Goal: Information Seeking & Learning: Learn about a topic

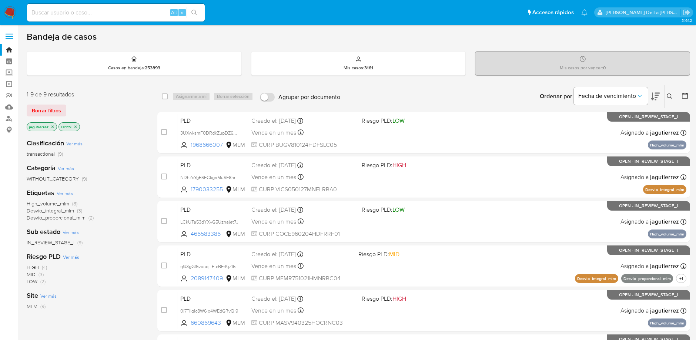
click at [50, 204] on span "High_volume_mlm" at bounding box center [48, 203] width 43 height 7
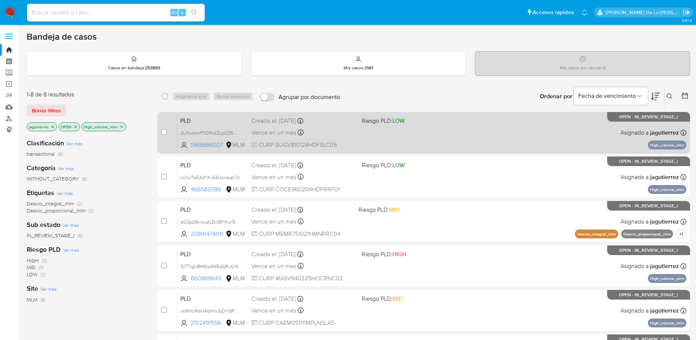
click at [308, 143] on span "CURP BUGV810124HDFSLC05" at bounding box center [303, 145] width 104 height 8
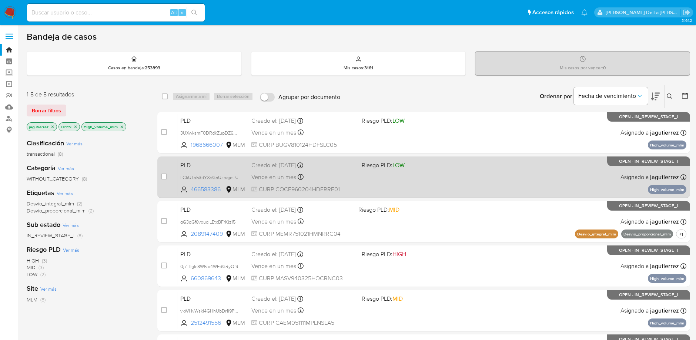
click at [384, 164] on span "Riesgo PLD: LOW" at bounding box center [383, 165] width 43 height 8
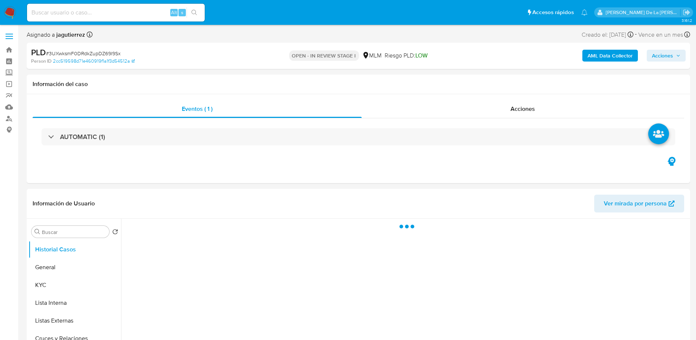
select select "10"
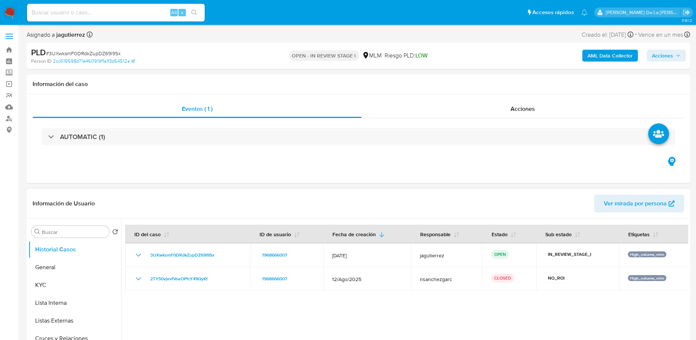
scroll to position [56, 0]
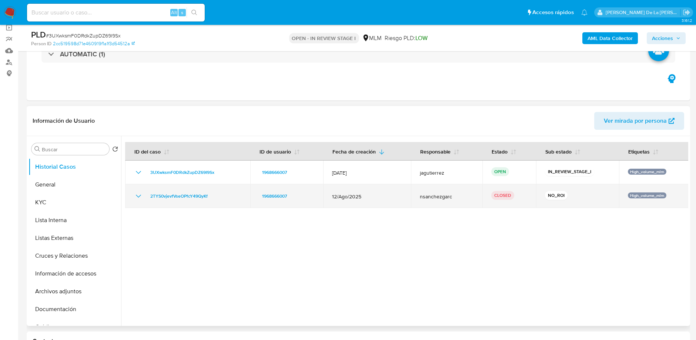
click at [141, 196] on icon "Mostrar/Ocultar" at bounding box center [138, 195] width 9 height 9
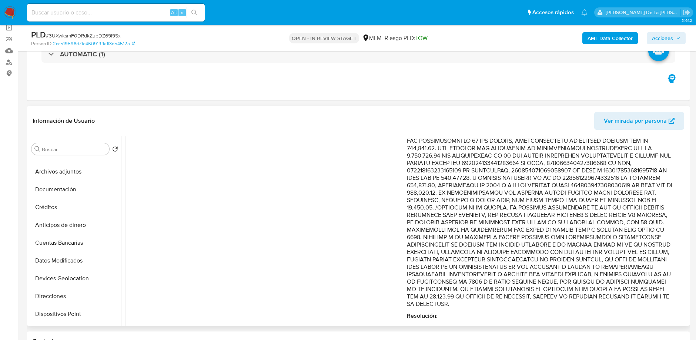
scroll to position [238, 0]
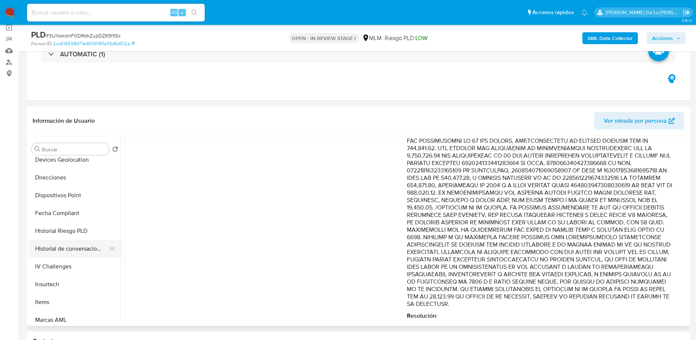
click at [51, 246] on button "Historial de conversaciones" at bounding box center [72, 249] width 87 height 18
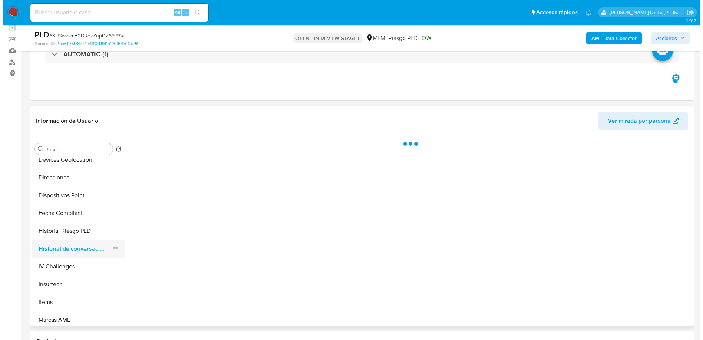
scroll to position [0, 0]
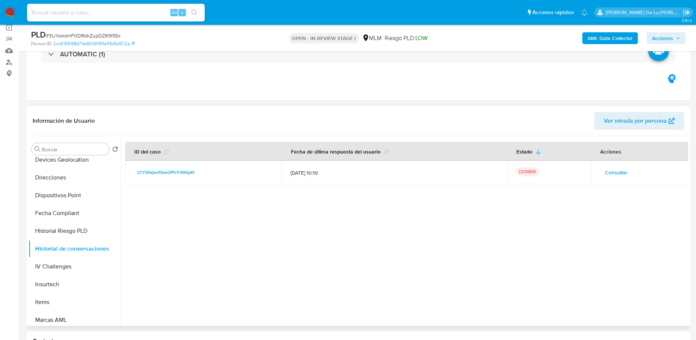
click at [610, 172] on span "Consultar" at bounding box center [616, 172] width 23 height 10
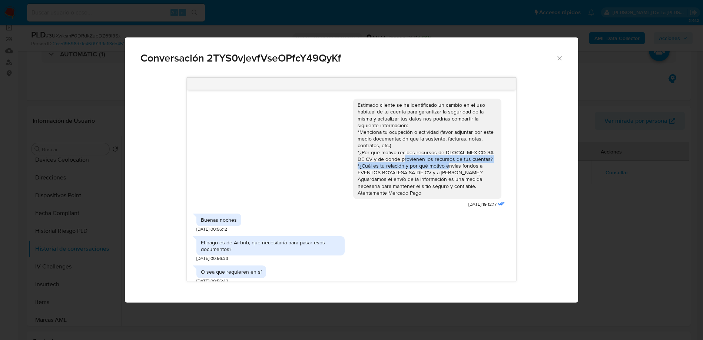
drag, startPoint x: 397, startPoint y: 160, endPoint x: 440, endPoint y: 167, distance: 43.2
click at [440, 167] on div "Estimado cliente se ha identificado un cambio en el uso habitual de tu cuenta p…" at bounding box center [426, 148] width 139 height 94
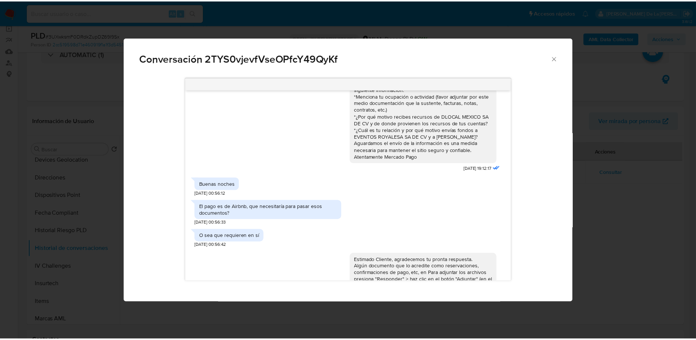
scroll to position [111, 0]
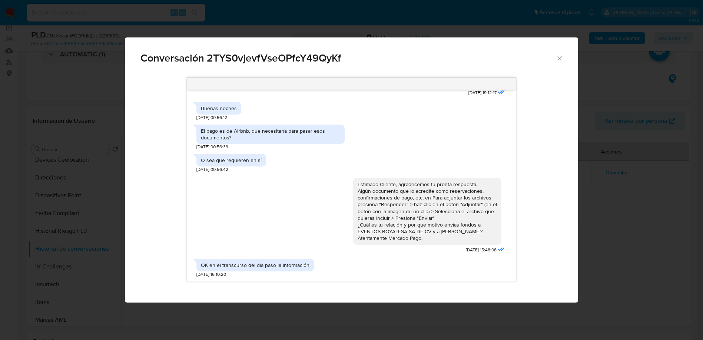
click at [561, 57] on icon "Cerrar" at bounding box center [559, 57] width 7 height 7
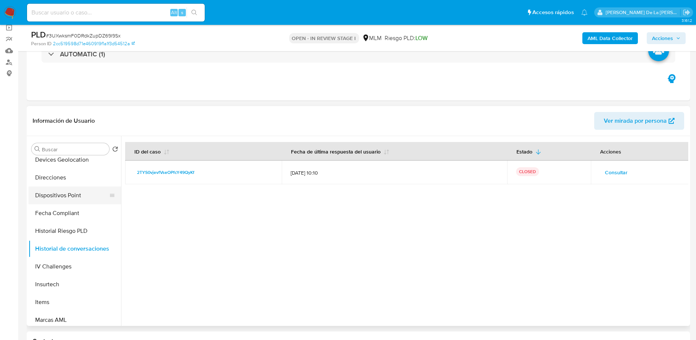
scroll to position [0, 0]
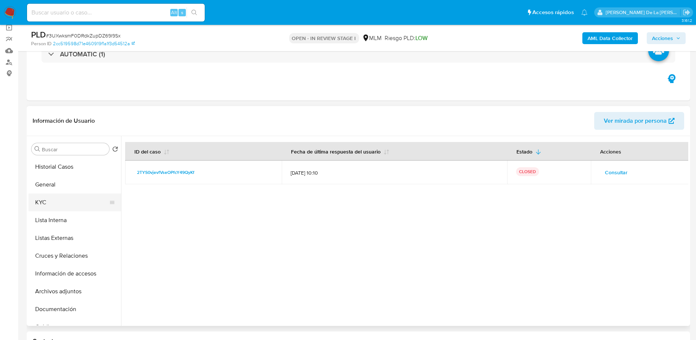
click at [63, 200] on button "KYC" at bounding box center [72, 202] width 87 height 18
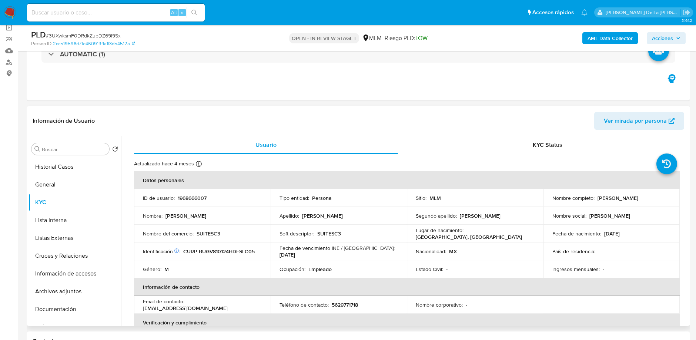
drag, startPoint x: 659, startPoint y: 199, endPoint x: 596, endPoint y: 196, distance: 63.8
click at [596, 196] on div "Nombre completo : Victor Miguel Bustos Gil" at bounding box center [612, 197] width 119 height 7
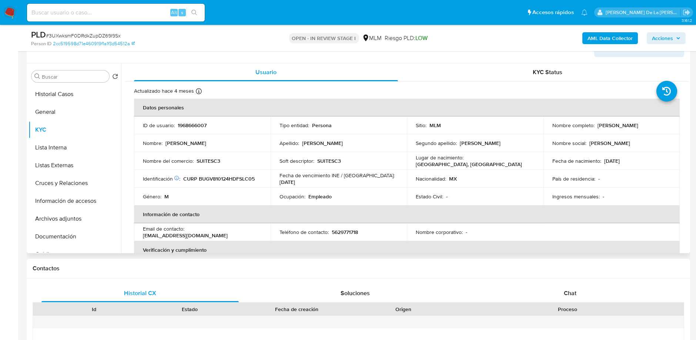
scroll to position [127, 0]
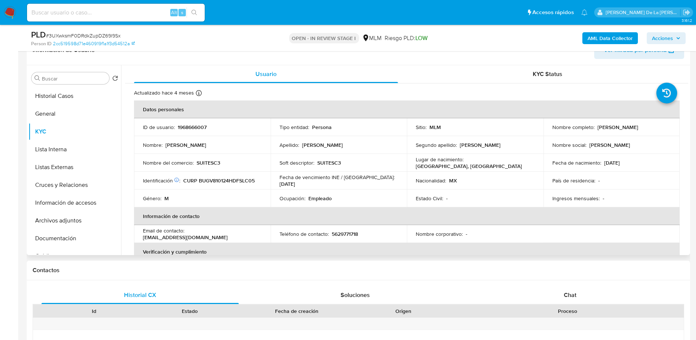
click at [211, 160] on p "SUITESC3" at bounding box center [209, 162] width 24 height 7
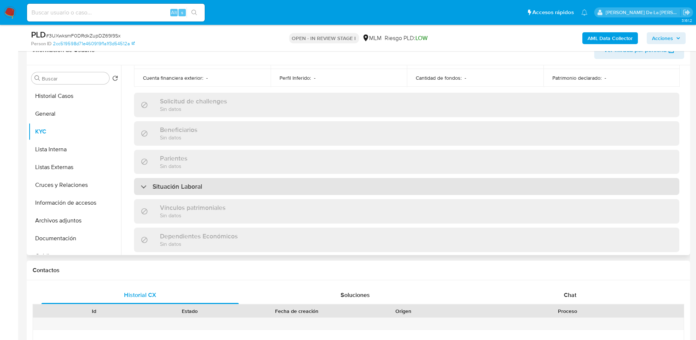
click at [212, 190] on div "Situación Laboral" at bounding box center [407, 186] width 546 height 17
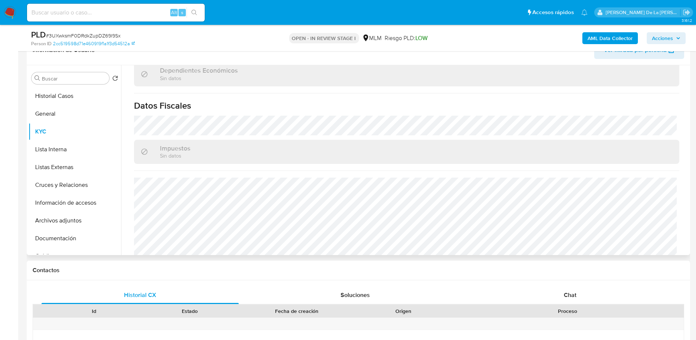
scroll to position [565, 0]
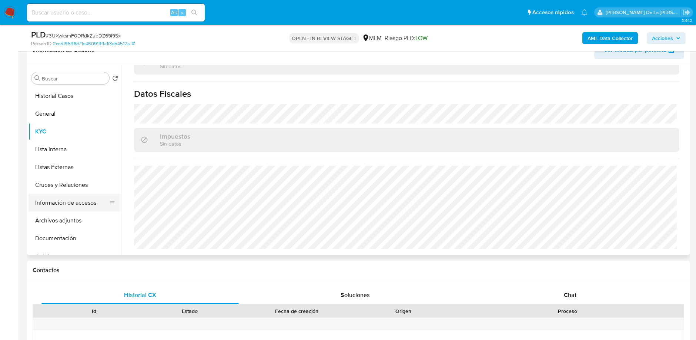
click at [66, 202] on button "Información de accesos" at bounding box center [72, 203] width 87 height 18
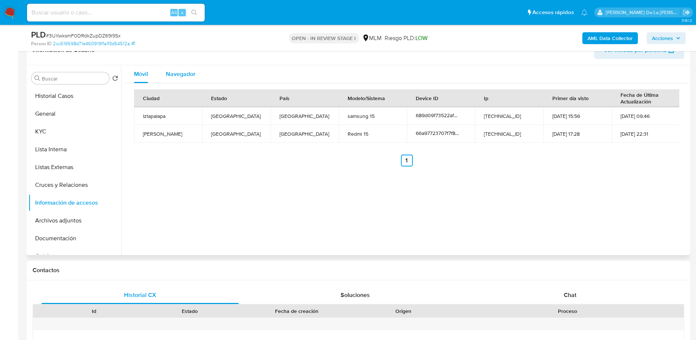
click at [194, 70] on span "Navegador" at bounding box center [181, 74] width 30 height 9
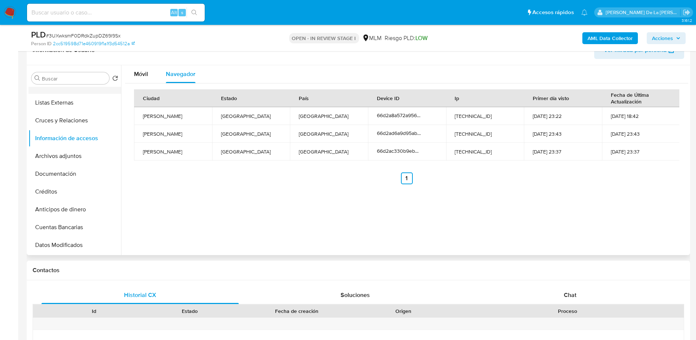
scroll to position [53, 0]
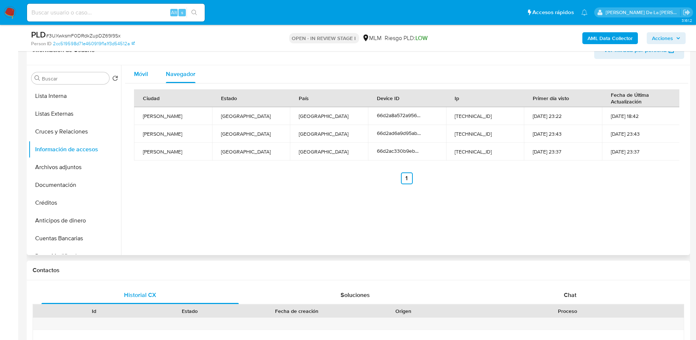
click at [147, 78] on div "Móvil" at bounding box center [141, 74] width 14 height 18
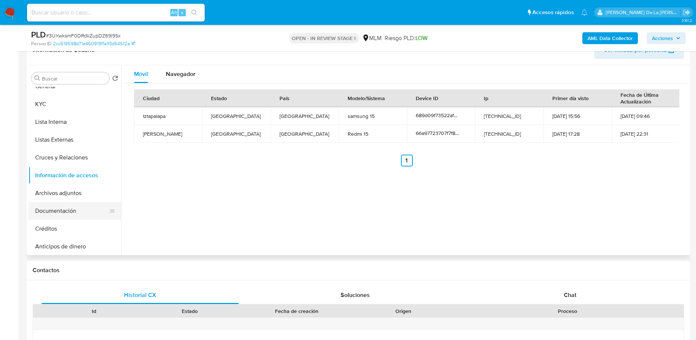
scroll to position [26, 0]
click at [70, 100] on button "KYC" at bounding box center [72, 105] width 87 height 18
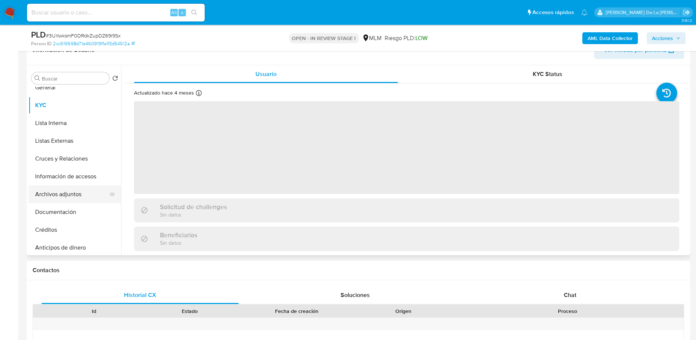
click at [60, 199] on button "Archivos adjuntos" at bounding box center [72, 194] width 87 height 18
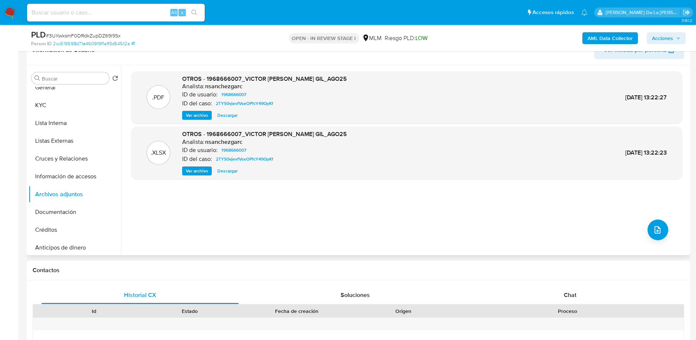
click at [197, 117] on span "Ver archivo" at bounding box center [197, 114] width 22 height 7
click at [200, 118] on div "Ver archivo Ver archivo Descargar" at bounding box center [264, 115] width 165 height 9
click at [194, 116] on span "Ver archivo" at bounding box center [197, 114] width 22 height 7
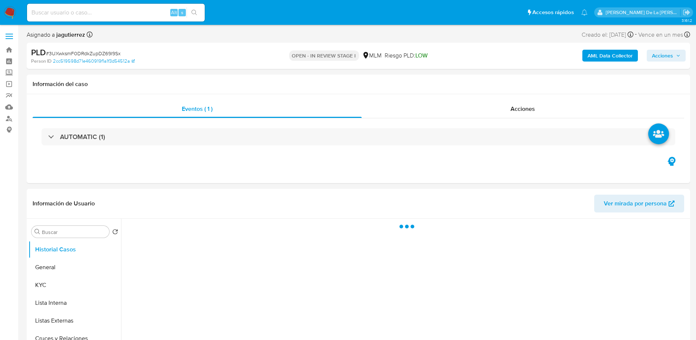
select select "10"
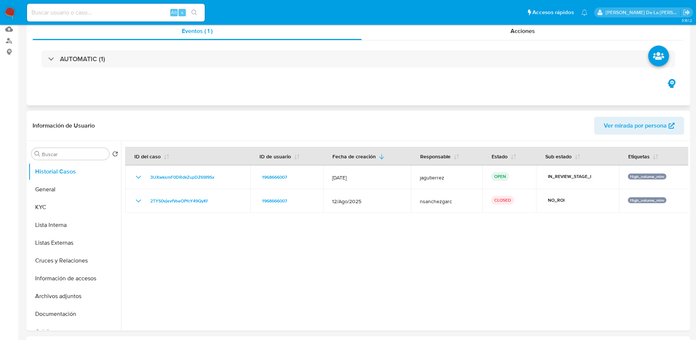
scroll to position [79, 0]
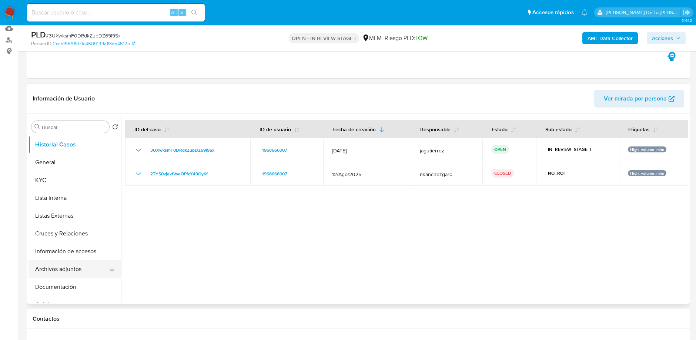
click at [58, 272] on button "Archivos adjuntos" at bounding box center [72, 269] width 87 height 18
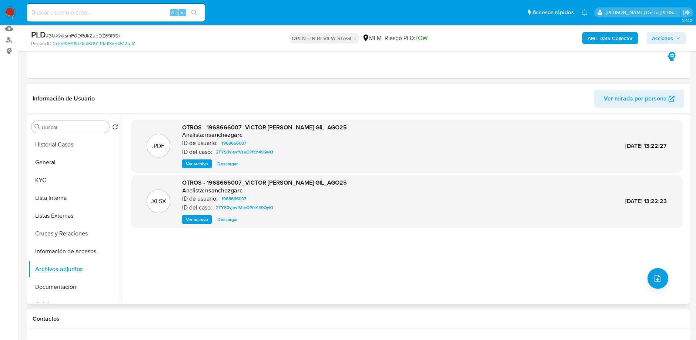
click at [201, 165] on span "Ver archivo" at bounding box center [197, 163] width 22 height 7
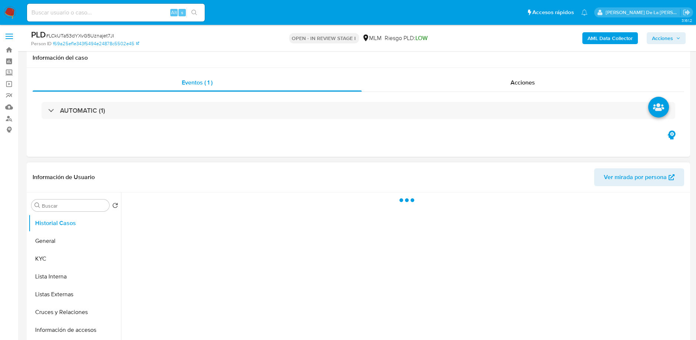
scroll to position [105, 0]
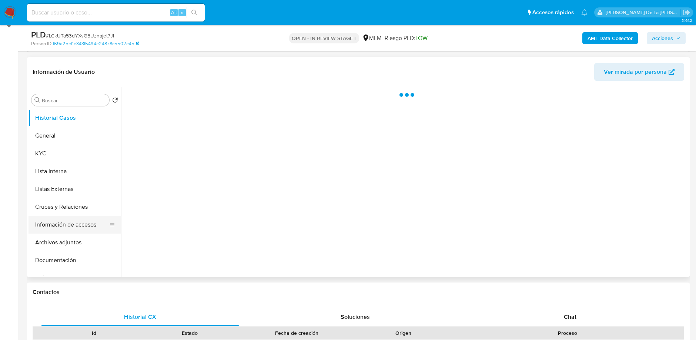
select select "10"
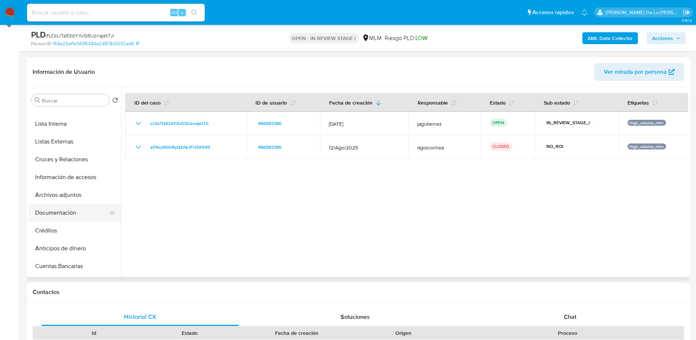
scroll to position [0, 0]
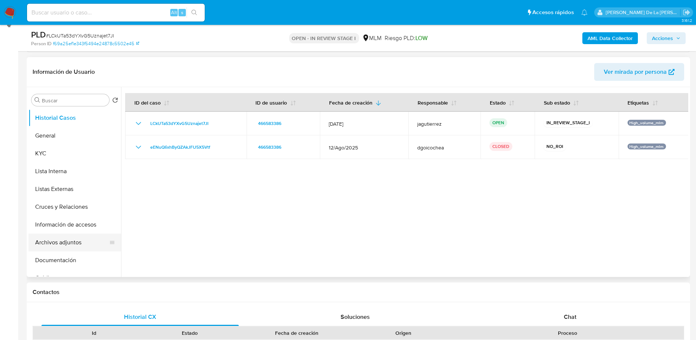
click at [71, 240] on button "Archivos adjuntos" at bounding box center [72, 242] width 87 height 18
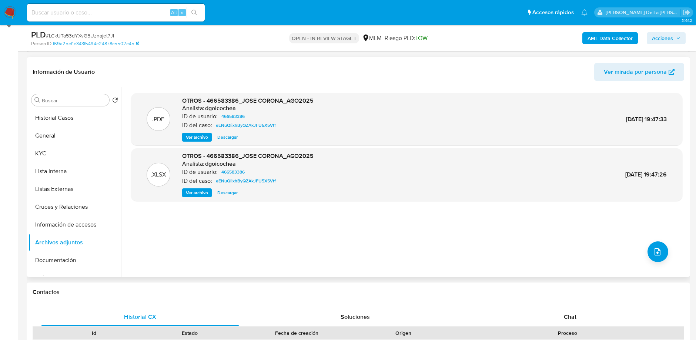
click at [203, 134] on span "Ver archivo" at bounding box center [197, 136] width 22 height 7
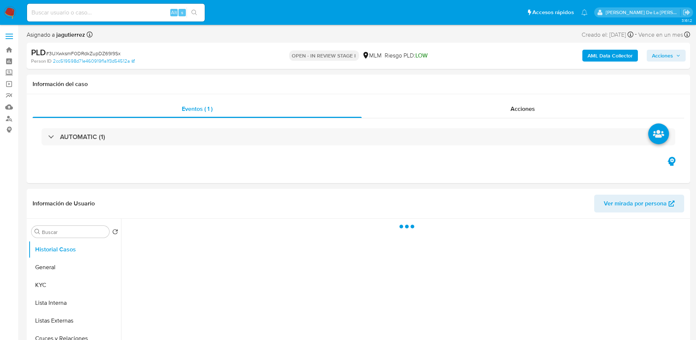
select select "10"
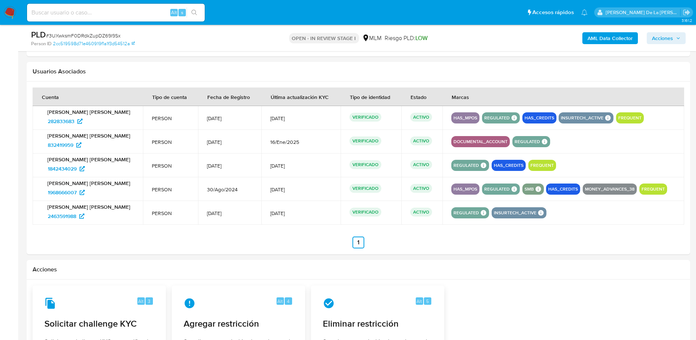
scroll to position [932, 0]
click at [66, 139] on span "832419959" at bounding box center [61, 145] width 26 height 12
click at [63, 157] on p "[PERSON_NAME] [PERSON_NAME]" at bounding box center [87, 159] width 93 height 7
click at [59, 163] on span "1842434029" at bounding box center [62, 169] width 29 height 12
click at [52, 186] on span "1968666007" at bounding box center [62, 192] width 29 height 12
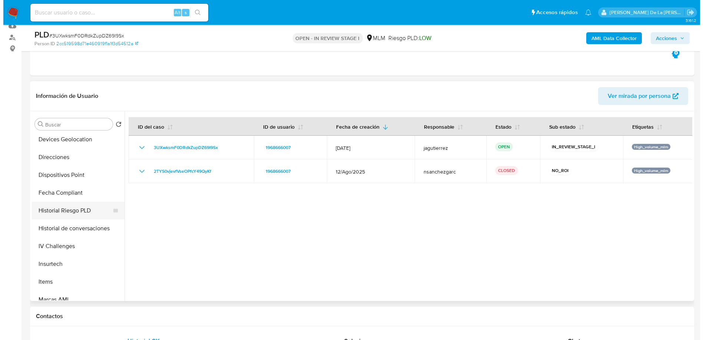
scroll to position [232, 0]
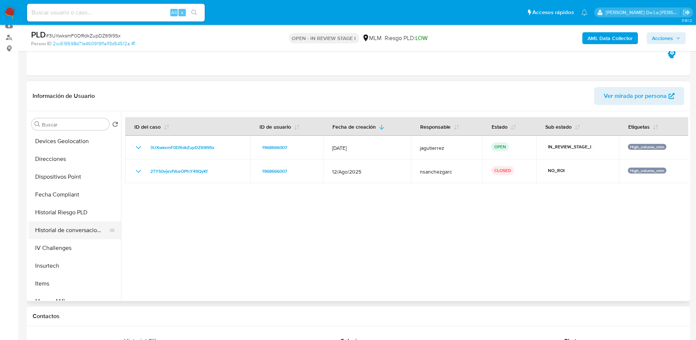
click at [54, 228] on button "Historial de conversaciones" at bounding box center [72, 230] width 87 height 18
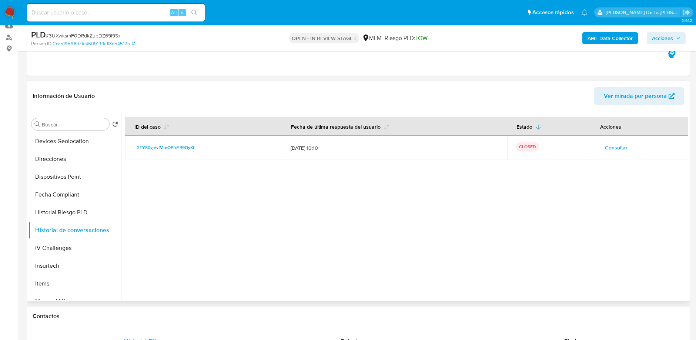
click at [600, 146] on button "Consultar" at bounding box center [616, 147] width 33 height 12
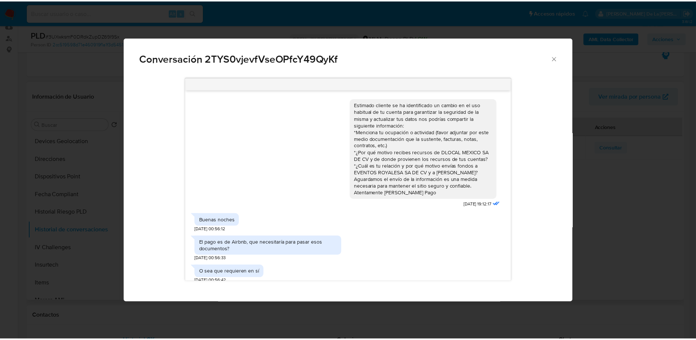
scroll to position [111, 0]
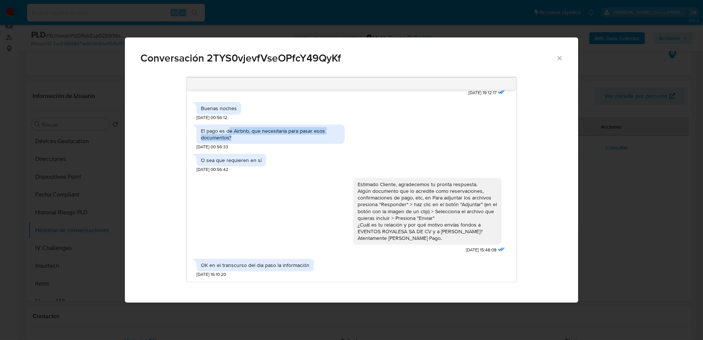
drag, startPoint x: 229, startPoint y: 133, endPoint x: 313, endPoint y: 146, distance: 85.8
click at [313, 146] on div "El pago es de Airbnb, que necesitaría para pasar esos documentos? 05/09/2025 00…" at bounding box center [270, 135] width 148 height 29
click at [629, 204] on div "Conversación 2TYS0vjevfVseOPfcY49QyKf Estimado cliente se ha identificado un ca…" at bounding box center [351, 170] width 703 height 340
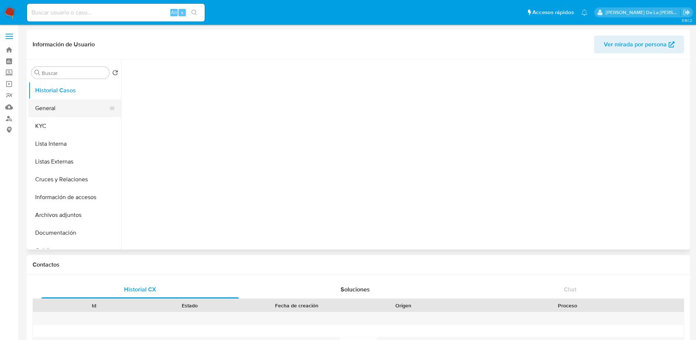
click at [50, 110] on button "General" at bounding box center [72, 108] width 87 height 18
select select "10"
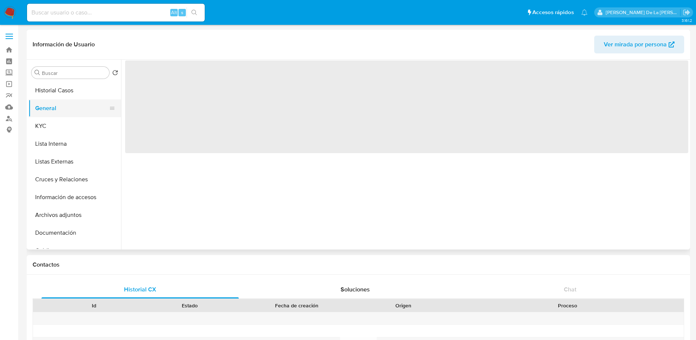
click at [50, 110] on button "General" at bounding box center [72, 108] width 87 height 18
click at [47, 115] on button "General" at bounding box center [72, 108] width 87 height 18
click at [42, 121] on button "KYC" at bounding box center [72, 126] width 87 height 18
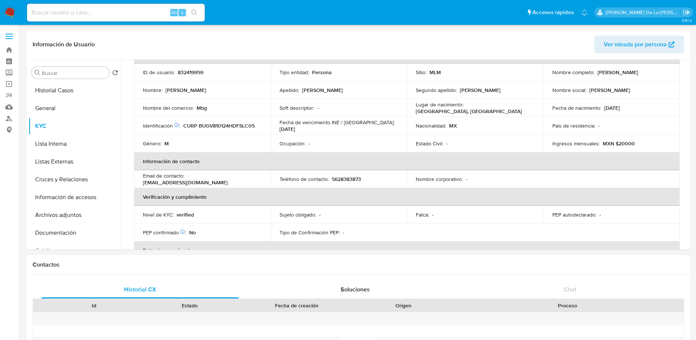
scroll to position [50, 0]
drag, startPoint x: 220, startPoint y: 135, endPoint x: 383, endPoint y: 170, distance: 166.7
click at [383, 170] on td "Teléfono de contacto : [PHONE_NUMBER]" at bounding box center [339, 179] width 137 height 18
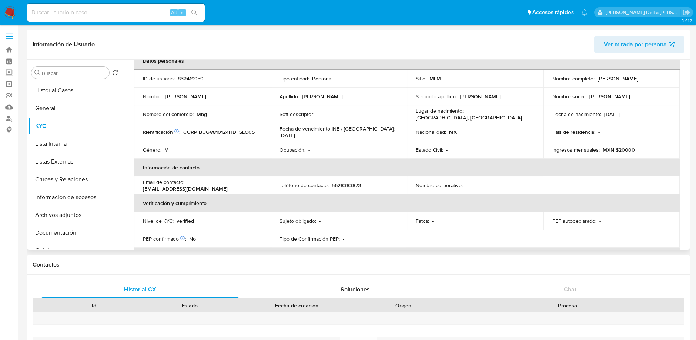
scroll to position [37, 0]
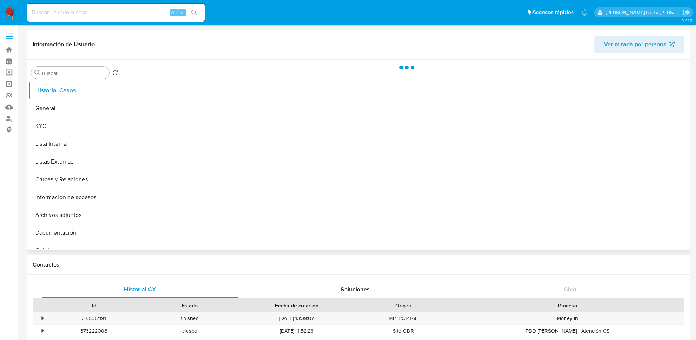
select select "10"
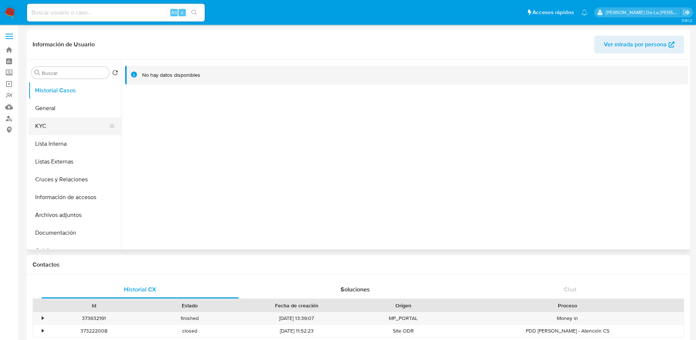
click at [71, 123] on button "KYC" at bounding box center [72, 126] width 87 height 18
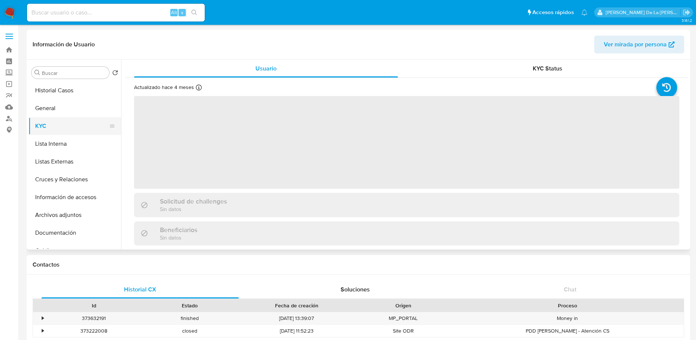
click at [74, 121] on button "KYC" at bounding box center [72, 126] width 87 height 18
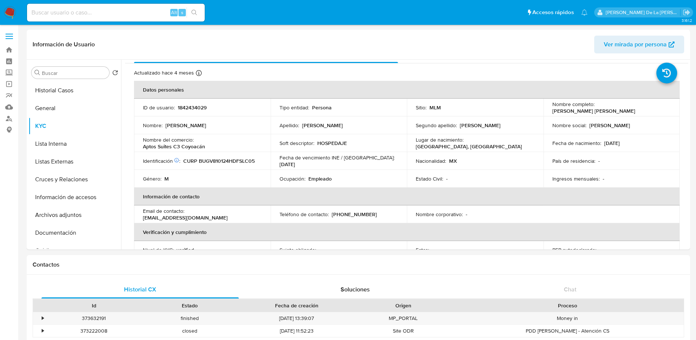
scroll to position [14, 0]
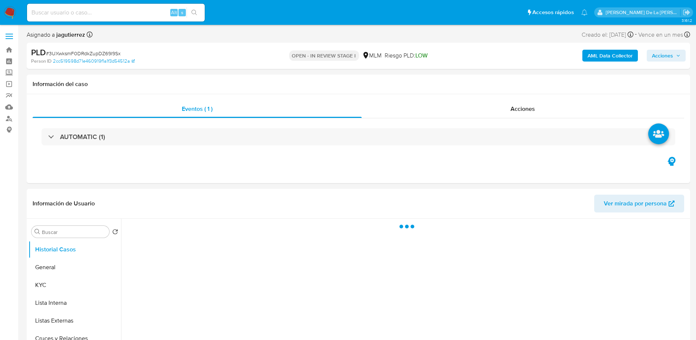
select select "10"
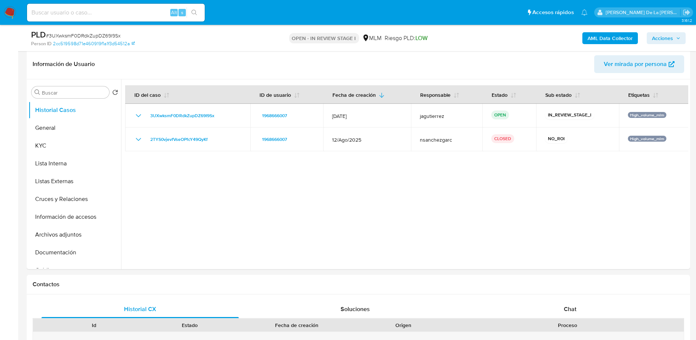
scroll to position [113, 0]
click at [58, 243] on button "Documentación" at bounding box center [72, 252] width 87 height 18
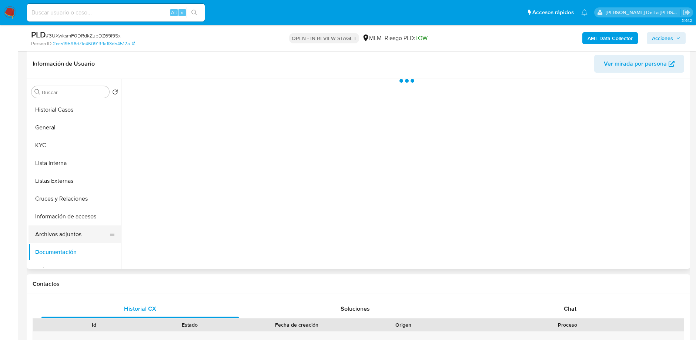
click at [60, 239] on button "Archivos adjuntos" at bounding box center [72, 234] width 87 height 18
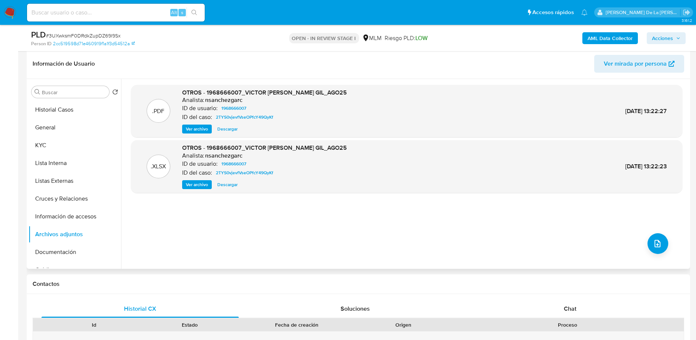
click at [188, 126] on span "Ver archivo" at bounding box center [197, 128] width 22 height 7
click at [346, 246] on div ".PDF OTROS - 1968666007_VICTOR MIGUEL BUSTOS GIL_AGO25 Analista: nsanchezgarc I…" at bounding box center [407, 174] width 552 height 178
drag, startPoint x: 346, startPoint y: 246, endPoint x: 336, endPoint y: 167, distance: 79.8
click at [336, 167] on div ".PDF OTROS - 1968666007_VICTOR MIGUEL BUSTOS GIL_AGO25 Analista: nsanchezgarc I…" at bounding box center [407, 174] width 552 height 178
click at [373, 188] on div ".XLSX OTROS - 1968666007_VICTOR MIGUEL BUSTOS GIL_AGO25 Analista: nsanchezgarc …" at bounding box center [407, 166] width 544 height 45
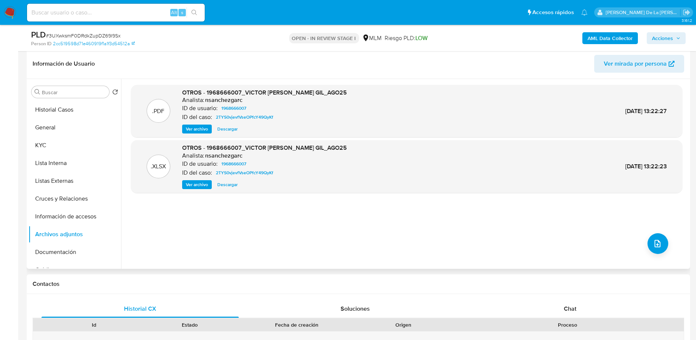
click at [191, 125] on span "Ver archivo" at bounding box center [197, 128] width 22 height 7
click at [53, 126] on button "General" at bounding box center [72, 128] width 87 height 18
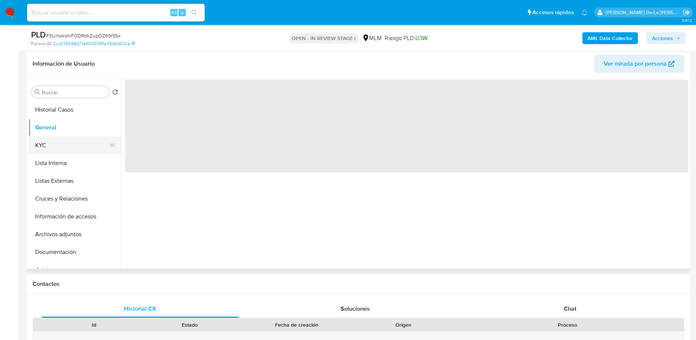
click at [52, 137] on button "KYC" at bounding box center [72, 145] width 87 height 18
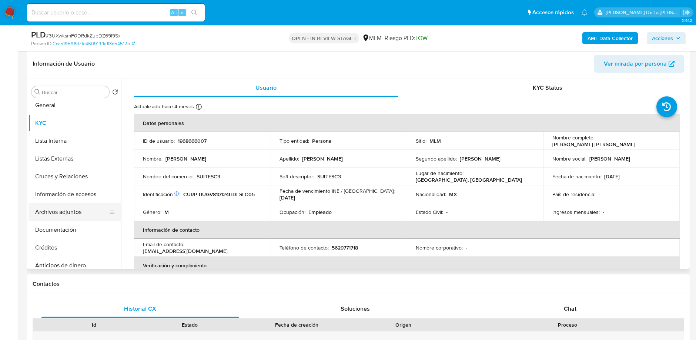
scroll to position [23, 0]
click at [63, 209] on button "Archivos adjuntos" at bounding box center [72, 211] width 87 height 18
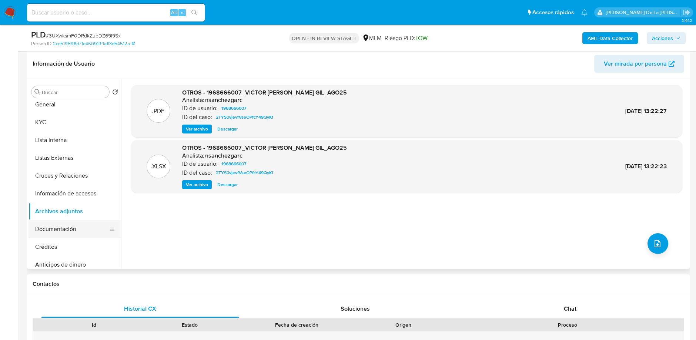
click at [88, 223] on button "Documentación" at bounding box center [72, 229] width 87 height 18
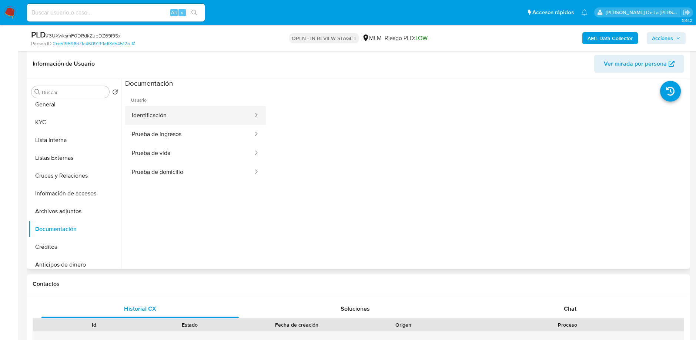
click at [164, 111] on button "Identificación" at bounding box center [189, 115] width 129 height 19
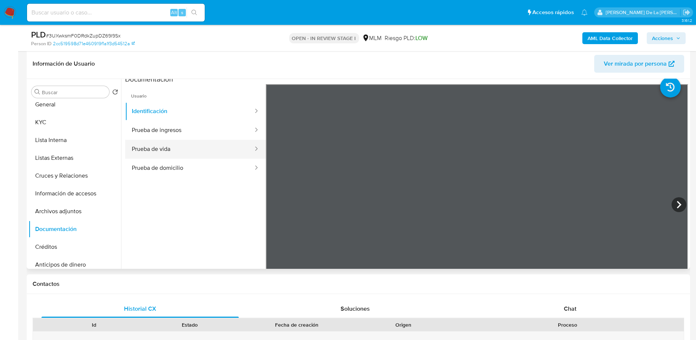
scroll to position [6, 0]
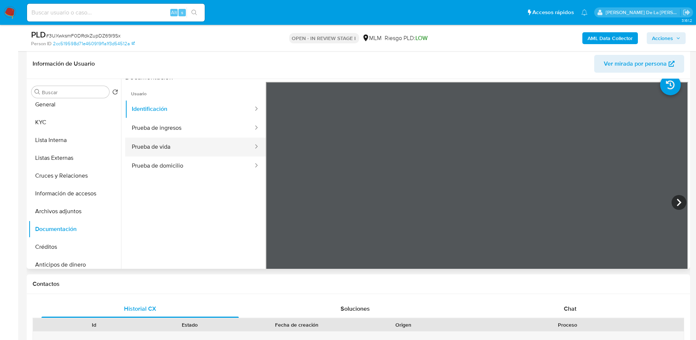
click at [179, 137] on button "Prueba de vida" at bounding box center [189, 146] width 129 height 19
click at [216, 141] on button "Prueba de vida" at bounding box center [189, 146] width 129 height 19
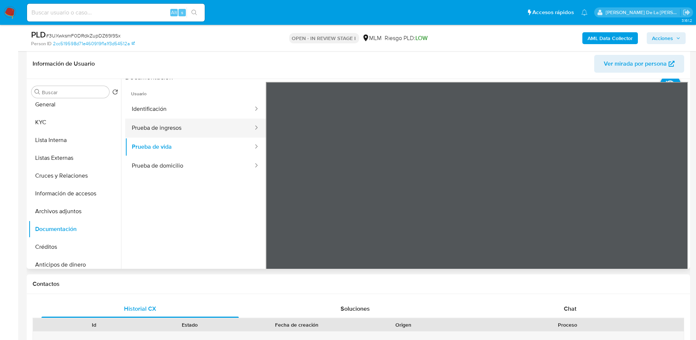
click at [196, 129] on button "Prueba de ingresos" at bounding box center [189, 128] width 129 height 19
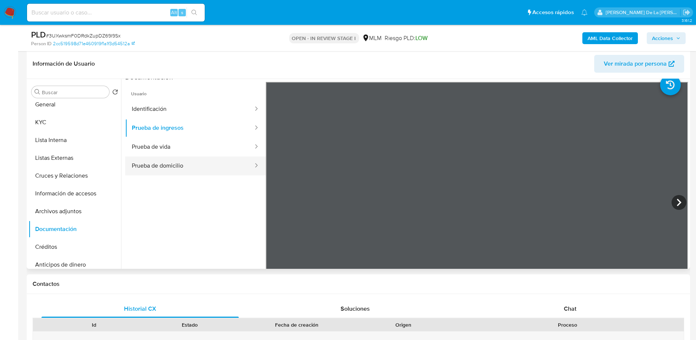
click at [209, 164] on button "Prueba de domicilio" at bounding box center [189, 165] width 129 height 19
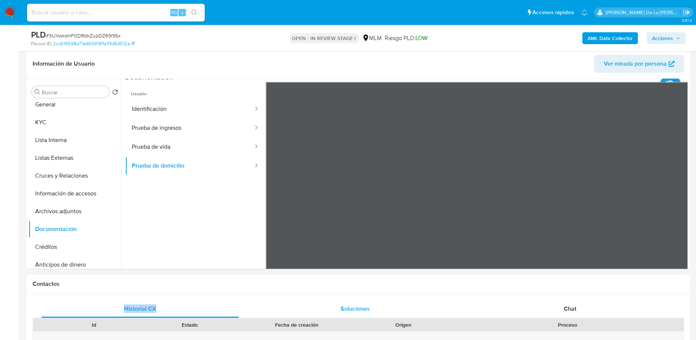
drag, startPoint x: 366, startPoint y: 282, endPoint x: 332, endPoint y: 311, distance: 44.6
click at [180, 119] on button "Prueba de ingresos" at bounding box center [189, 128] width 129 height 19
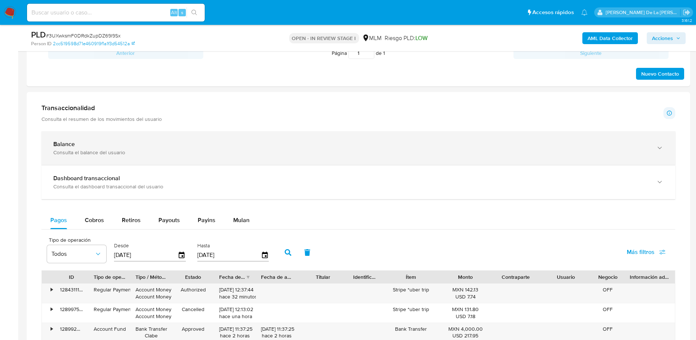
scroll to position [464, 0]
click at [193, 154] on div "Consulta el balance del usuario" at bounding box center [351, 152] width 596 height 7
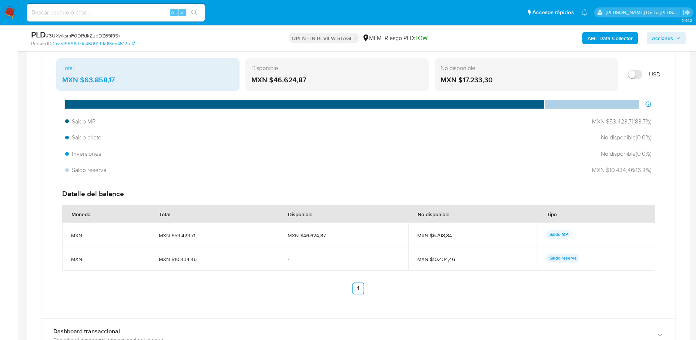
scroll to position [762, 0]
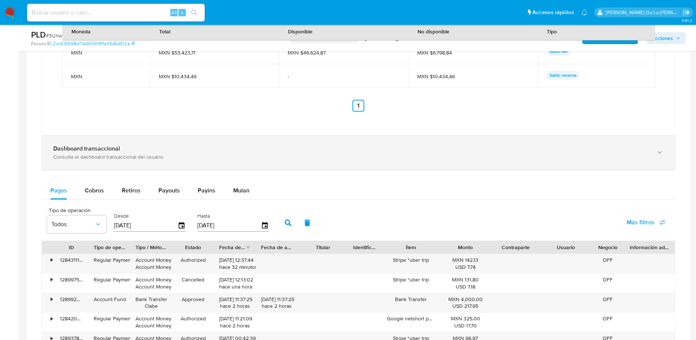
click at [208, 165] on div "Dashboard transaccional Consulta el dashboard transaccional del usuario" at bounding box center [358, 153] width 634 height 34
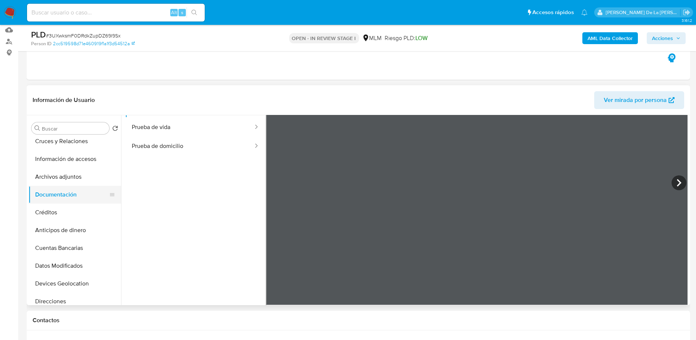
scroll to position [0, 0]
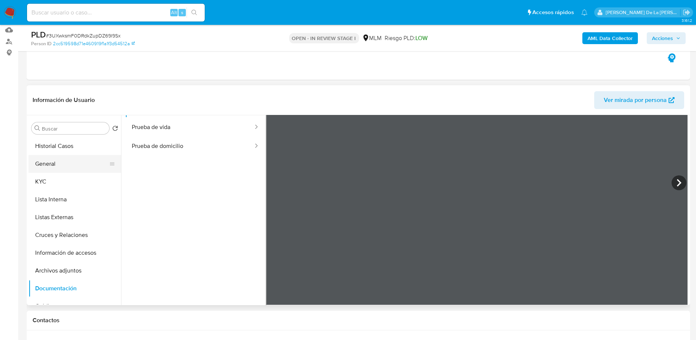
click at [72, 164] on button "General" at bounding box center [72, 164] width 87 height 18
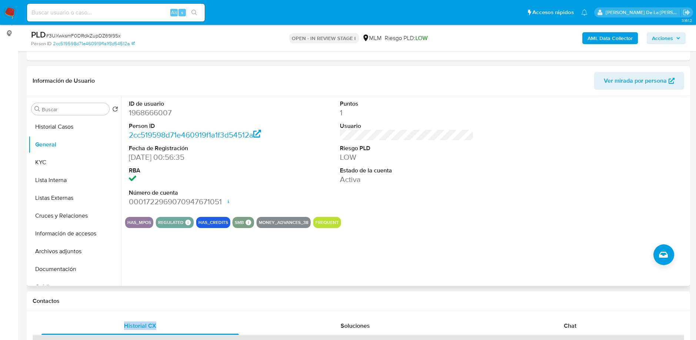
scroll to position [98, 0]
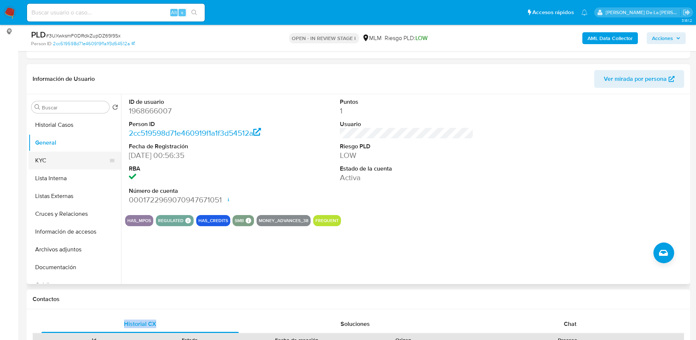
click at [59, 159] on button "KYC" at bounding box center [72, 160] width 87 height 18
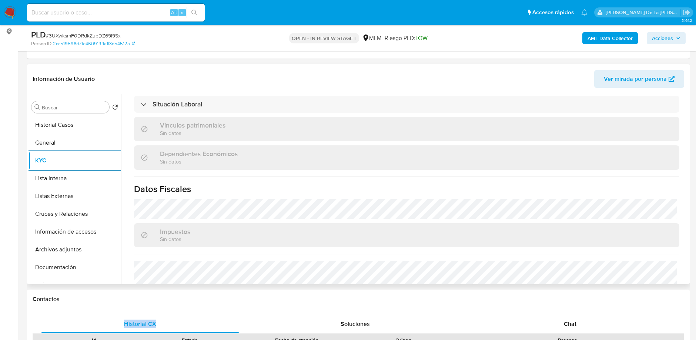
scroll to position [458, 0]
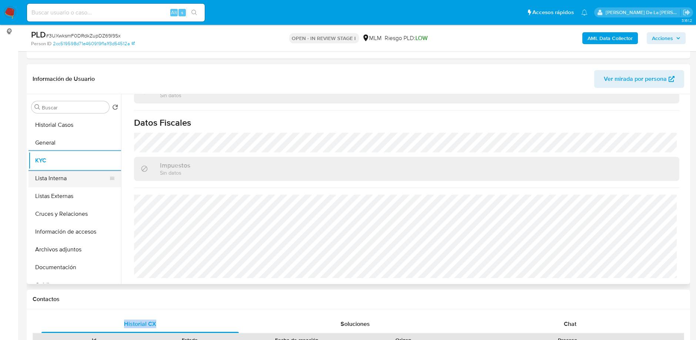
click at [50, 174] on button "Lista Interna" at bounding box center [72, 178] width 87 height 18
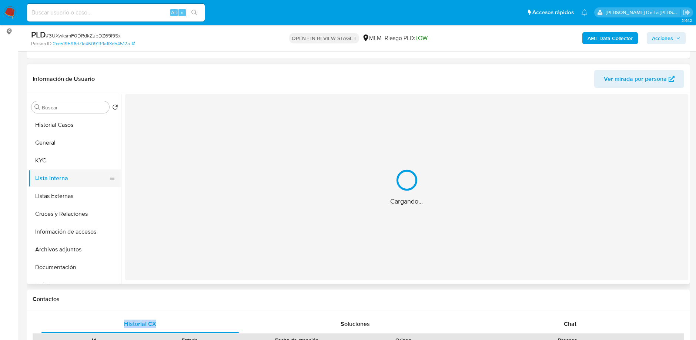
scroll to position [0, 0]
click at [45, 195] on button "Listas Externas" at bounding box center [72, 196] width 87 height 18
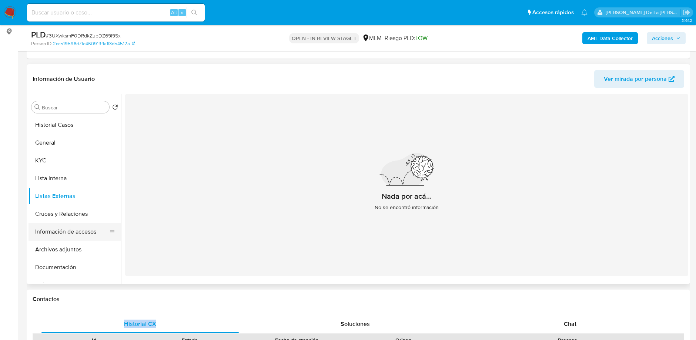
click at [58, 233] on button "Información de accesos" at bounding box center [72, 232] width 87 height 18
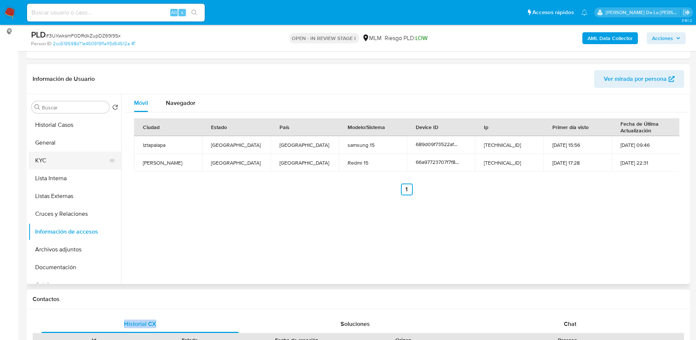
click at [73, 157] on button "KYC" at bounding box center [72, 160] width 87 height 18
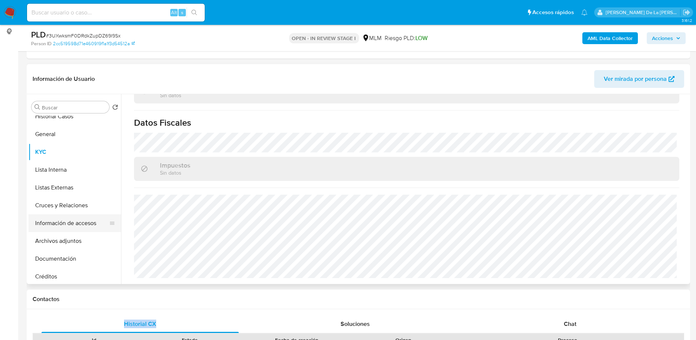
scroll to position [9, 0]
click at [71, 230] on button "Información de accesos" at bounding box center [72, 223] width 87 height 18
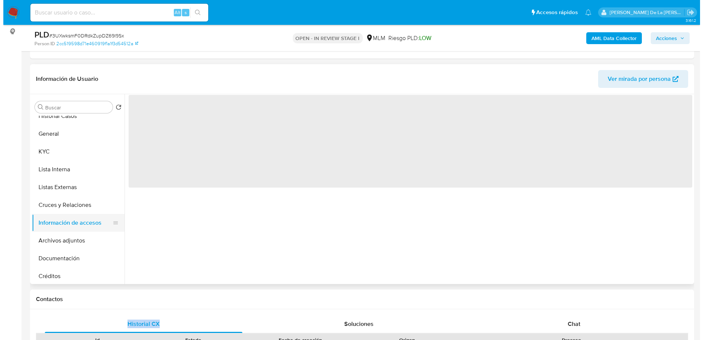
scroll to position [0, 0]
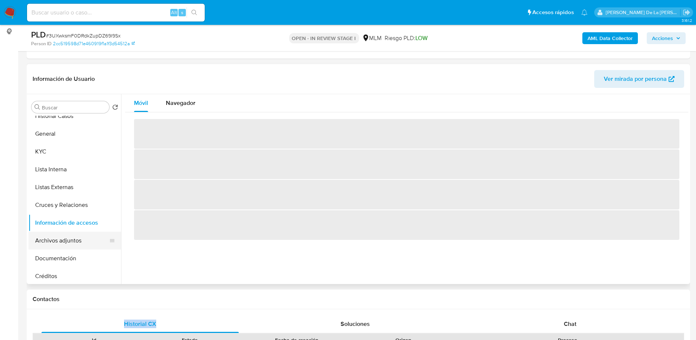
click at [81, 243] on button "Archivos adjuntos" at bounding box center [72, 240] width 87 height 18
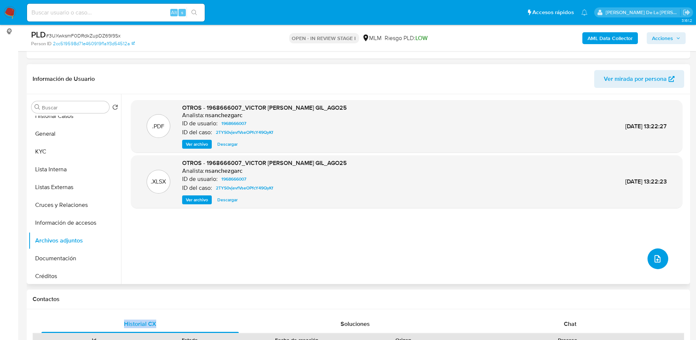
click at [658, 257] on icon "upload-file" at bounding box center [658, 258] width 6 height 7
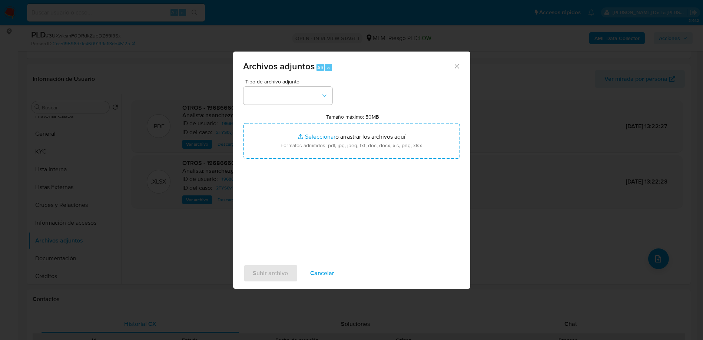
click at [277, 83] on span "Tipo de archivo adjunto" at bounding box center [289, 81] width 89 height 5
click at [276, 90] on button "button" at bounding box center [287, 96] width 89 height 18
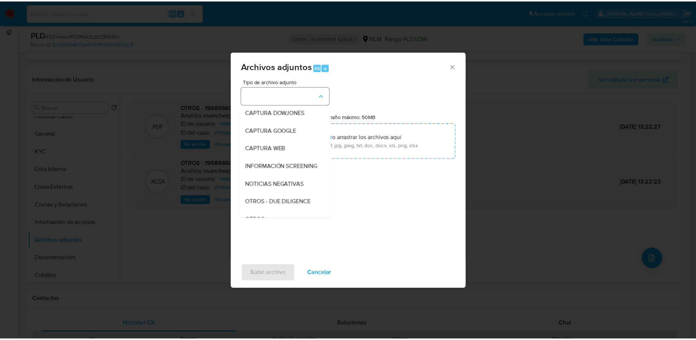
scroll to position [38, 0]
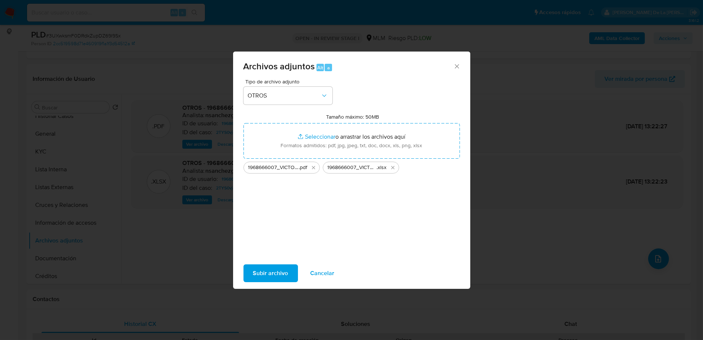
click at [277, 276] on span "Subir archivo" at bounding box center [270, 273] width 35 height 16
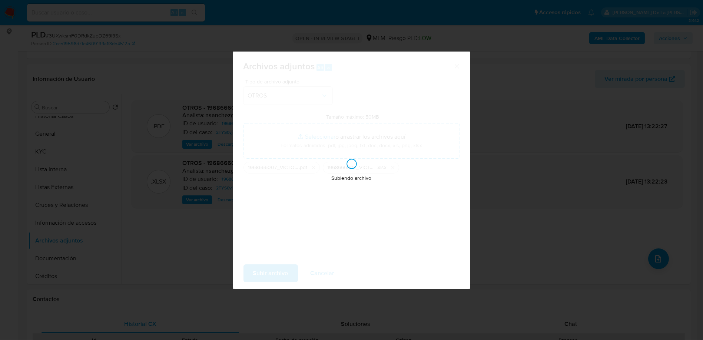
click at [354, 216] on div "Subiendo archivo" at bounding box center [351, 169] width 237 height 237
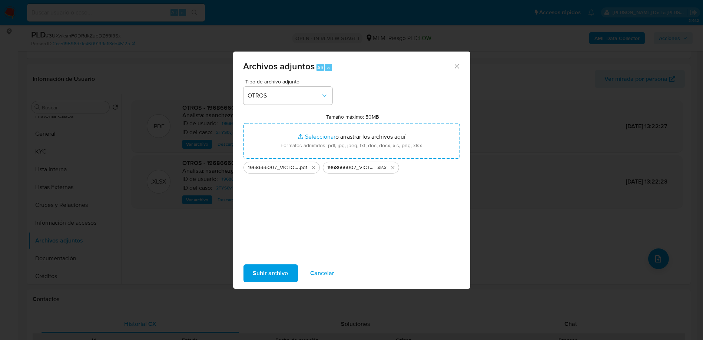
click at [458, 67] on icon "Cerrar" at bounding box center [456, 66] width 7 height 7
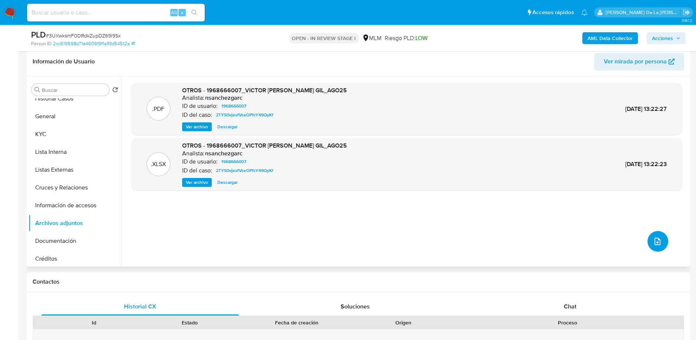
scroll to position [121, 0]
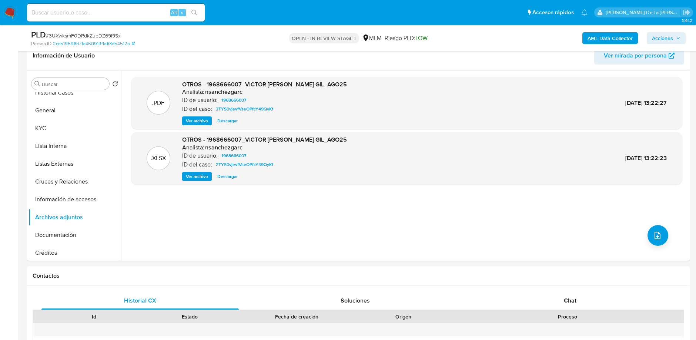
click at [7, 20] on nav "Pausado Ver notificaciones Alt s Accesos rápidos Presiona las siguientes teclas…" at bounding box center [348, 12] width 696 height 25
click at [7, 17] on img at bounding box center [10, 12] width 13 height 13
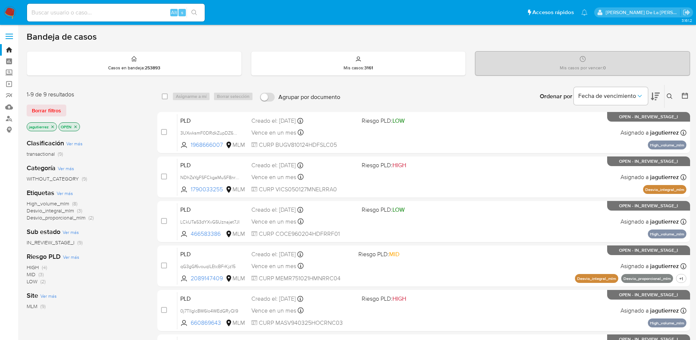
click at [52, 127] on icon "close-filter" at bounding box center [52, 126] width 4 height 4
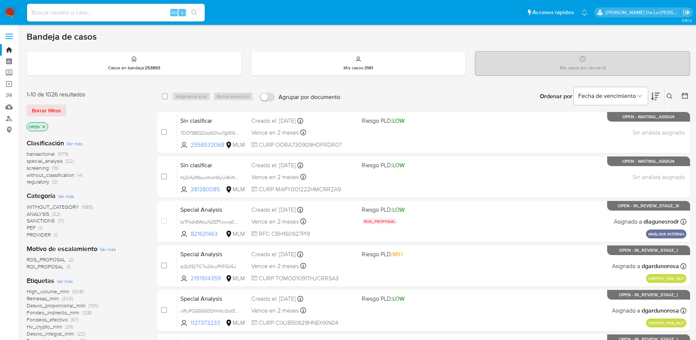
click at [12, 14] on img at bounding box center [10, 12] width 13 height 13
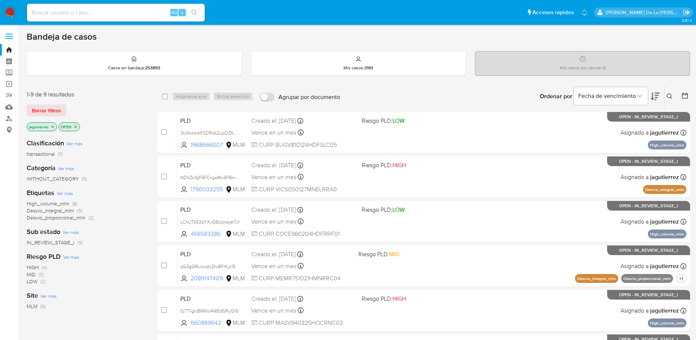
click at [47, 200] on span "High_volume_mlm" at bounding box center [48, 203] width 43 height 7
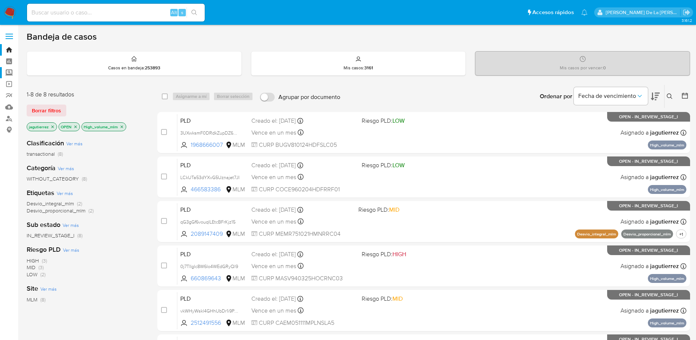
click at [6, 70] on label "Screening" at bounding box center [44, 72] width 88 height 11
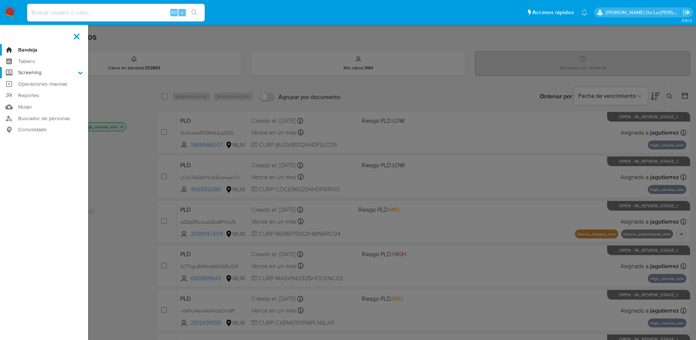
click at [0, 0] on input "Screening" at bounding box center [0, 0] width 0 height 0
click at [73, 36] on label at bounding box center [76, 37] width 19 height 16
click at [0, 0] on input "checkbox" at bounding box center [0, 0] width 0 height 0
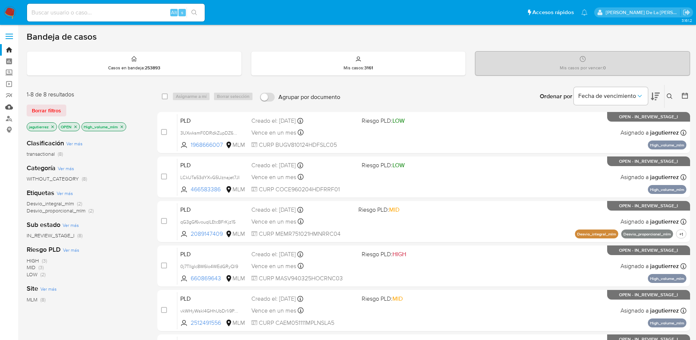
click at [9, 108] on link "Mulan" at bounding box center [44, 106] width 88 height 11
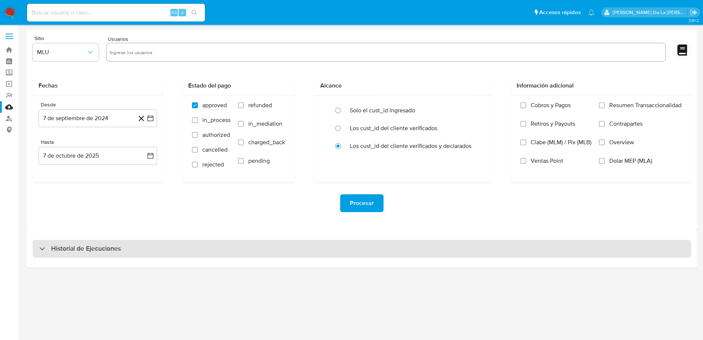
click at [64, 244] on h3 "Historial de Ejecuciones" at bounding box center [86, 248] width 70 height 9
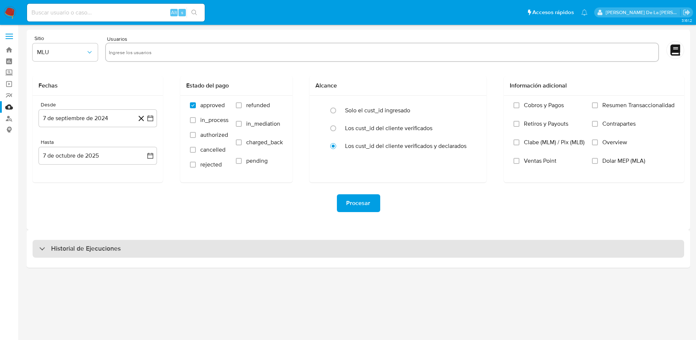
select select "10"
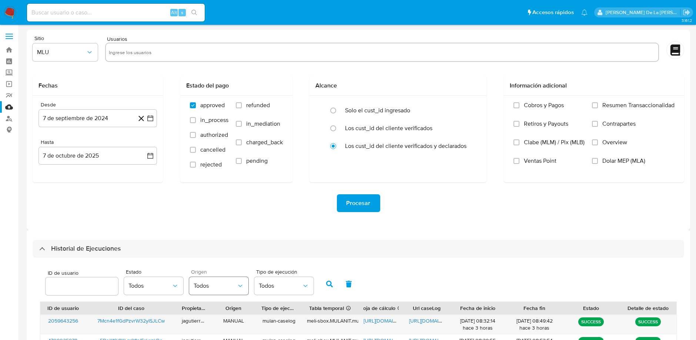
scroll to position [237, 0]
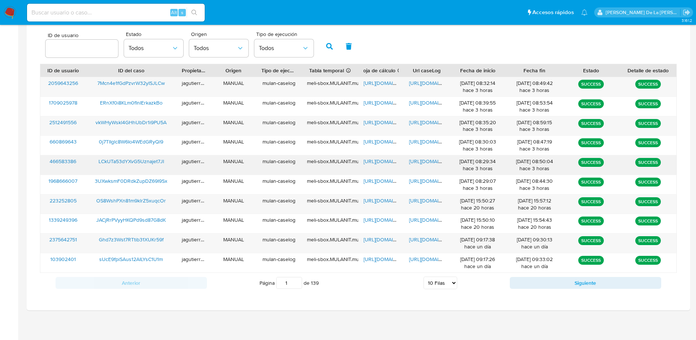
click at [376, 160] on span "[URL][DOMAIN_NAME]" at bounding box center [389, 160] width 51 height 7
click at [427, 161] on span "[URL][DOMAIN_NAME]" at bounding box center [434, 160] width 51 height 7
click at [132, 157] on span "LCkUTa53dYXvG5Uznajet7JI" at bounding box center [132, 160] width 66 height 7
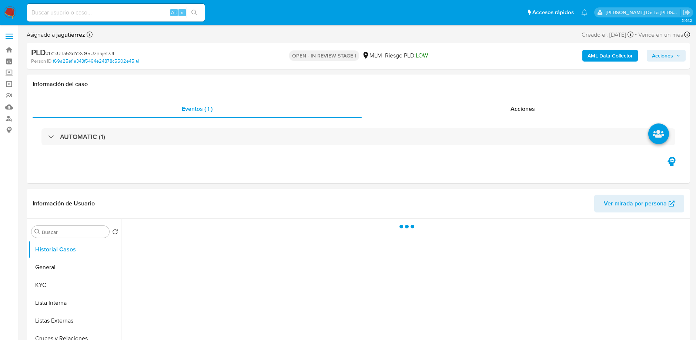
select select "10"
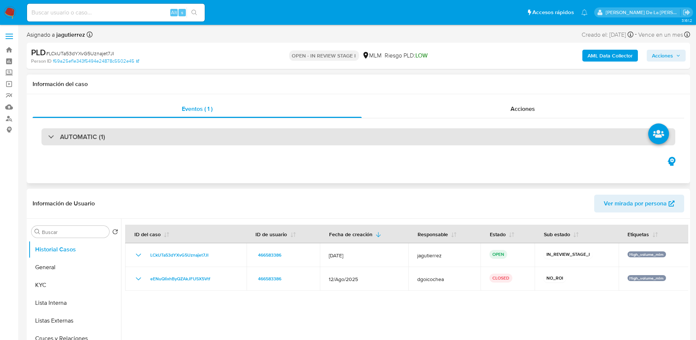
scroll to position [52, 0]
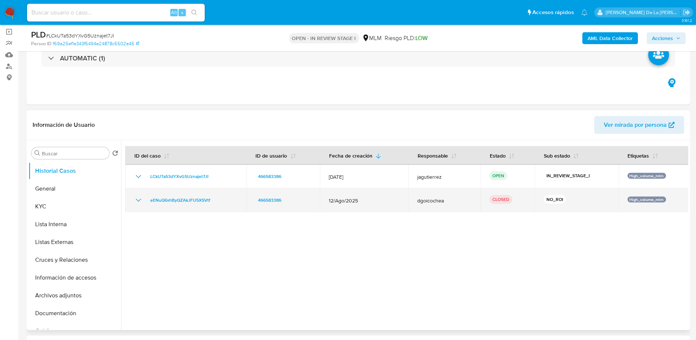
click at [136, 197] on icon "Mostrar/Ocultar" at bounding box center [138, 200] width 9 height 9
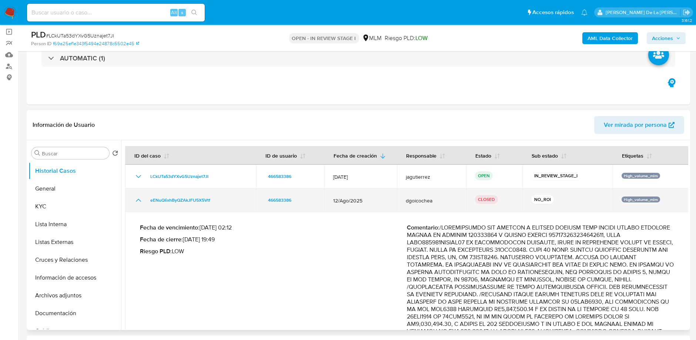
scroll to position [84, 0]
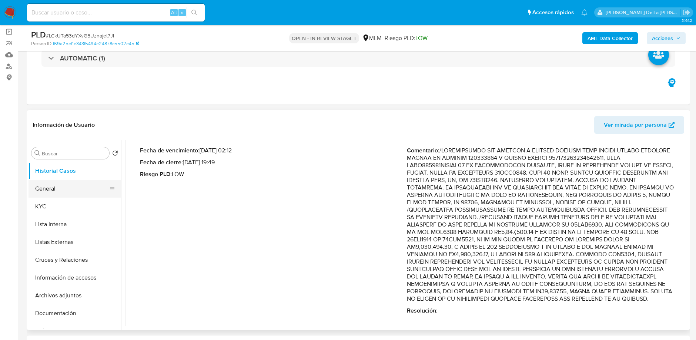
click at [71, 187] on button "General" at bounding box center [72, 189] width 87 height 18
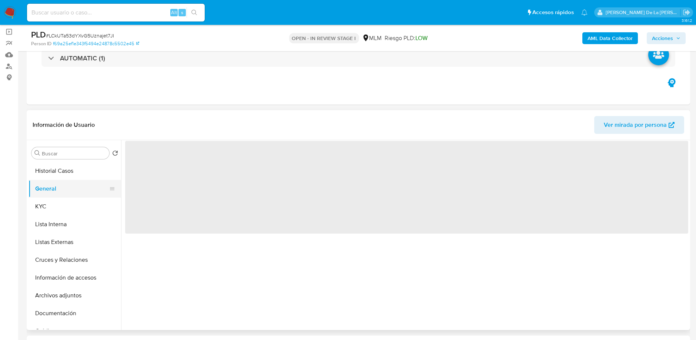
scroll to position [0, 0]
click at [57, 200] on button "KYC" at bounding box center [72, 206] width 87 height 18
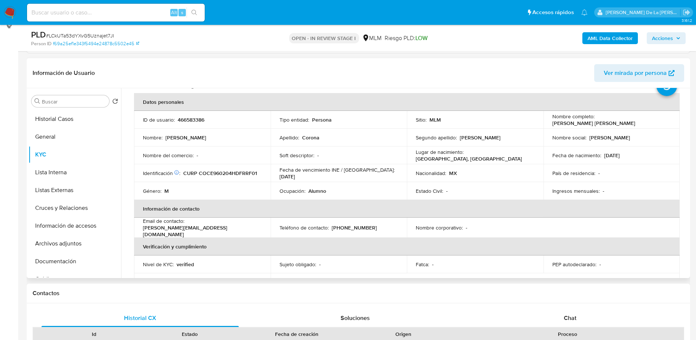
scroll to position [104, 0]
drag, startPoint x: 656, startPoint y: 115, endPoint x: 596, endPoint y: 119, distance: 60.5
click at [596, 119] on p "Jose Efrain Corona Carrillo" at bounding box center [594, 122] width 83 height 7
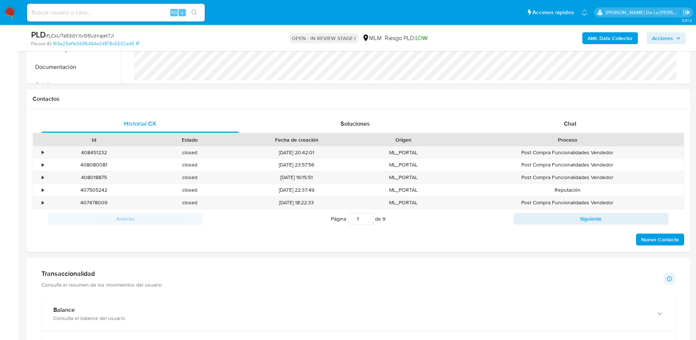
scroll to position [298, 0]
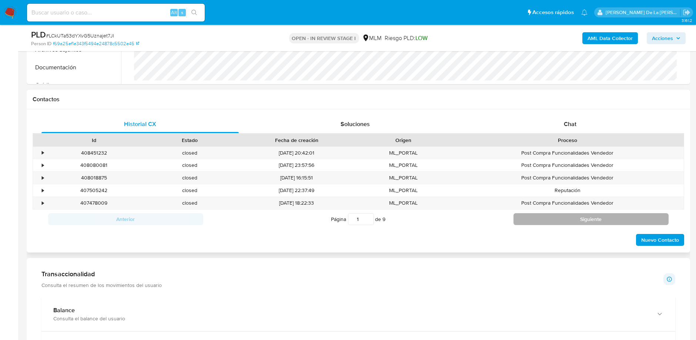
click at [573, 214] on button "Siguiente" at bounding box center [591, 219] width 155 height 12
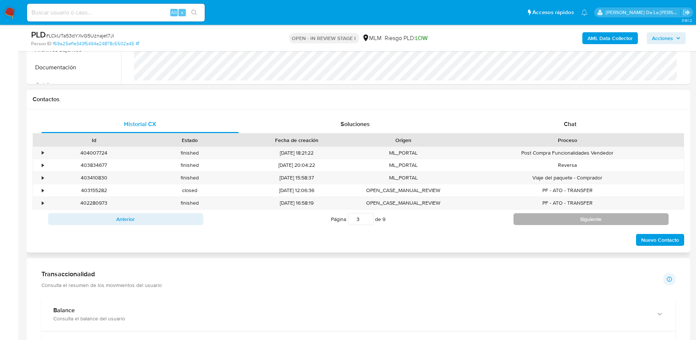
click at [573, 214] on button "Siguiente" at bounding box center [591, 219] width 155 height 12
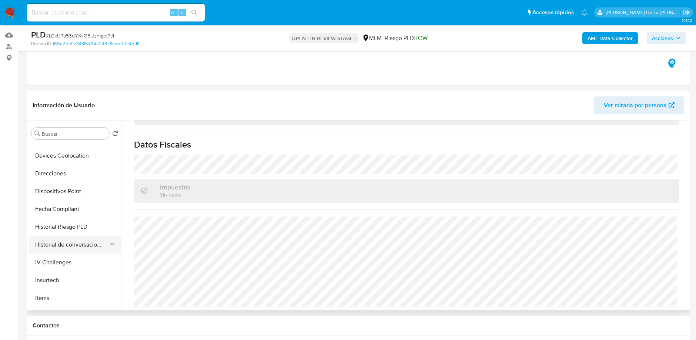
scroll to position [348, 0]
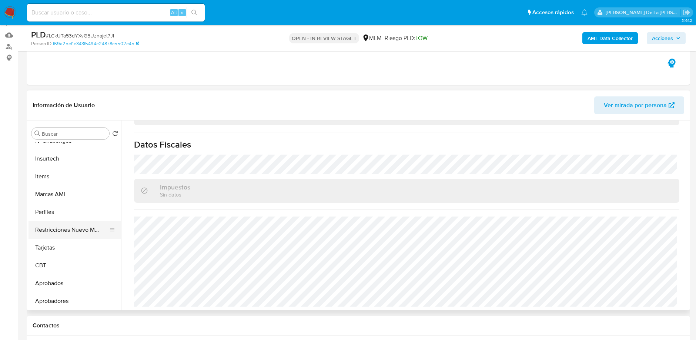
click at [76, 230] on button "Restricciones Nuevo Mundo" at bounding box center [72, 230] width 87 height 18
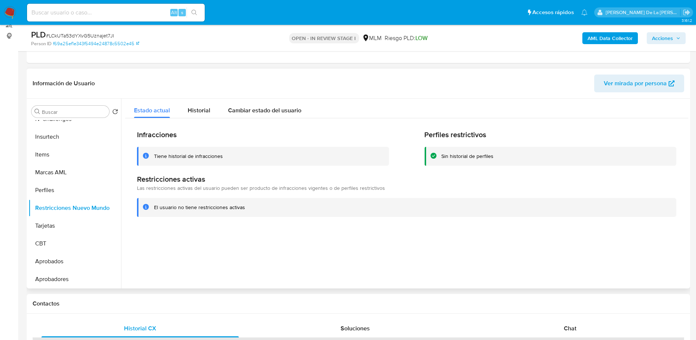
scroll to position [93, 0]
click at [209, 109] on button "Historial" at bounding box center [199, 109] width 40 height 20
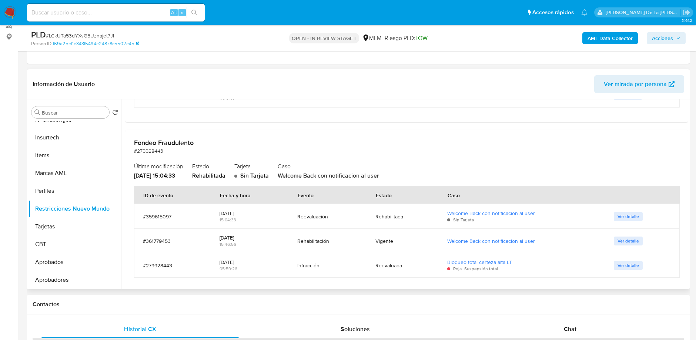
scroll to position [841, 0]
click at [630, 263] on span "Ver detalle" at bounding box center [628, 265] width 21 height 7
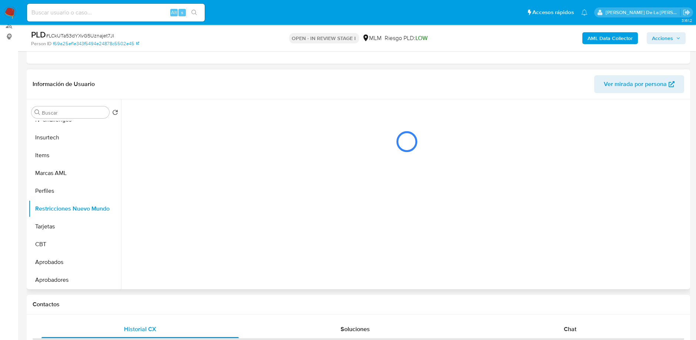
scroll to position [0, 0]
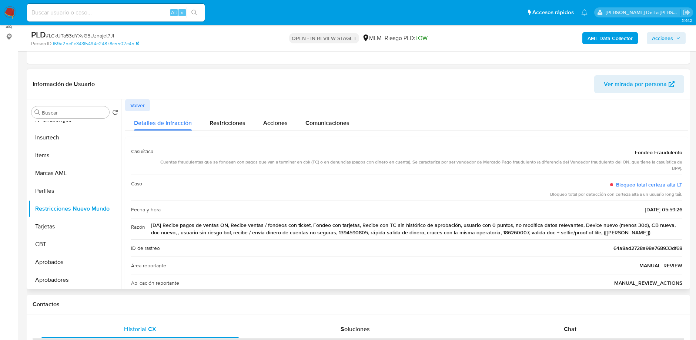
click at [148, 109] on button "Volver" at bounding box center [137, 105] width 25 height 12
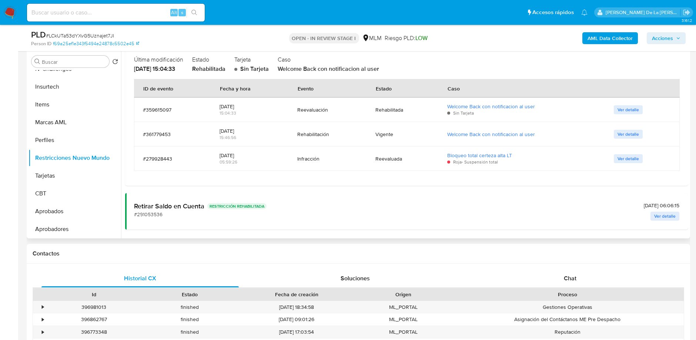
scroll to position [892, 0]
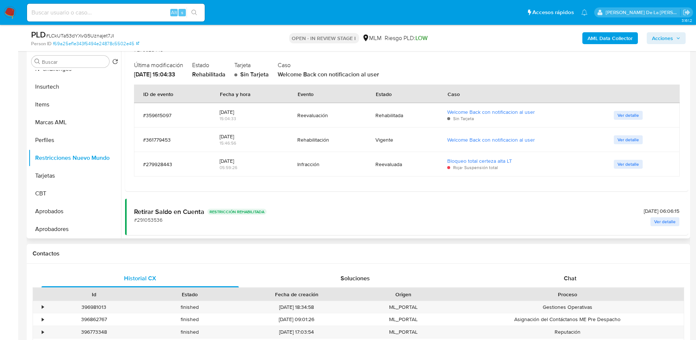
click at [630, 139] on span "Ver detalle" at bounding box center [628, 139] width 21 height 7
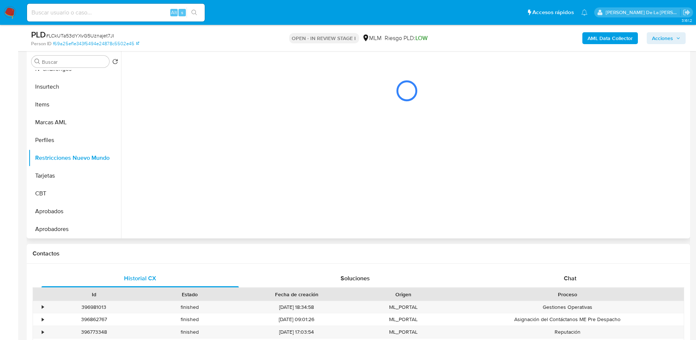
scroll to position [0, 0]
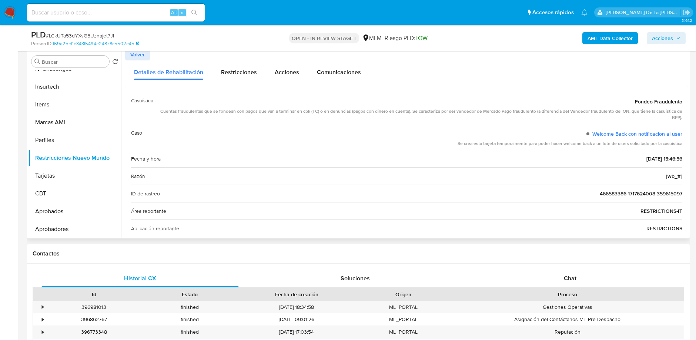
click at [139, 52] on span "Volver" at bounding box center [137, 54] width 14 height 10
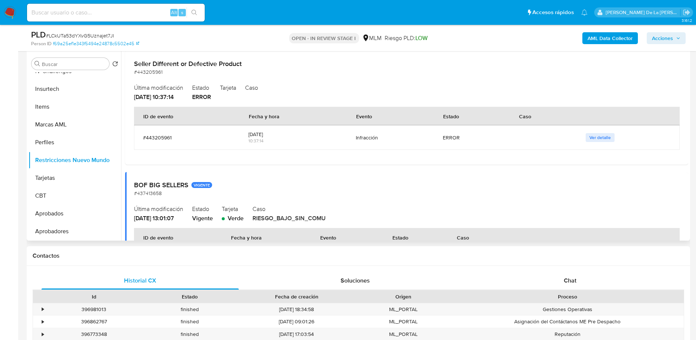
scroll to position [484, 0]
click at [602, 131] on td "Ver detalle" at bounding box center [628, 137] width 103 height 24
click at [598, 134] on span "Ver detalle" at bounding box center [600, 136] width 21 height 7
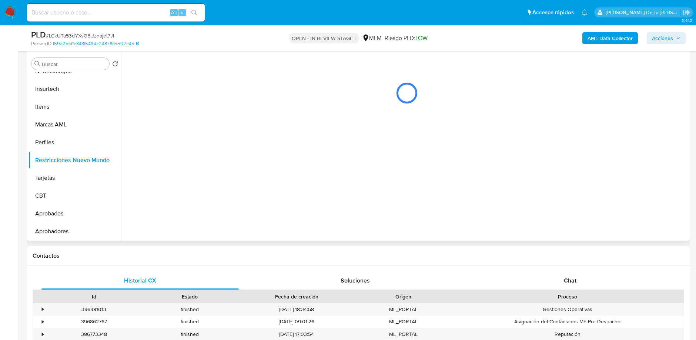
scroll to position [0, 0]
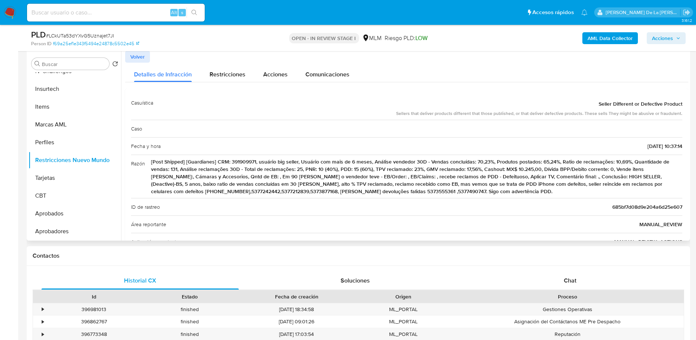
click at [140, 56] on span "Volver" at bounding box center [137, 56] width 14 height 10
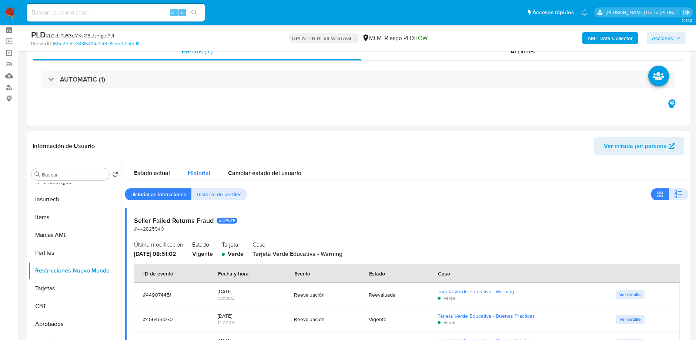
click at [196, 170] on span "Historial" at bounding box center [199, 173] width 23 height 9
click at [163, 170] on span "Estado actual" at bounding box center [152, 173] width 36 height 9
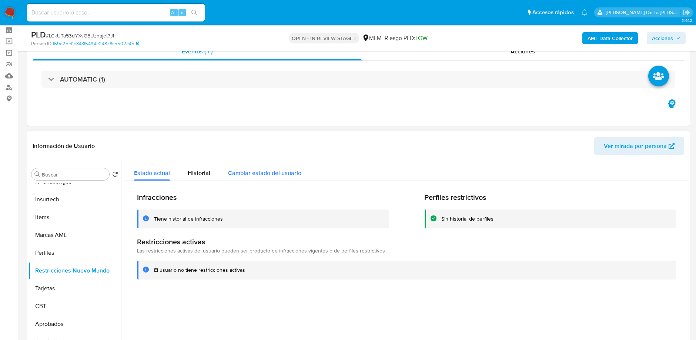
click at [260, 176] on span "Cambiar estado del usuario" at bounding box center [264, 173] width 73 height 9
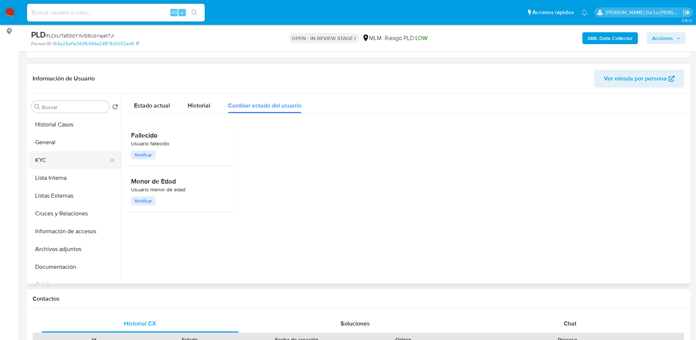
click at [57, 164] on button "KYC" at bounding box center [72, 160] width 87 height 18
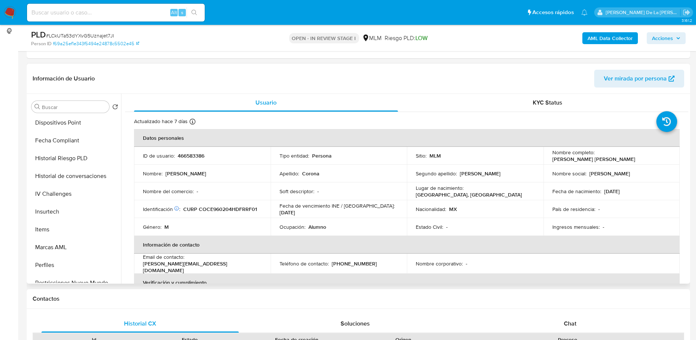
scroll to position [271, 0]
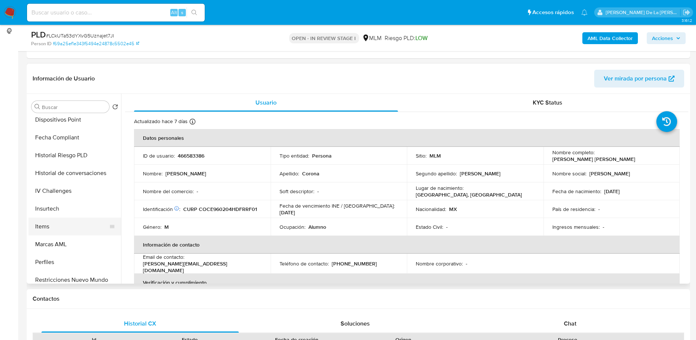
click at [78, 233] on button "Items" at bounding box center [72, 226] width 87 height 18
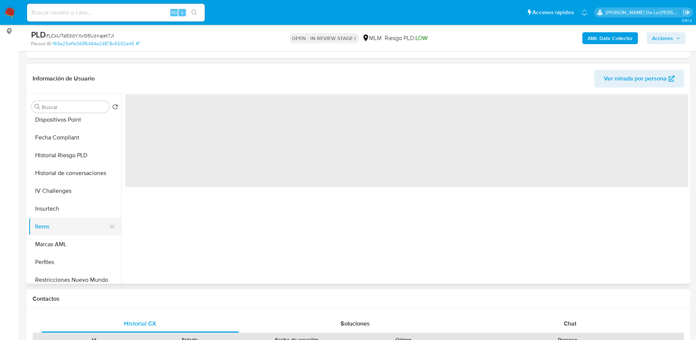
click at [78, 233] on button "Items" at bounding box center [72, 226] width 87 height 18
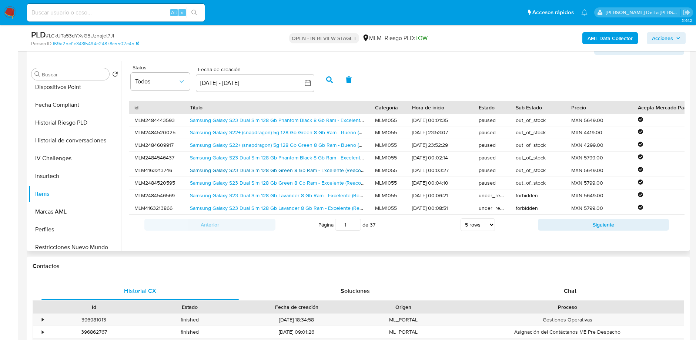
scroll to position [130, 0]
click at [559, 230] on button "Siguiente" at bounding box center [603, 226] width 131 height 12
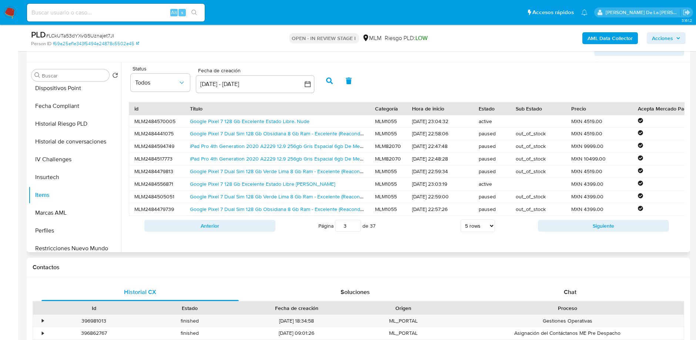
click at [559, 230] on button "Siguiente" at bounding box center [603, 226] width 131 height 12
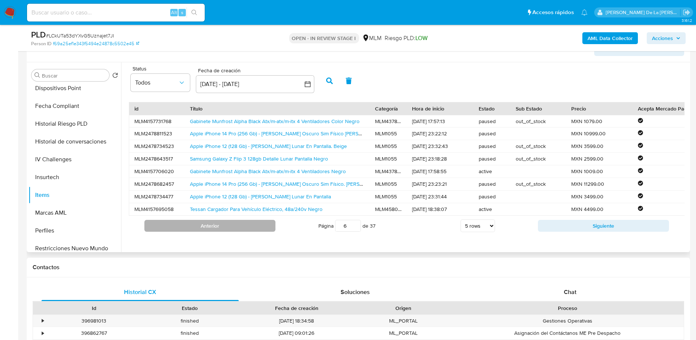
click at [243, 225] on button "Anterior" at bounding box center [209, 226] width 131 height 12
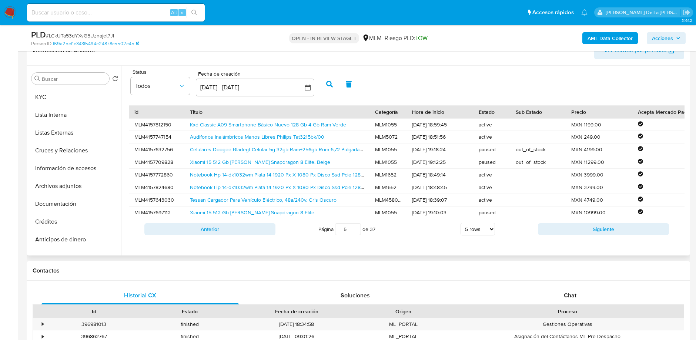
scroll to position [30, 0]
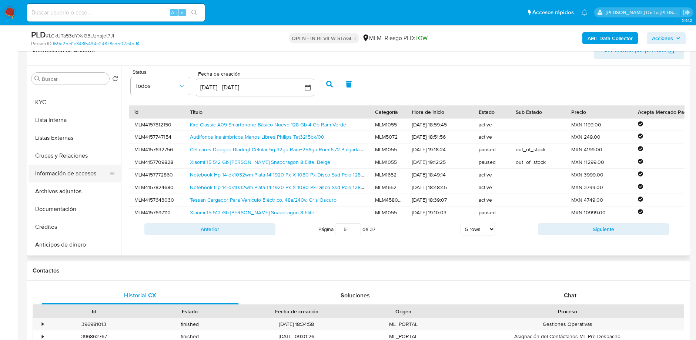
click at [51, 180] on button "Información de accesos" at bounding box center [72, 173] width 87 height 18
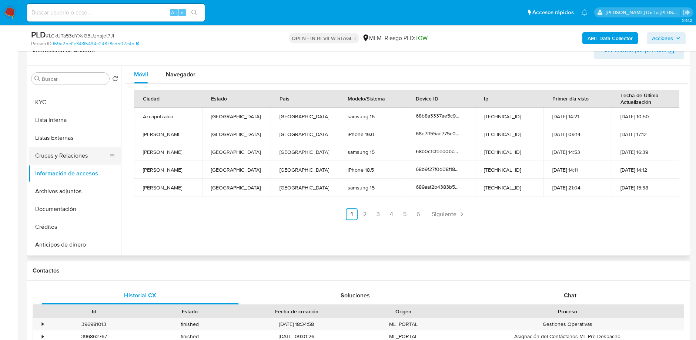
click at [52, 158] on button "Cruces y Relaciones" at bounding box center [72, 156] width 87 height 18
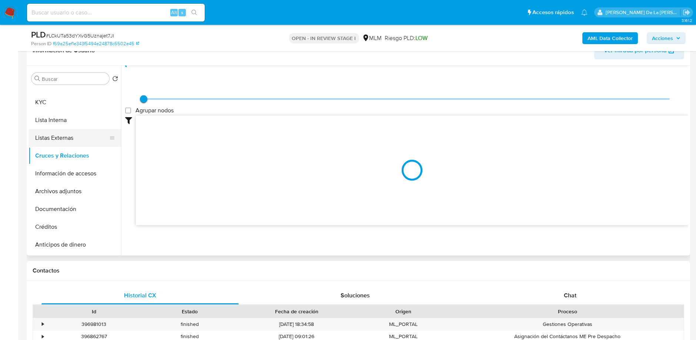
scroll to position [20, 0]
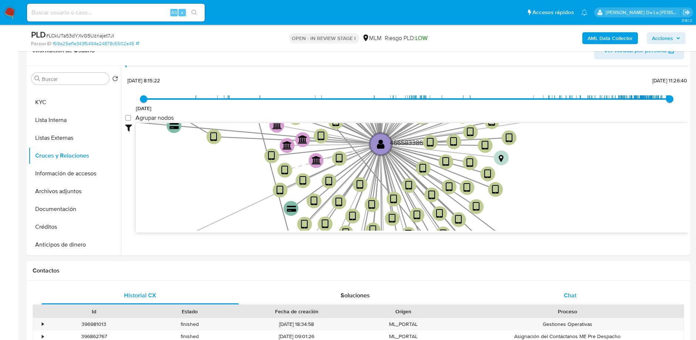
click at [576, 291] on span "Chat" at bounding box center [570, 295] width 13 height 9
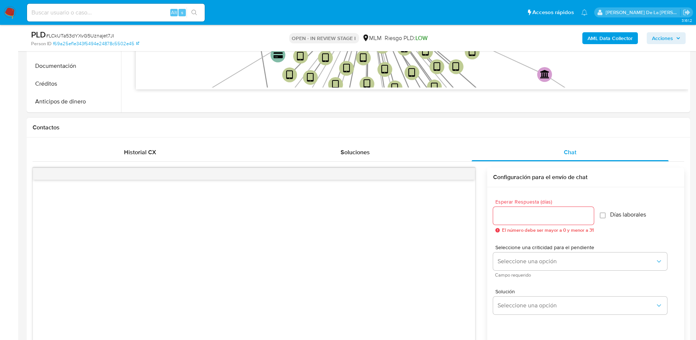
scroll to position [123, 0]
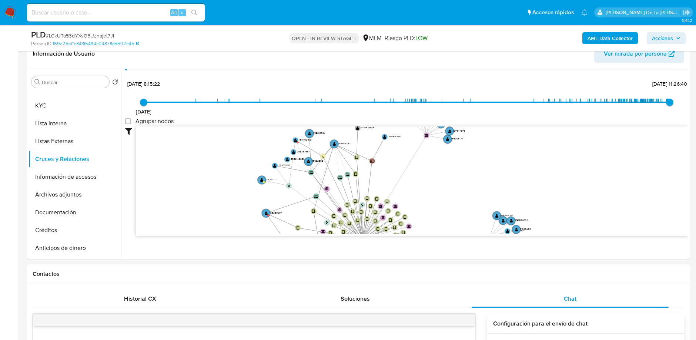
drag, startPoint x: 452, startPoint y: 143, endPoint x: 397, endPoint y: 242, distance: 113.6
click at [397, 242] on div "Filtros Confianza alta Device Tarjeta Persona validada Teléfono validado Confia…" at bounding box center [406, 194] width 563 height 136
click at [293, 137] on icon "device-67cb55e9c620591e3ac937fb  device-68b9f27f0d08f18a6a17ef1c  device-67b0…" at bounding box center [412, 179] width 553 height 107
click at [295, 140] on text "" at bounding box center [295, 140] width 3 height 4
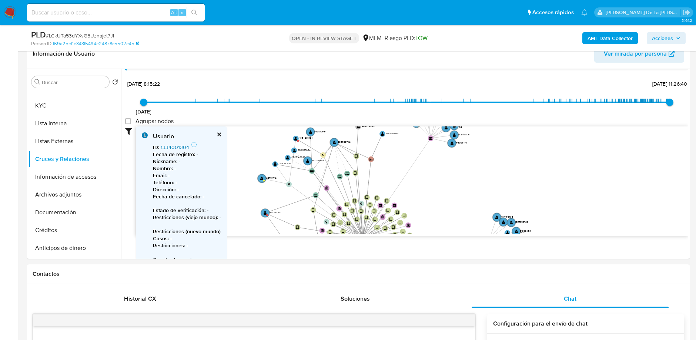
click at [171, 146] on link "1334001304" at bounding box center [175, 146] width 29 height 7
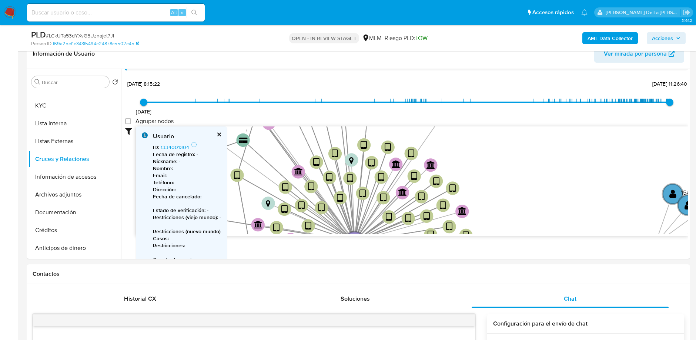
drag, startPoint x: 346, startPoint y: 150, endPoint x: 314, endPoint y: 32, distance: 121.8
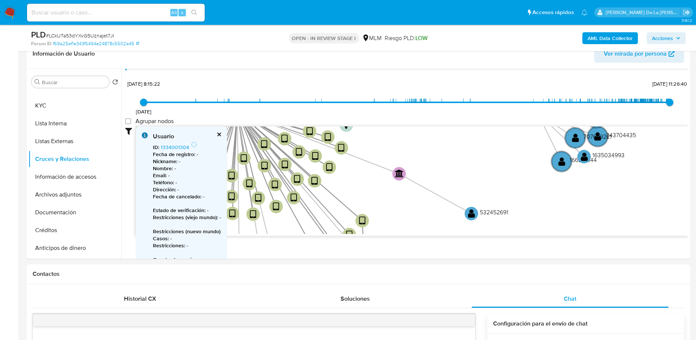
drag, startPoint x: 494, startPoint y: 158, endPoint x: 384, endPoint y: 3, distance: 190.4
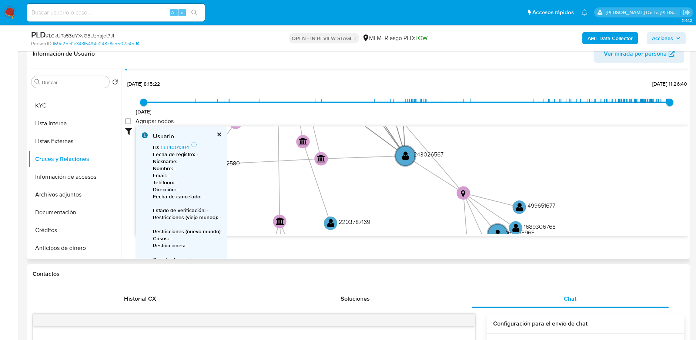
drag, startPoint x: 411, startPoint y: 172, endPoint x: 445, endPoint y: 62, distance: 115.1
click at [445, 62] on div "Información de Usuario Ver mirada por persona Buscar Volver al orden por defect…" at bounding box center [359, 149] width 664 height 220
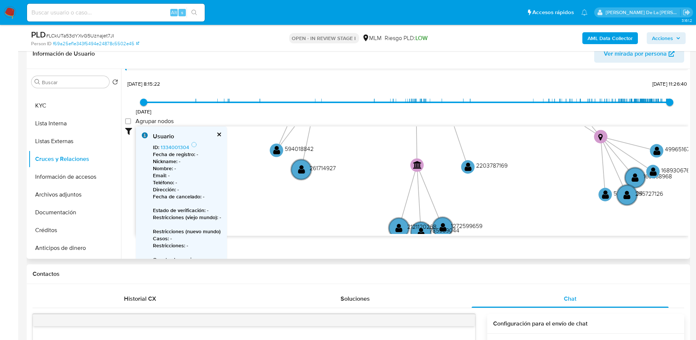
drag, startPoint x: 397, startPoint y: 180, endPoint x: 593, endPoint y: 171, distance: 196.5
click at [593, 171] on icon "device-67cb55e9c620591e3ac937fb  device-68b9f27f0d08f18a6a17ef1c  device-67b0…" at bounding box center [412, 179] width 553 height 107
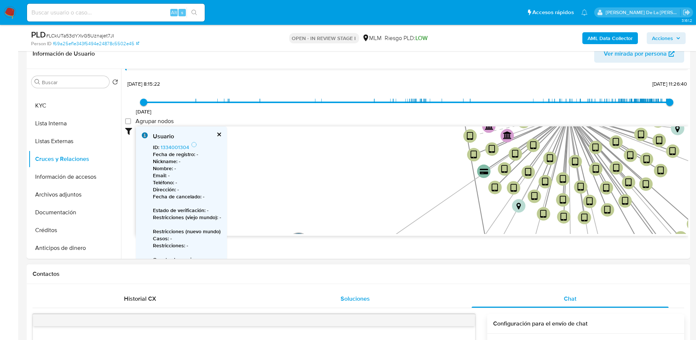
drag, startPoint x: 324, startPoint y: 150, endPoint x: 419, endPoint y: 302, distance: 179.1
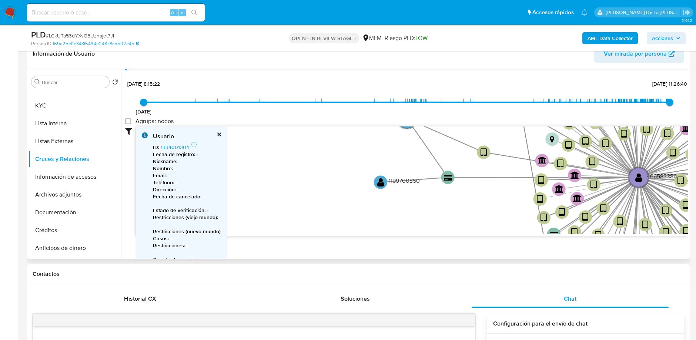
drag, startPoint x: 332, startPoint y: 193, endPoint x: 406, endPoint y: 257, distance: 97.9
click at [406, 257] on div "Filtros Confianza alta Device Tarjeta Persona validada Teléfono validado Confia…" at bounding box center [406, 194] width 563 height 136
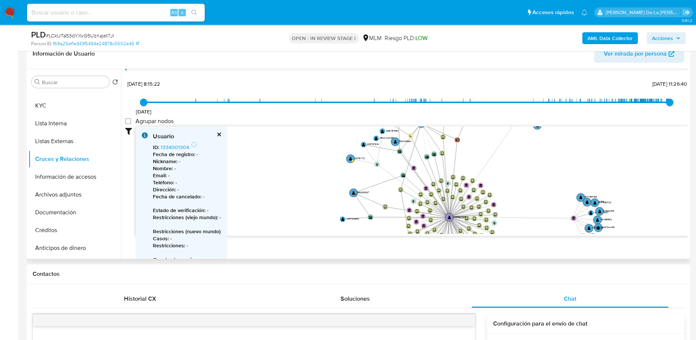
drag, startPoint x: 337, startPoint y: 166, endPoint x: 324, endPoint y: 204, distance: 41.2
click at [324, 204] on icon "device-67cb55e9c620591e3ac937fb  device-68b9f27f0d08f18a6a17ef1c  device-67b0…" at bounding box center [412, 179] width 553 height 107
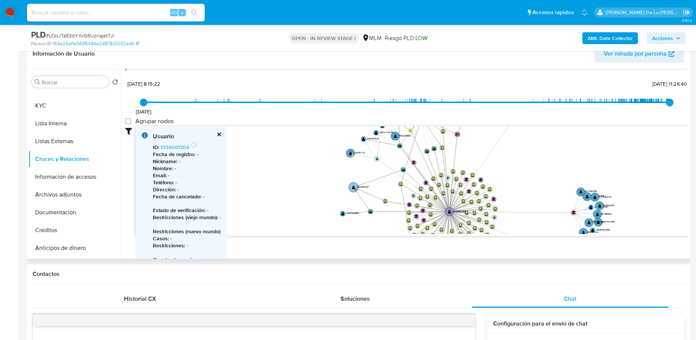
click at [354, 185] on text "" at bounding box center [353, 187] width 3 height 4
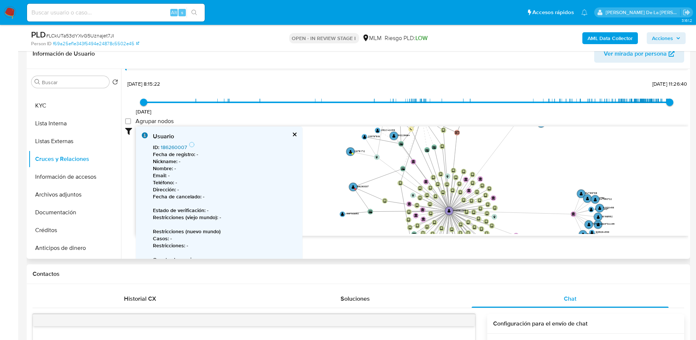
click at [168, 147] on link "186260007" at bounding box center [174, 146] width 26 height 7
click at [296, 130] on div "Usuario ID : 186260007 Fecha de registro : - Nickname : - Nombre : - Email : - …" at bounding box center [219, 218] width 167 height 184
click at [293, 135] on button "cerrar" at bounding box center [294, 134] width 5 height 5
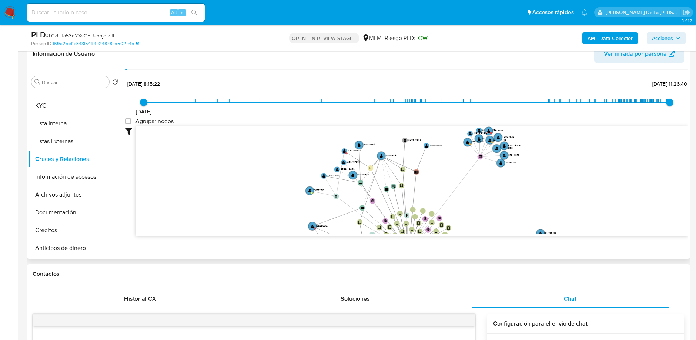
drag, startPoint x: 278, startPoint y: 166, endPoint x: 236, endPoint y: 205, distance: 57.4
click at [236, 205] on icon "device-67cb55e9c620591e3ac937fb  device-68b9f27f0d08f18a6a17ef1c  device-67b0…" at bounding box center [412, 179] width 553 height 107
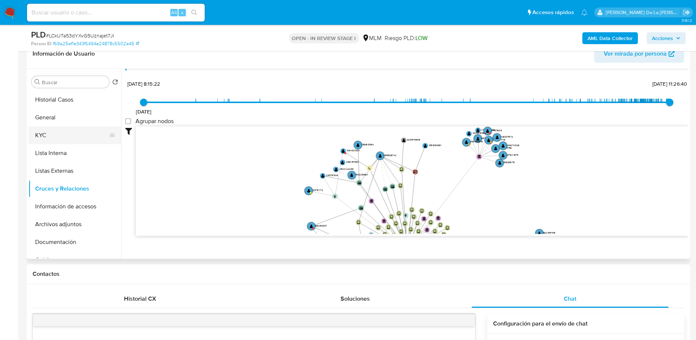
click at [53, 128] on button "KYC" at bounding box center [72, 135] width 87 height 18
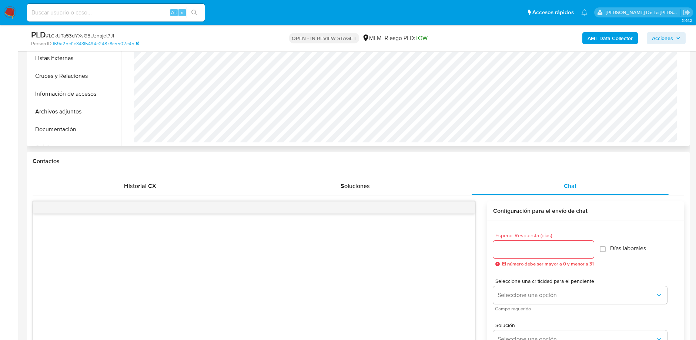
scroll to position [316, 0]
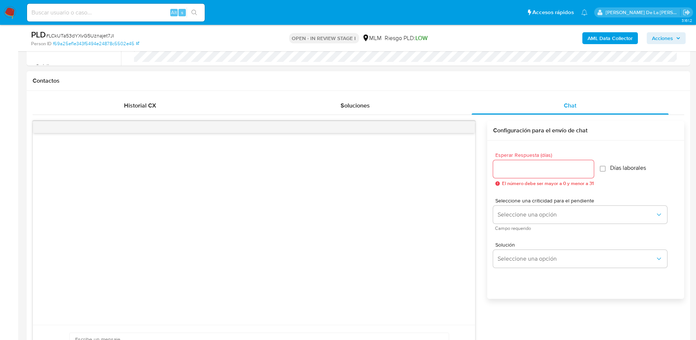
click at [344, 88] on div "Contactos" at bounding box center [359, 81] width 664 height 20
click at [329, 97] on div "Soluciones" at bounding box center [355, 106] width 197 height 18
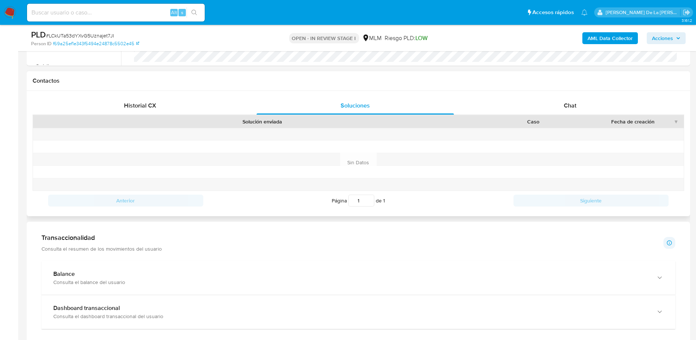
click at [168, 84] on div "Contactos" at bounding box center [359, 81] width 664 height 20
click at [137, 102] on span "Historial CX" at bounding box center [140, 105] width 32 height 9
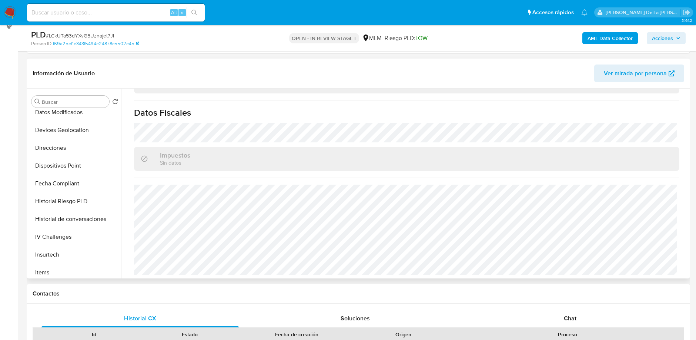
scroll to position [348, 0]
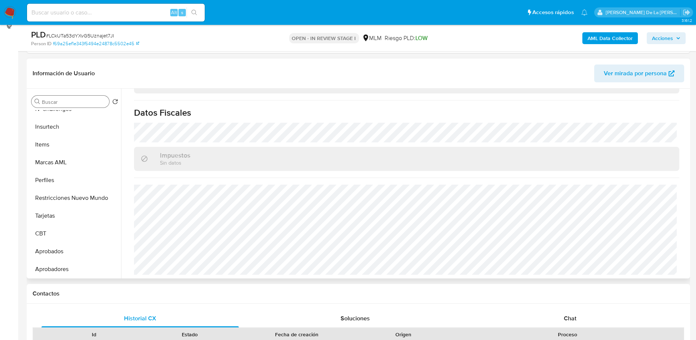
click at [49, 99] on input "Buscar" at bounding box center [74, 102] width 64 height 7
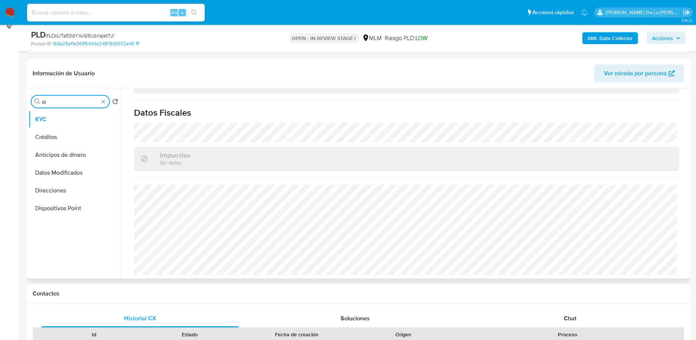
scroll to position [0, 0]
type input "dire"
click at [41, 138] on button "Direcciones" at bounding box center [72, 137] width 87 height 18
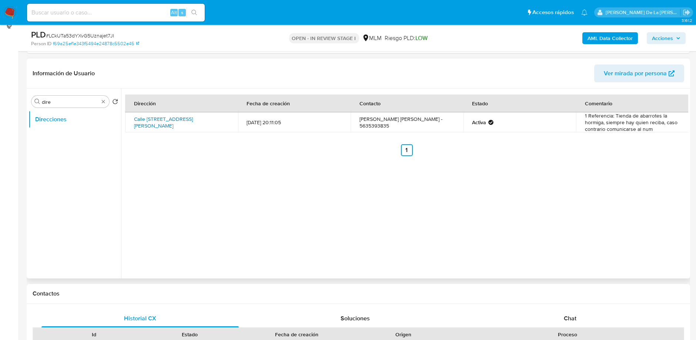
click at [161, 117] on link "Calle Avenida Gorriones 1, Atizapán De Zaragoza, Estado De México, 52928, Mexic…" at bounding box center [163, 122] width 59 height 14
click at [99, 103] on div "Buscar dire" at bounding box center [70, 102] width 78 height 12
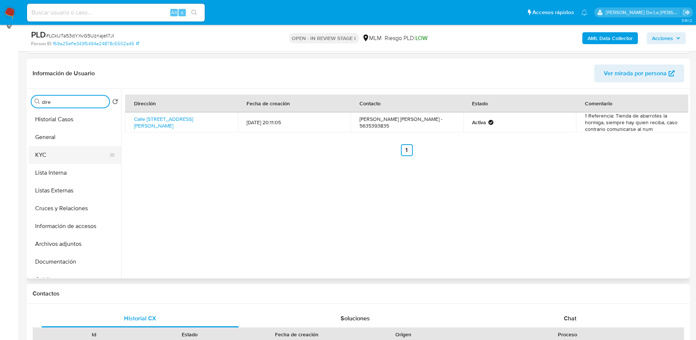
drag, startPoint x: 100, startPoint y: 103, endPoint x: 46, endPoint y: 157, distance: 76.7
click at [82, 146] on button "KYC" at bounding box center [72, 155] width 87 height 18
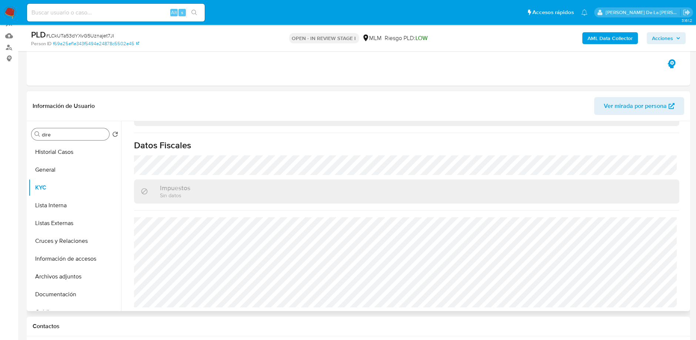
scroll to position [74, 0]
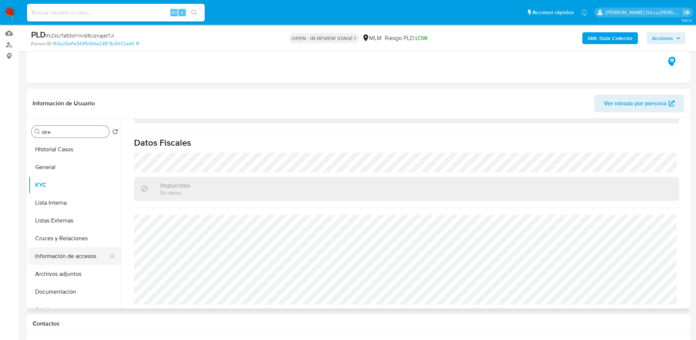
click at [80, 252] on button "Información de accesos" at bounding box center [72, 256] width 87 height 18
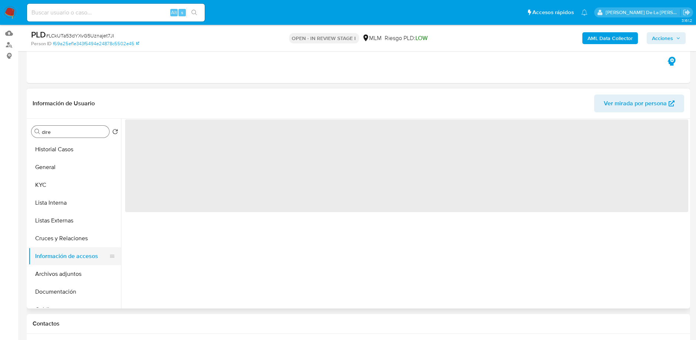
scroll to position [0, 0]
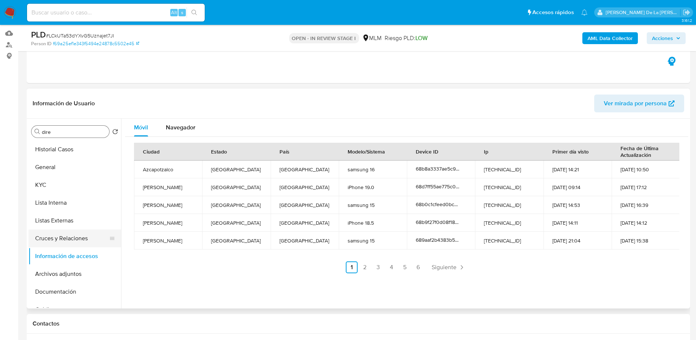
click at [70, 238] on button "Cruces y Relaciones" at bounding box center [72, 238] width 87 height 18
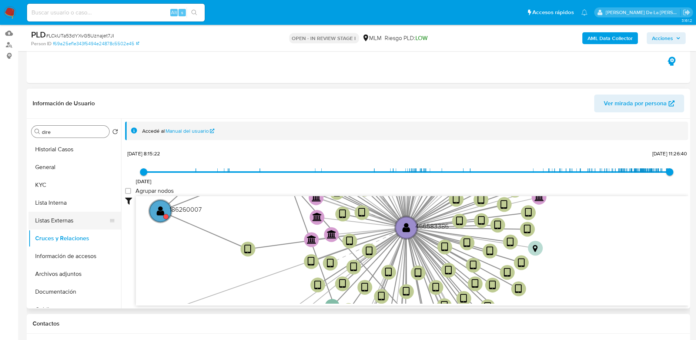
click at [60, 219] on button "Listas Externas" at bounding box center [72, 220] width 87 height 18
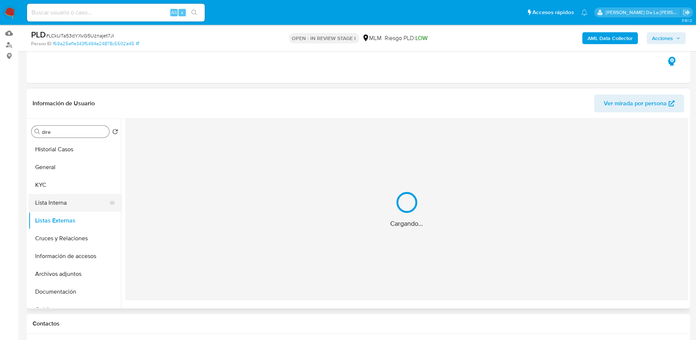
click at [66, 199] on button "Lista Interna" at bounding box center [72, 203] width 87 height 18
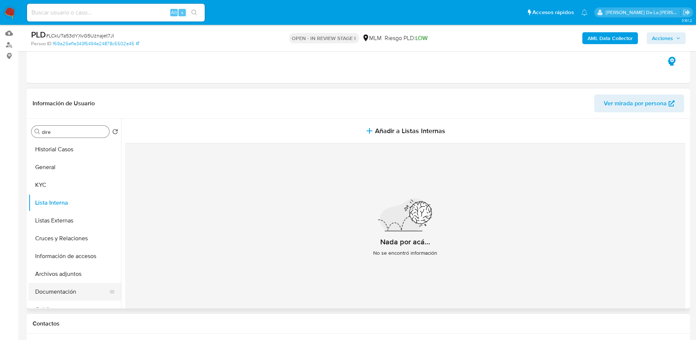
click at [68, 284] on button "Documentación" at bounding box center [72, 292] width 87 height 18
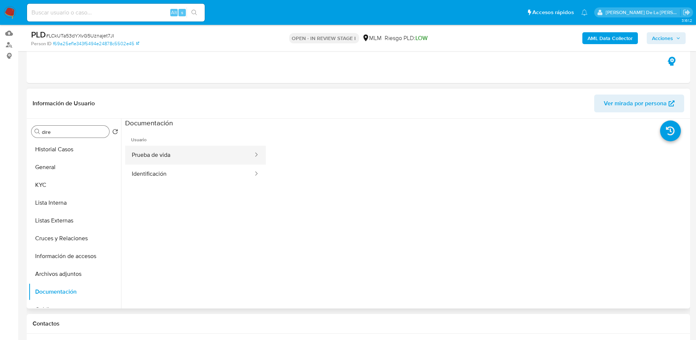
click at [183, 149] on button "Prueba de vida" at bounding box center [189, 155] width 129 height 19
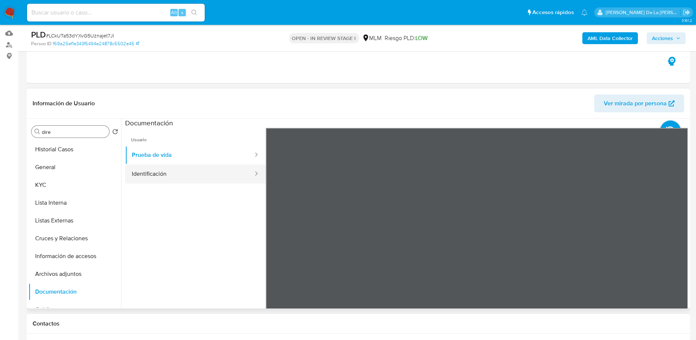
click at [156, 170] on button "Identificación" at bounding box center [189, 173] width 129 height 19
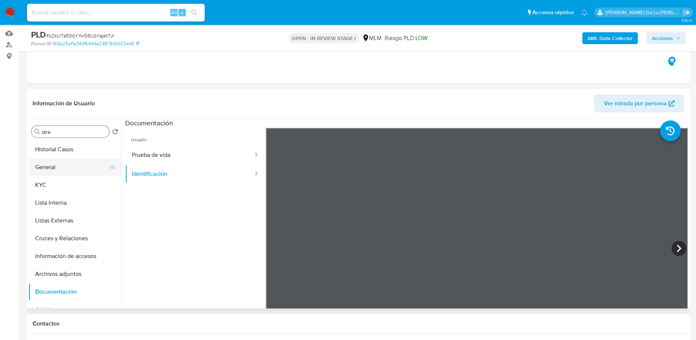
click at [42, 161] on button "General" at bounding box center [72, 167] width 87 height 18
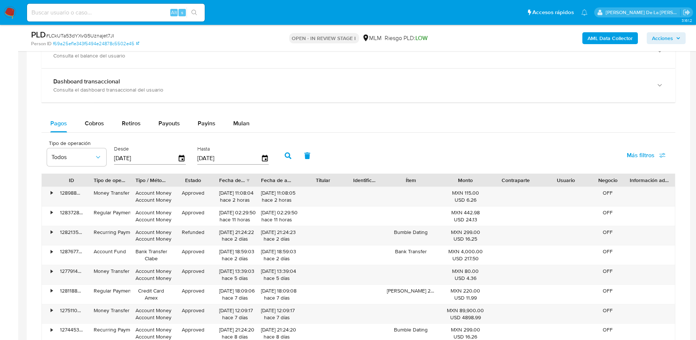
scroll to position [562, 0]
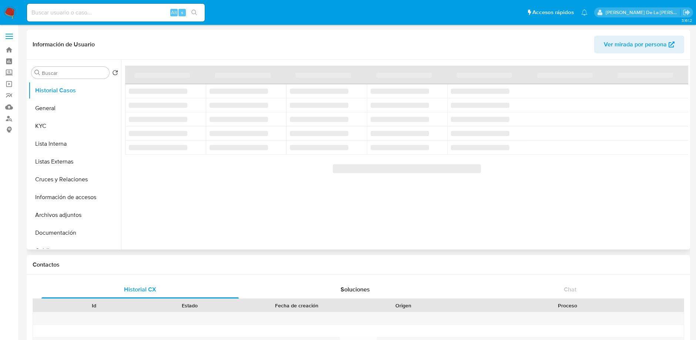
select select "10"
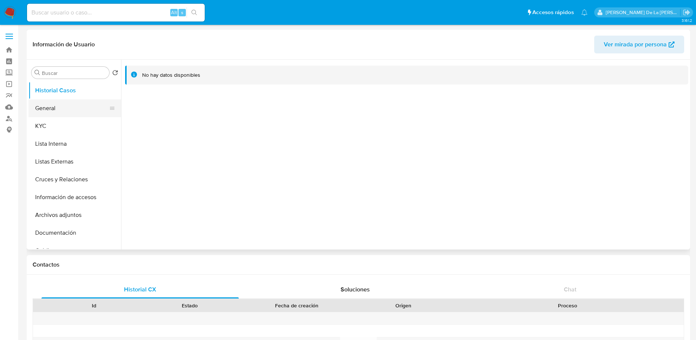
click at [78, 109] on button "General" at bounding box center [72, 108] width 87 height 18
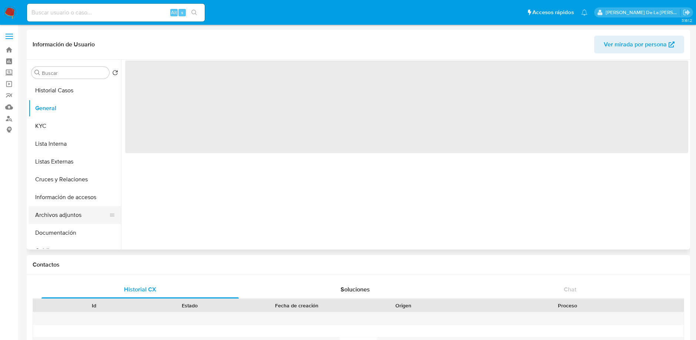
scroll to position [348, 0]
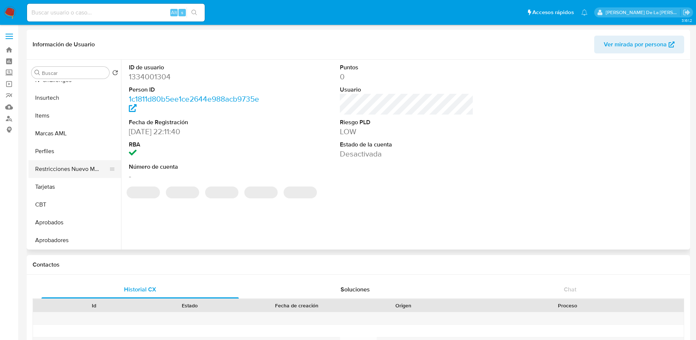
click at [81, 171] on button "Restricciones Nuevo Mundo" at bounding box center [72, 169] width 87 height 18
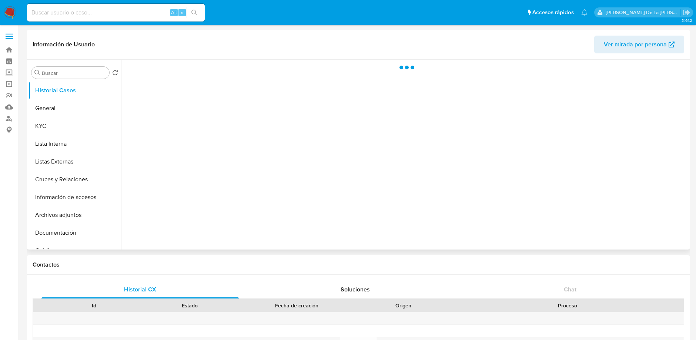
select select "10"
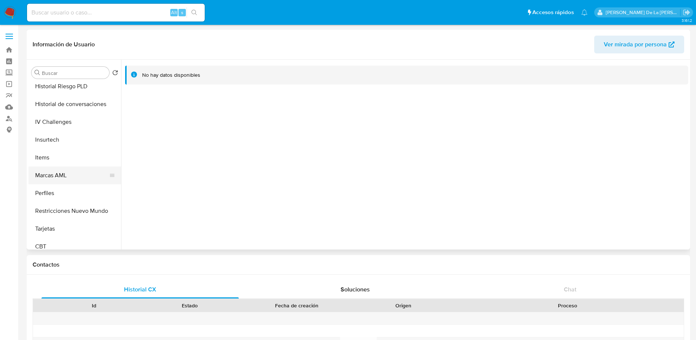
scroll to position [348, 0]
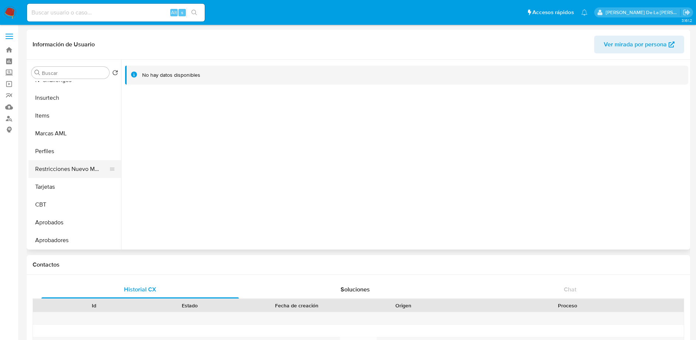
click at [58, 168] on button "Restricciones Nuevo Mundo" at bounding box center [72, 169] width 87 height 18
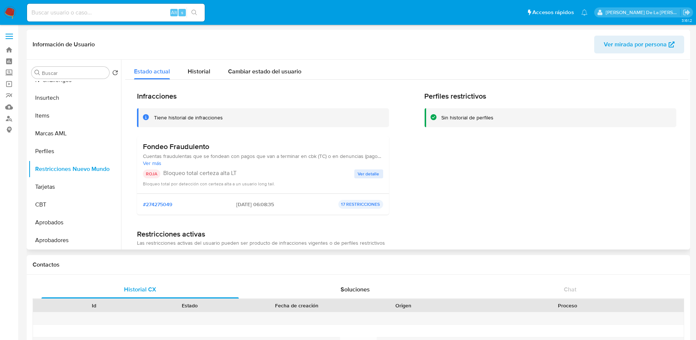
click at [362, 173] on span "Ver detalle" at bounding box center [368, 173] width 21 height 7
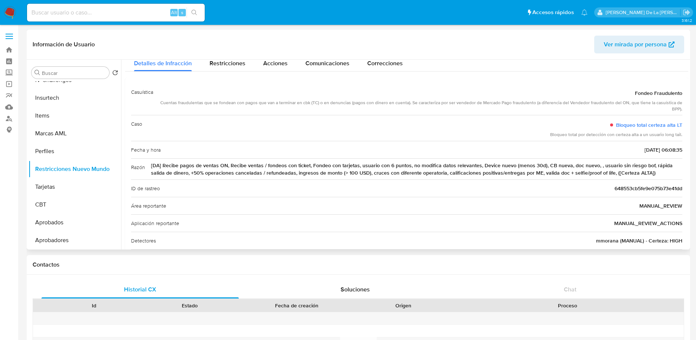
scroll to position [20, 0]
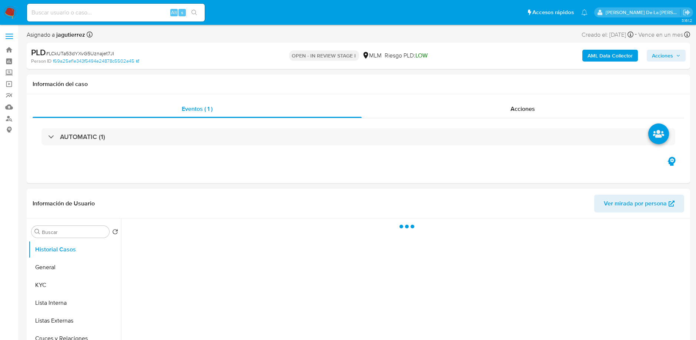
select select "10"
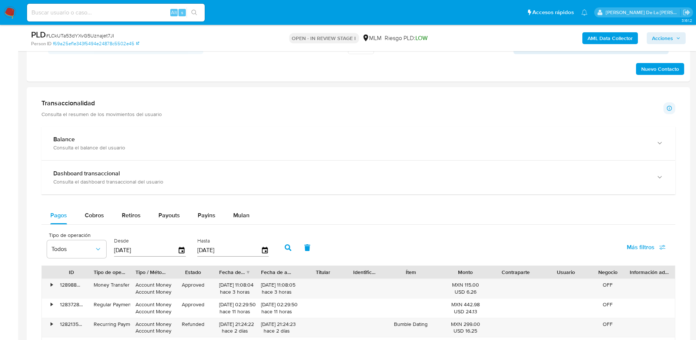
scroll to position [465, 0]
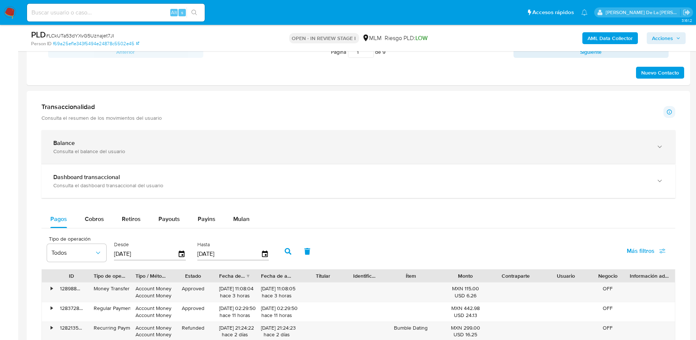
click at [117, 131] on div "Balance Consulta el balance del usuario" at bounding box center [358, 147] width 634 height 34
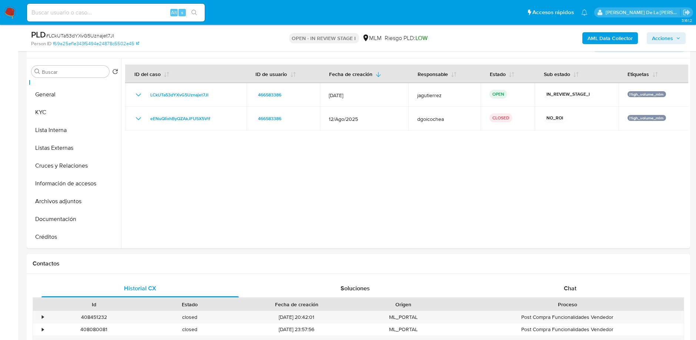
scroll to position [132, 0]
click at [62, 199] on button "Archivos adjuntos" at bounding box center [72, 203] width 87 height 18
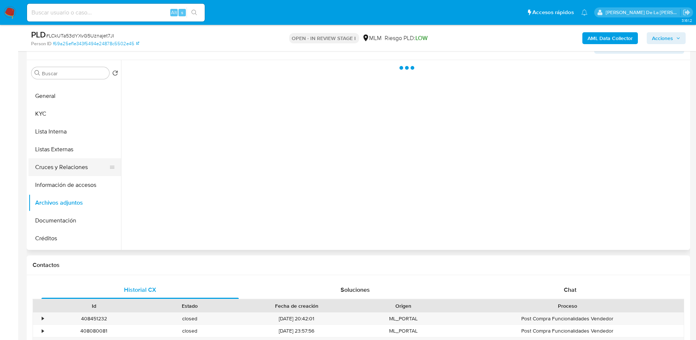
click at [72, 173] on button "Cruces y Relaciones" at bounding box center [72, 167] width 87 height 18
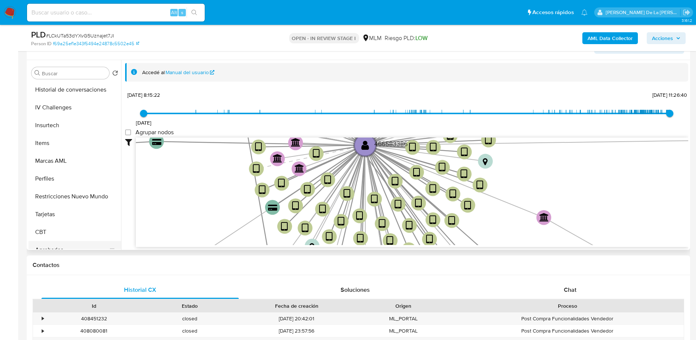
scroll to position [300, 0]
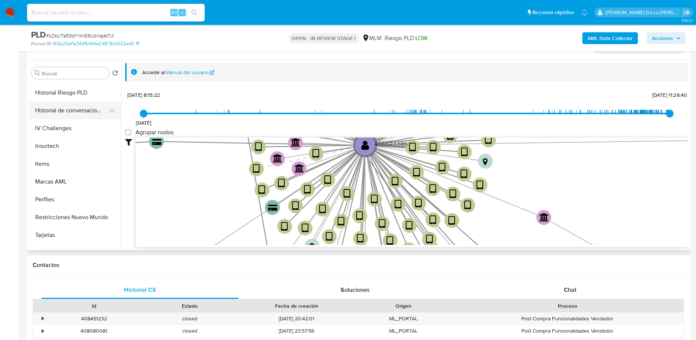
click at [62, 109] on button "Historial de conversaciones" at bounding box center [72, 110] width 87 height 18
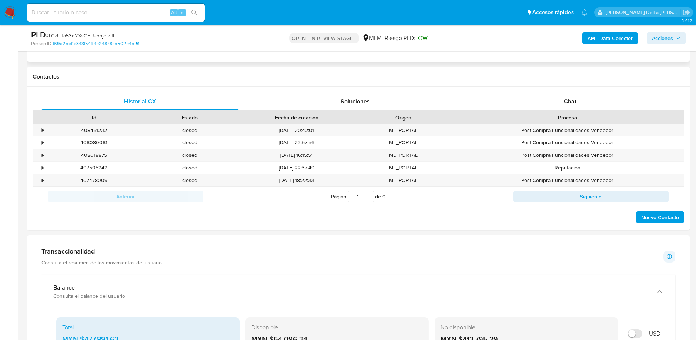
scroll to position [323, 0]
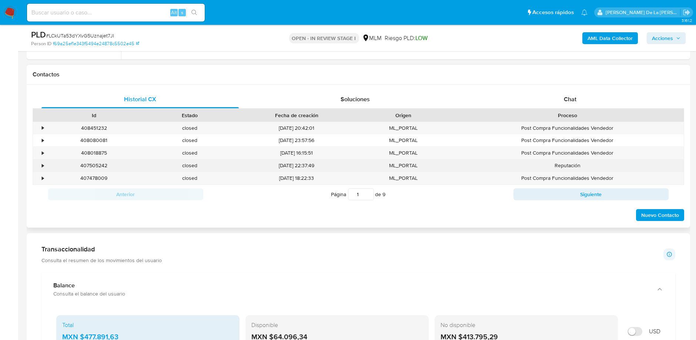
click at [40, 165] on div "•" at bounding box center [39, 165] width 13 height 12
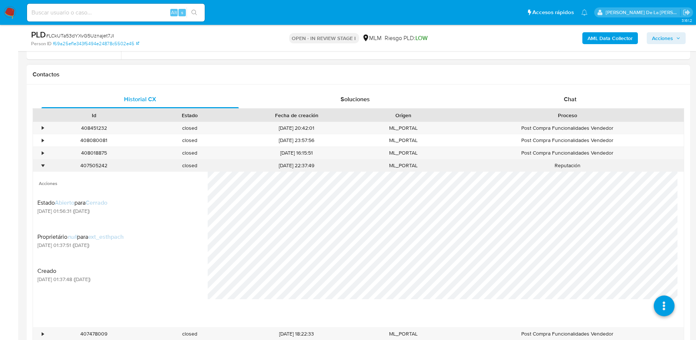
scroll to position [368, 0]
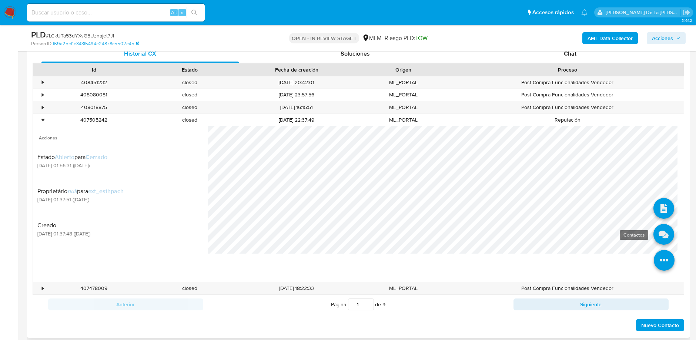
click at [659, 231] on icon at bounding box center [664, 234] width 21 height 21
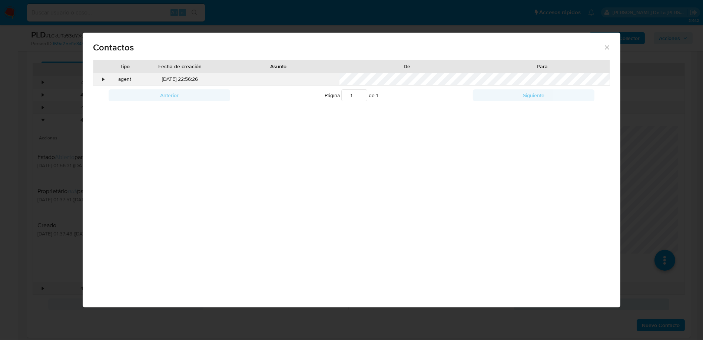
click at [103, 77] on div "•" at bounding box center [103, 79] width 2 height 7
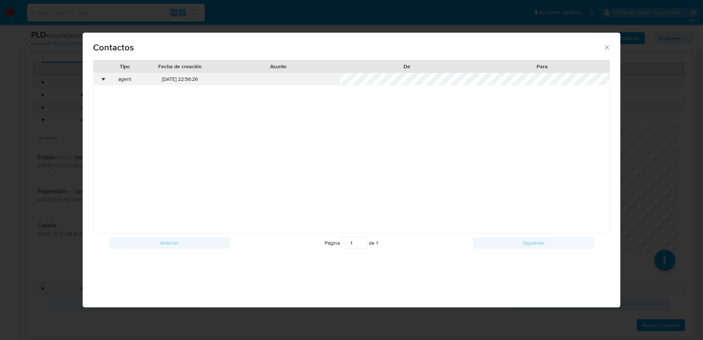
click at [103, 77] on div "•" at bounding box center [103, 79] width 2 height 7
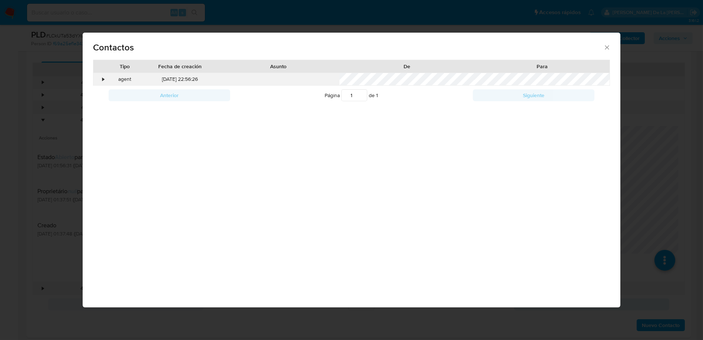
click at [103, 77] on div "•" at bounding box center [103, 79] width 2 height 7
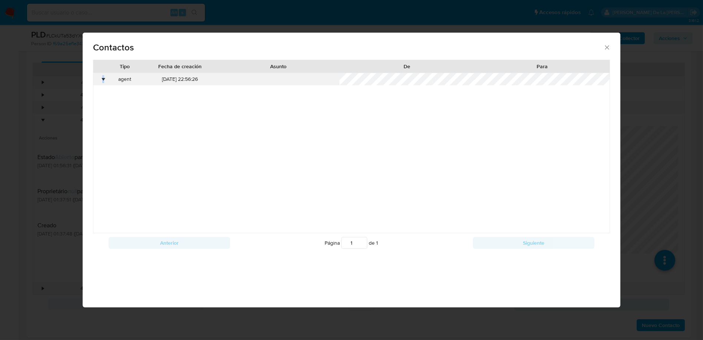
click at [103, 77] on div "•" at bounding box center [103, 79] width 2 height 7
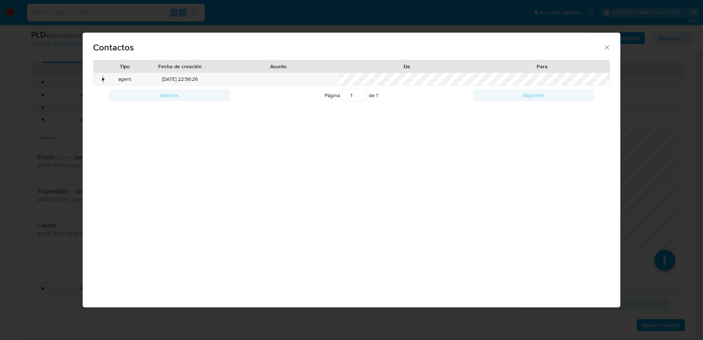
click at [54, 155] on div "Contactos Tipo Fecha de creación Asunto De Para • agent 26/09/2025 22:56:26 Ant…" at bounding box center [351, 170] width 703 height 340
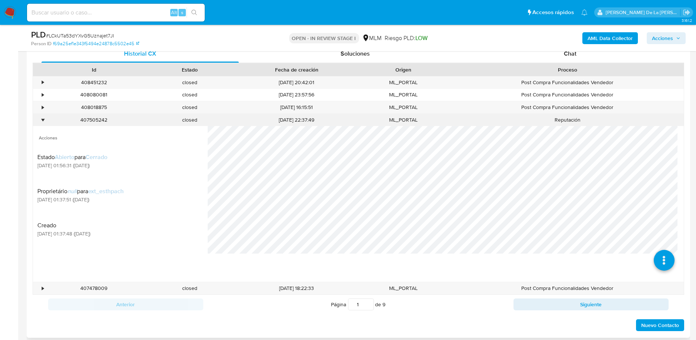
click at [40, 118] on div "•" at bounding box center [39, 120] width 13 height 12
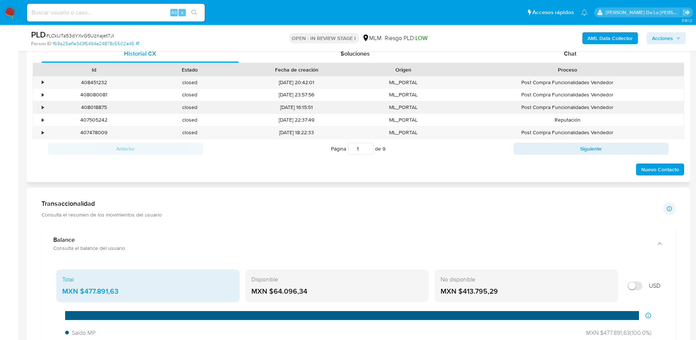
click at [41, 105] on div "•" at bounding box center [39, 107] width 13 height 12
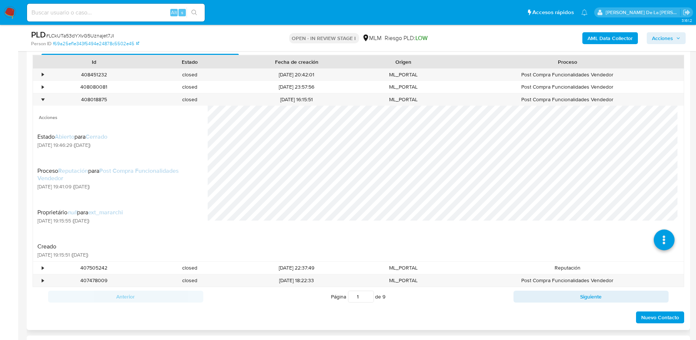
scroll to position [378, 0]
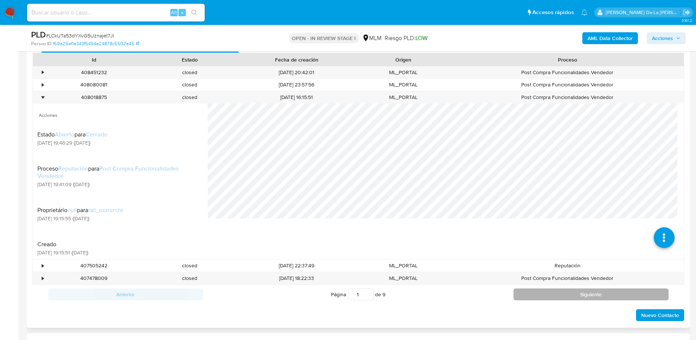
click at [567, 293] on button "Siguiente" at bounding box center [591, 294] width 155 height 12
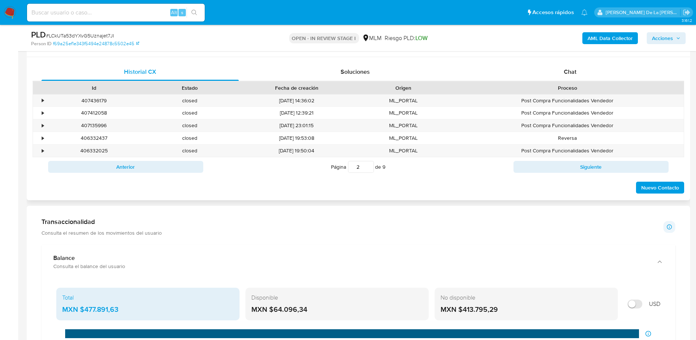
scroll to position [344, 0]
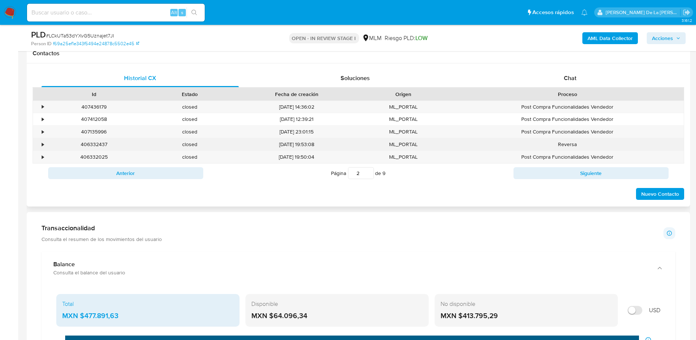
click at [44, 144] on div "•" at bounding box center [39, 144] width 13 height 12
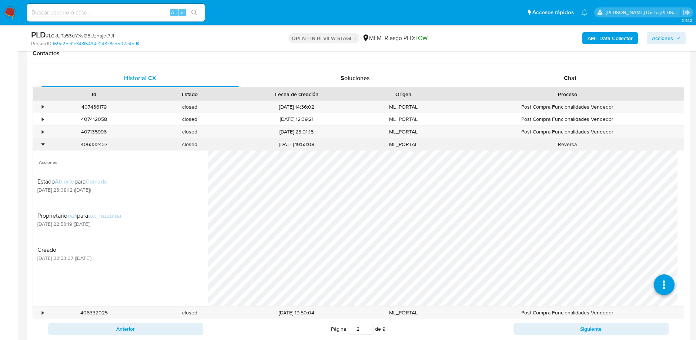
click at [42, 144] on div "•" at bounding box center [43, 144] width 2 height 7
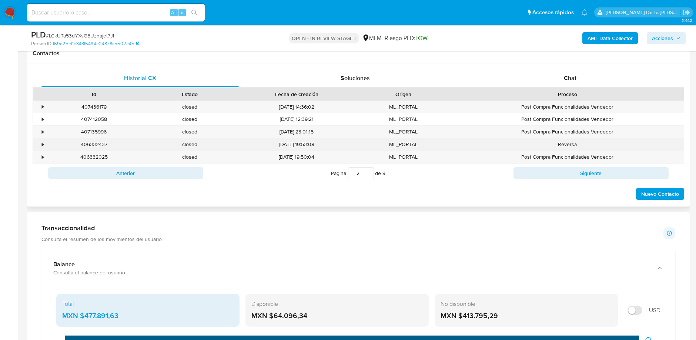
click at [42, 144] on div "•" at bounding box center [43, 144] width 2 height 7
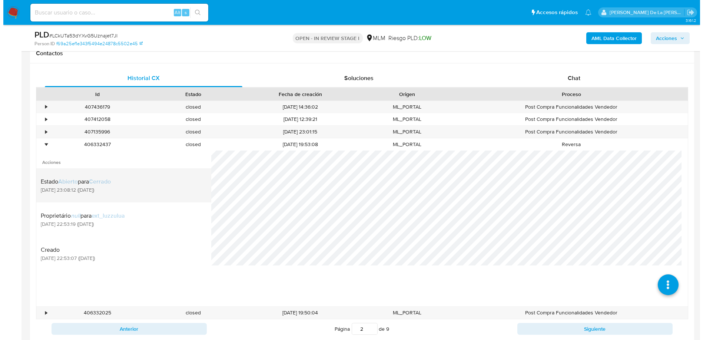
scroll to position [370, 0]
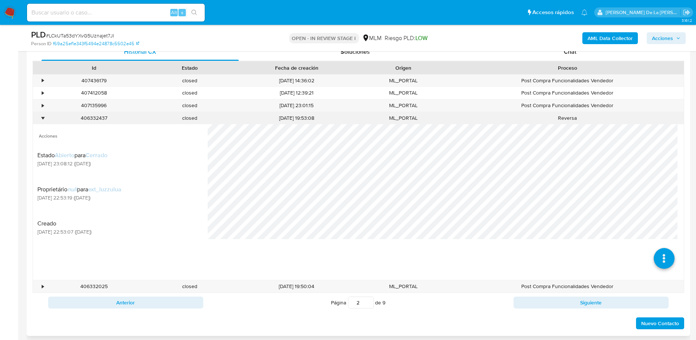
click at [46, 119] on div "406332437" at bounding box center [94, 118] width 96 height 12
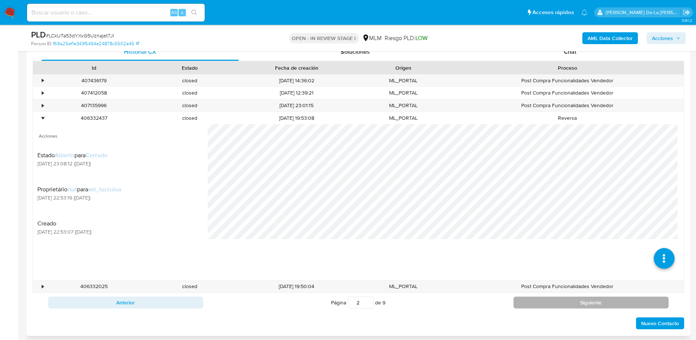
click at [572, 299] on button "Siguiente" at bounding box center [591, 302] width 155 height 12
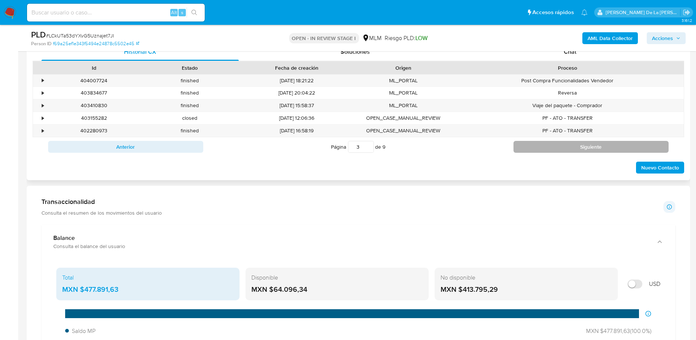
click at [580, 142] on button "Siguiente" at bounding box center [591, 147] width 155 height 12
type input "4"
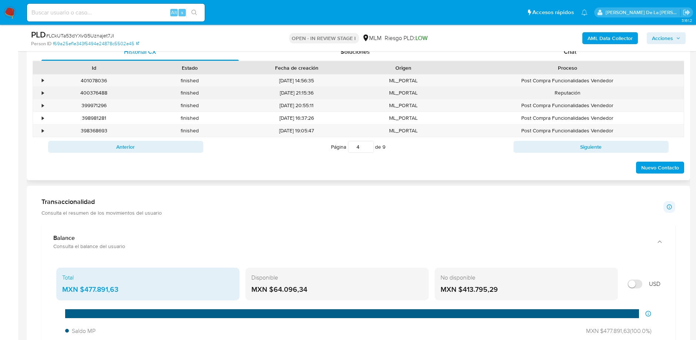
click at [39, 92] on div "•" at bounding box center [39, 93] width 13 height 12
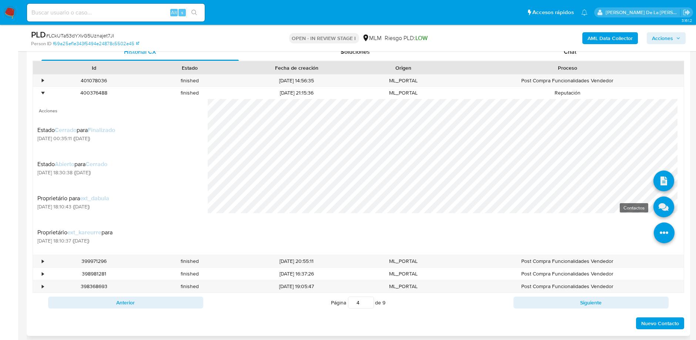
click at [654, 209] on icon at bounding box center [664, 206] width 21 height 21
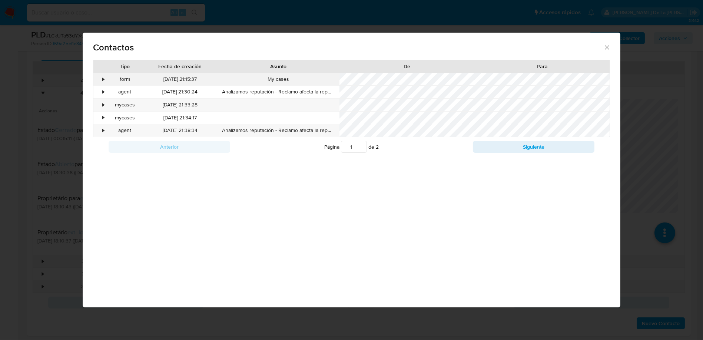
click at [103, 76] on div "•" at bounding box center [103, 79] width 2 height 7
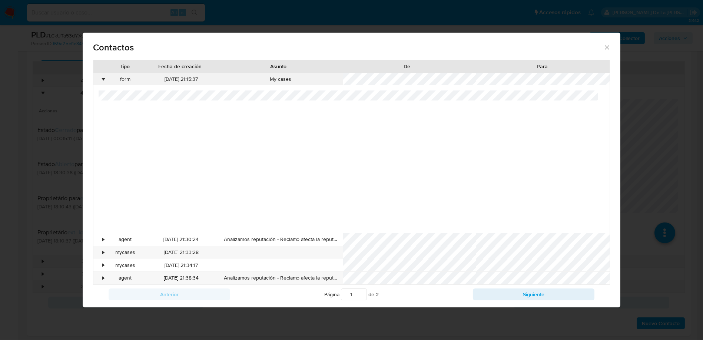
click at [103, 76] on div "•" at bounding box center [103, 79] width 2 height 7
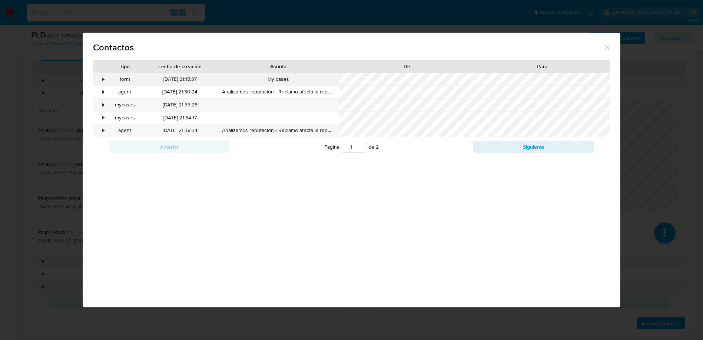
click at [103, 76] on div "•" at bounding box center [103, 79] width 2 height 7
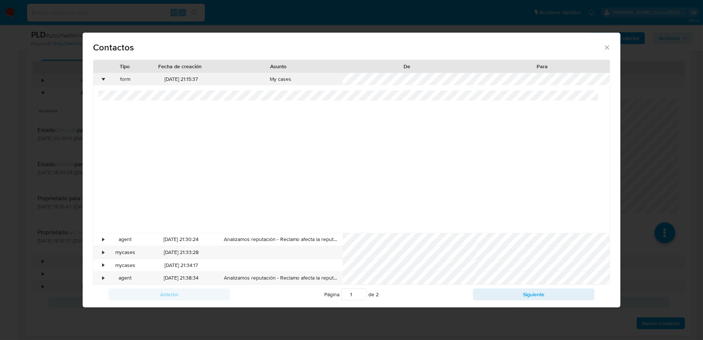
click at [103, 76] on div "•" at bounding box center [103, 79] width 2 height 7
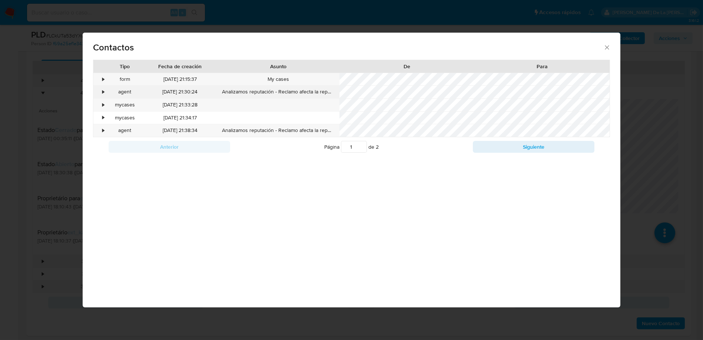
click at [107, 90] on div "agent" at bounding box center [124, 92] width 37 height 13
click at [104, 92] on div "•" at bounding box center [103, 91] width 2 height 7
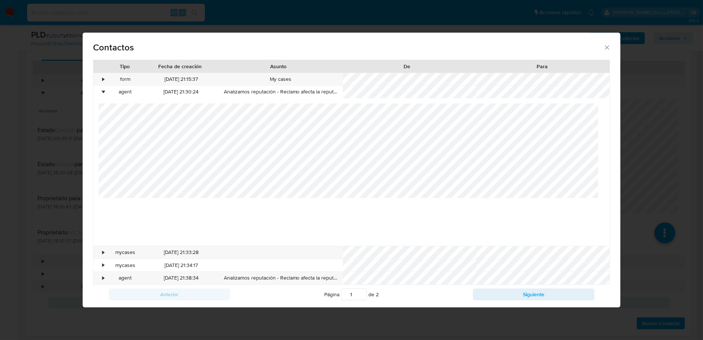
scroll to position [6, 0]
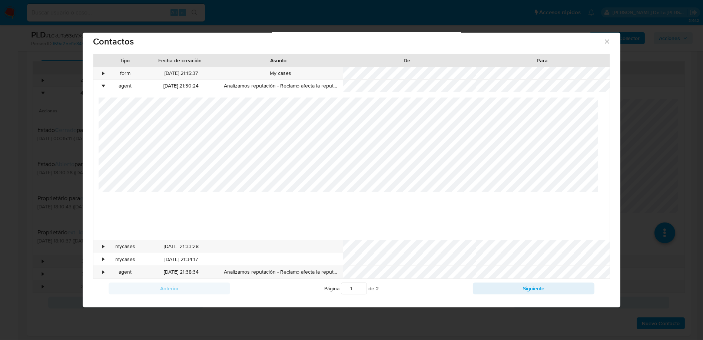
click at [93, 249] on div "• form 14/08/2025 21:15:37 My cases • agent 14/08/2025 21:30:24 Analizamos repu…" at bounding box center [351, 173] width 516 height 212
click at [100, 244] on div "•" at bounding box center [99, 246] width 13 height 13
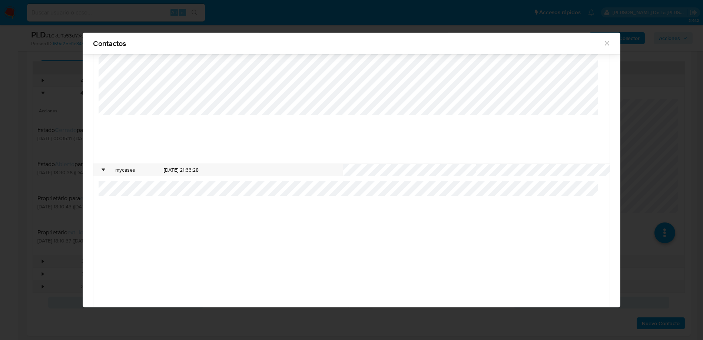
scroll to position [148, 0]
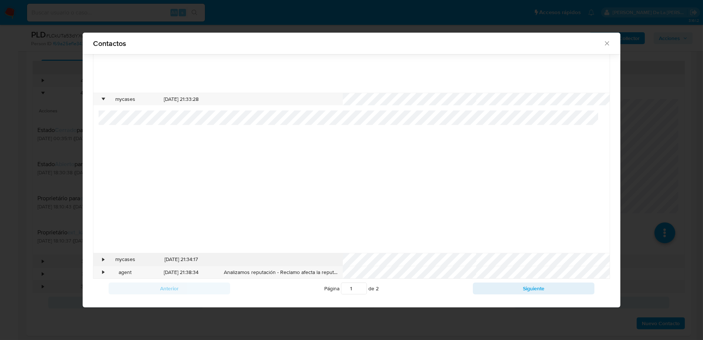
click at [100, 261] on div "•" at bounding box center [99, 259] width 13 height 13
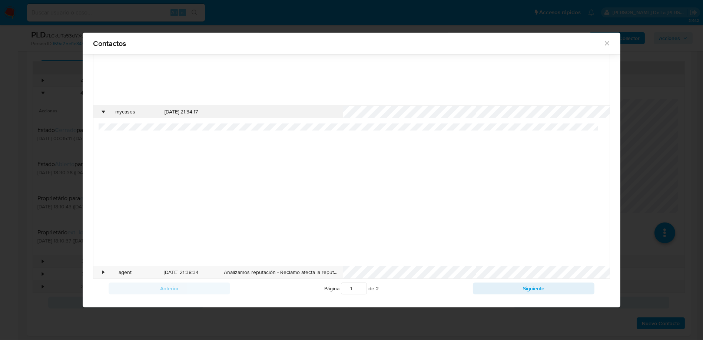
scroll to position [295, 0]
click at [100, 266] on div "•" at bounding box center [99, 272] width 13 height 13
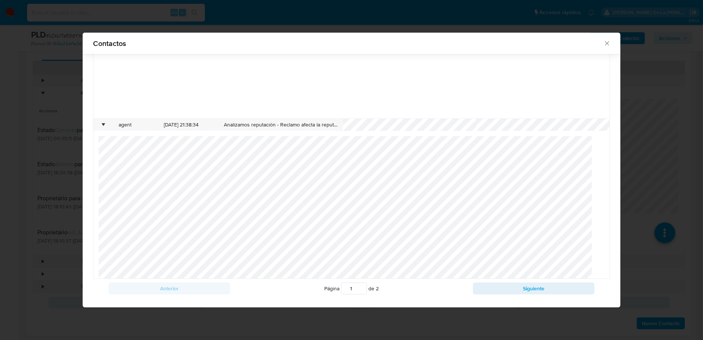
scroll to position [443, 0]
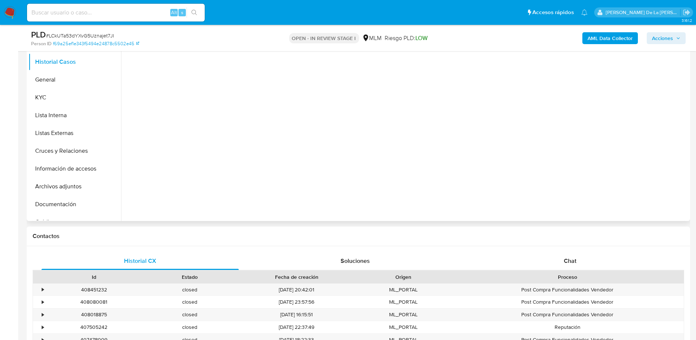
select select "10"
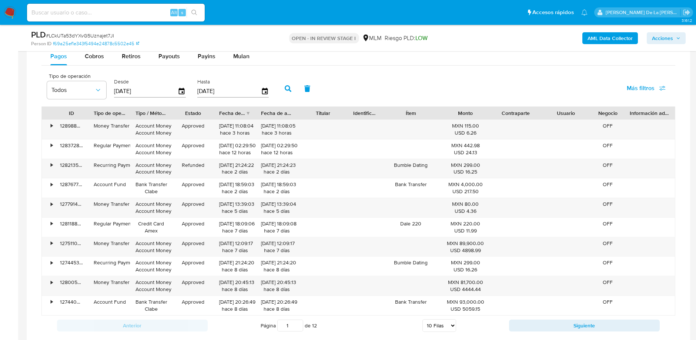
scroll to position [628, 0]
click at [556, 319] on button "Siguiente" at bounding box center [584, 325] width 151 height 12
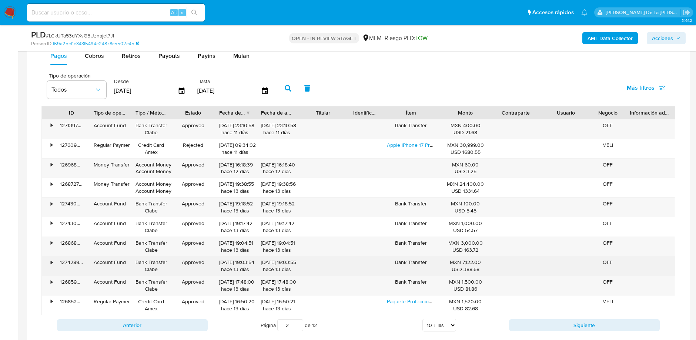
scroll to position [680, 0]
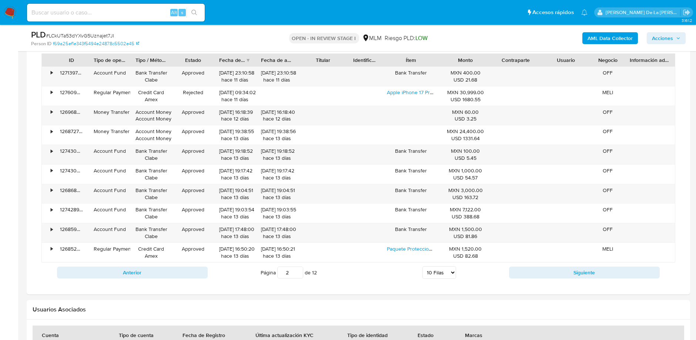
click at [544, 262] on div "Anterior Página 2 de 12 5 Filas 10 Filas 20 Filas 25 Filas 50 Filas 100 Filas S…" at bounding box center [358, 272] width 634 height 20
click at [542, 262] on div "Anterior Página 2 de 12 5 Filas 10 Filas 20 Filas 25 Filas 50 Filas 100 Filas S…" at bounding box center [358, 272] width 634 height 20
click at [533, 266] on button "Siguiente" at bounding box center [584, 272] width 151 height 12
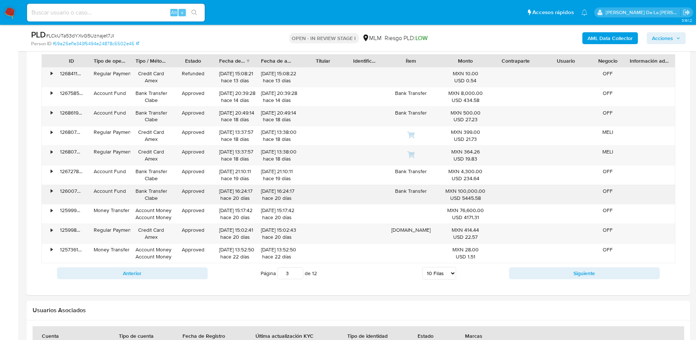
scroll to position [683, 0]
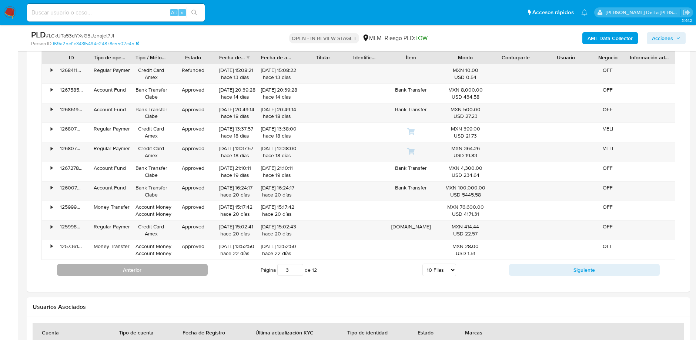
click at [184, 266] on button "Anterior" at bounding box center [132, 270] width 151 height 12
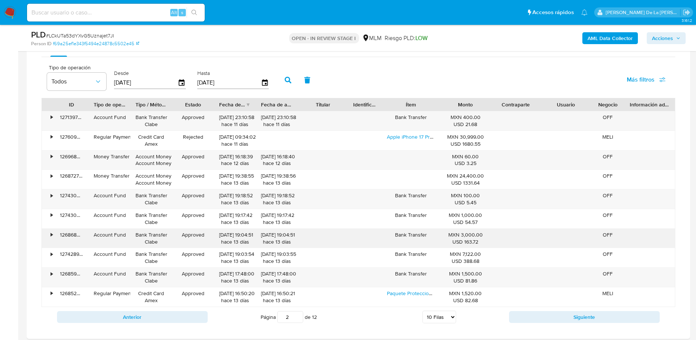
scroll to position [635, 0]
click at [524, 322] on div "Anterior Página 2 de 12 5 Filas 10 Filas 20 Filas 25 Filas 50 Filas 100 Filas S…" at bounding box center [358, 317] width 634 height 20
click at [529, 317] on button "Siguiente" at bounding box center [584, 317] width 151 height 12
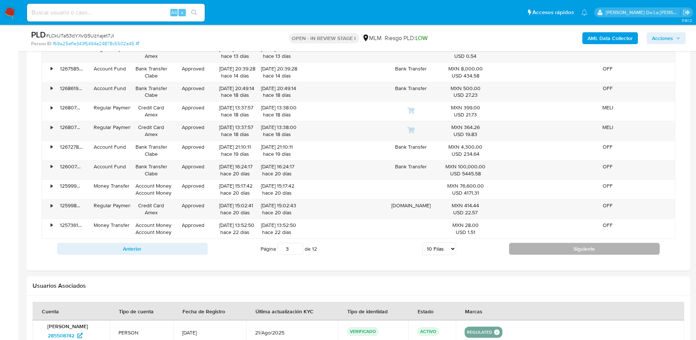
scroll to position [683, 0]
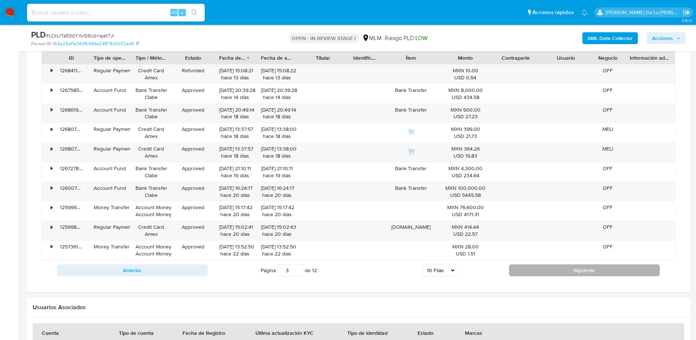
click at [561, 270] on button "Siguiente" at bounding box center [584, 270] width 151 height 12
type input "4"
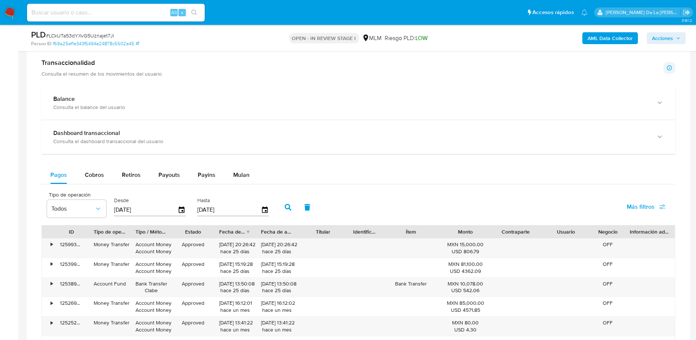
scroll to position [510, 0]
click at [228, 187] on div "Tipo de operación Todos Desde [DATE] Hasta [DATE] Más filtros" at bounding box center [358, 205] width 634 height 37
click at [240, 172] on span "Mulan" at bounding box center [241, 173] width 16 height 9
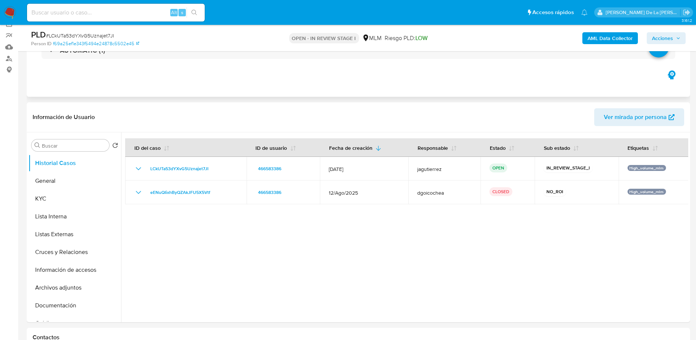
scroll to position [99, 0]
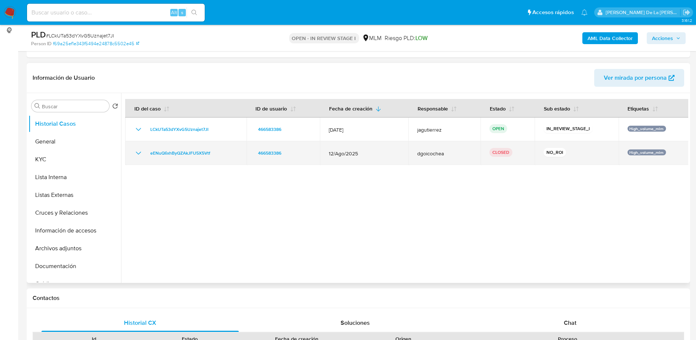
click at [145, 149] on div "eENuQIixhByQZAkJFU5X5Vtf" at bounding box center [186, 153] width 104 height 9
click at [143, 150] on div "eENuQIixhByQZAkJFU5X5Vtf" at bounding box center [186, 153] width 104 height 9
click at [137, 150] on icon "Mostrar/Ocultar" at bounding box center [138, 153] width 9 height 9
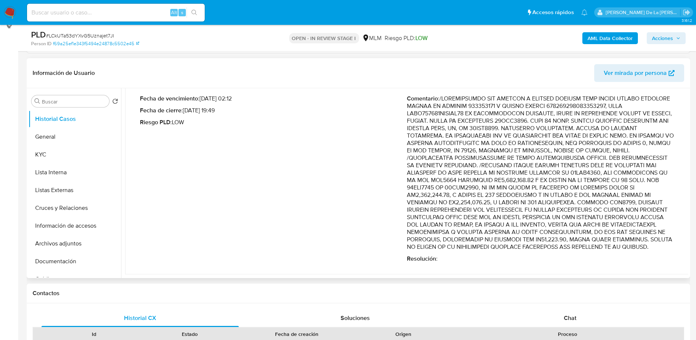
scroll to position [104, 0]
drag, startPoint x: 509, startPoint y: 187, endPoint x: 549, endPoint y: 214, distance: 48.4
click at [549, 214] on p "Comentario :" at bounding box center [540, 172] width 267 height 156
click at [65, 133] on button "General" at bounding box center [72, 136] width 87 height 18
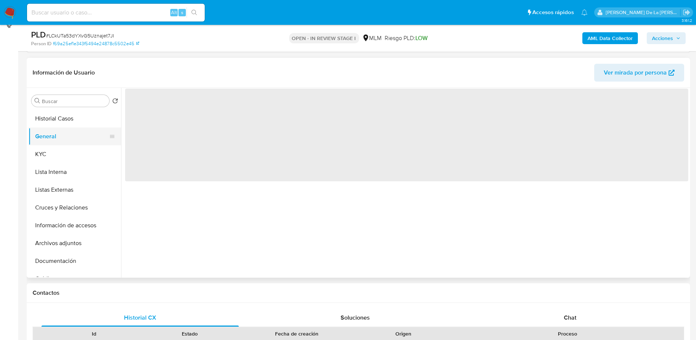
scroll to position [0, 0]
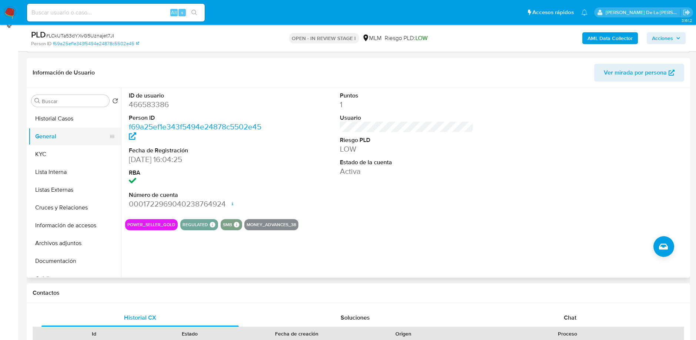
click at [68, 140] on button "General" at bounding box center [72, 136] width 87 height 18
click at [49, 159] on button "KYC" at bounding box center [72, 154] width 87 height 18
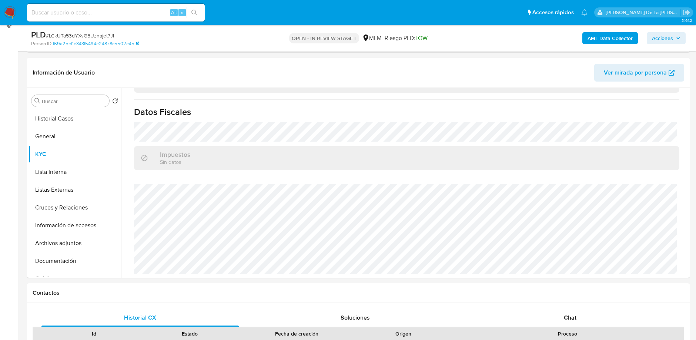
scroll to position [457, 0]
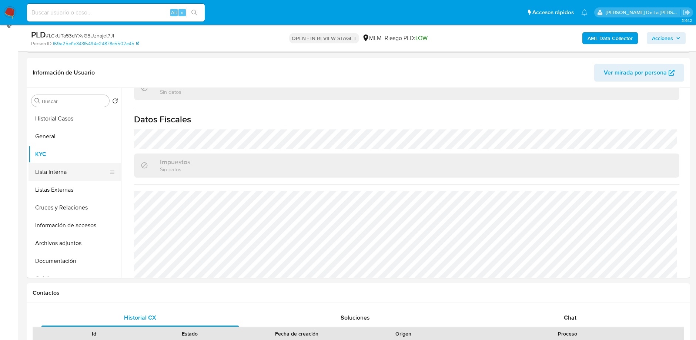
click at [56, 174] on button "Lista Interna" at bounding box center [72, 172] width 87 height 18
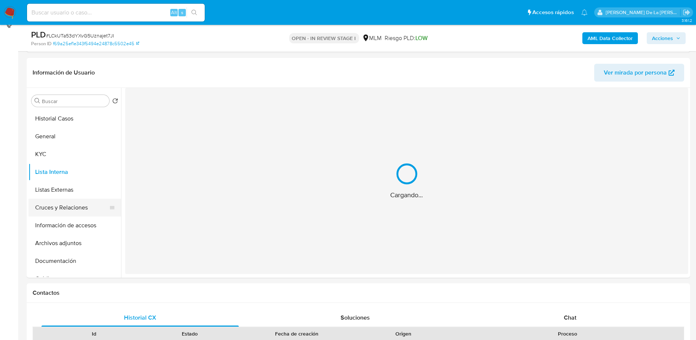
click at [33, 204] on button "Cruces y Relaciones" at bounding box center [72, 208] width 87 height 18
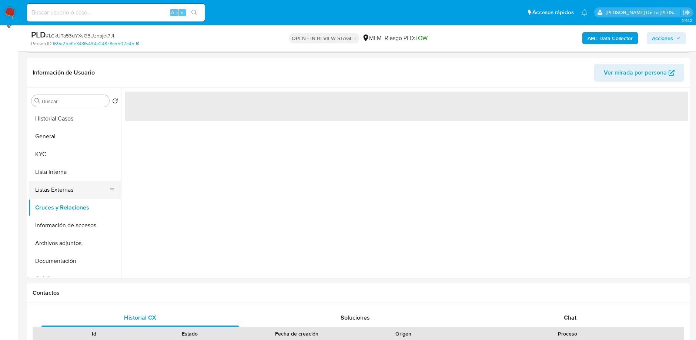
click at [45, 194] on button "Listas Externas" at bounding box center [72, 190] width 87 height 18
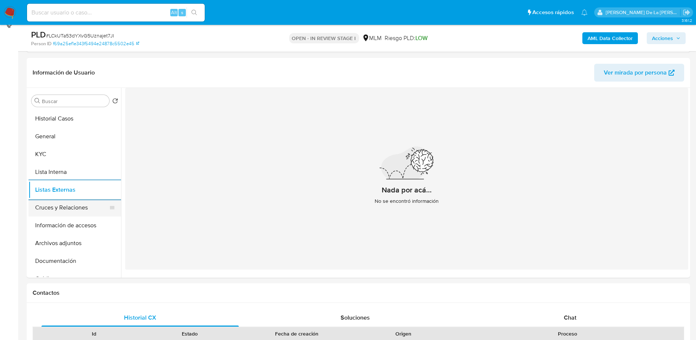
click at [60, 203] on button "Cruces y Relaciones" at bounding box center [72, 208] width 87 height 18
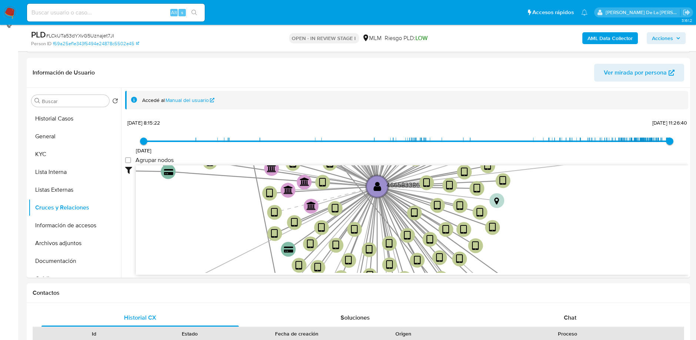
click at [342, 197] on icon "device-67cb55e9c620591e3ac937fb  device-68b9f27f0d08f18a6a17ef1c  device-67b0…" at bounding box center [412, 218] width 553 height 107
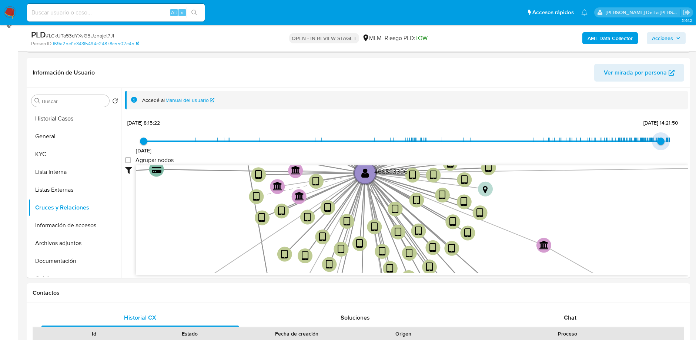
type input "1756414468000"
drag, startPoint x: 666, startPoint y: 136, endPoint x: 657, endPoint y: 152, distance: 18.1
click at [657, 152] on div "17/12/2020 17/12/2020, 8:15:22 28/8/2025, 14:54:28" at bounding box center [407, 146] width 526 height 21
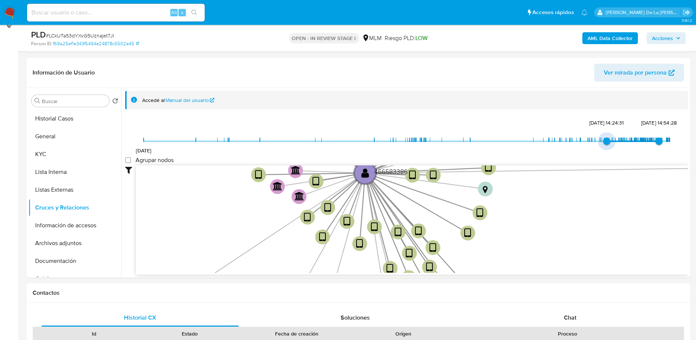
type input "1741322190000"
drag, startPoint x: 150, startPoint y: 140, endPoint x: 604, endPoint y: 257, distance: 468.9
click at [604, 257] on div "17/12/2020 6/3/2025, 22:36:30 28/8/2025, 14:54:28 Agrupar nodos Filtros Confian…" at bounding box center [406, 209] width 563 height 184
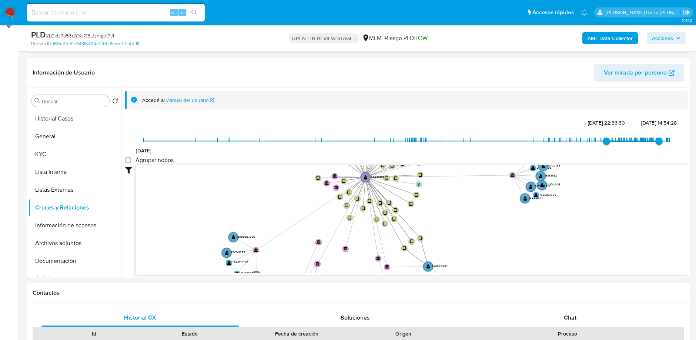
drag, startPoint x: 560, startPoint y: 240, endPoint x: 452, endPoint y: 208, distance: 112.7
click at [452, 208] on icon "device-67cb55e9c620591e3ac937fb  device-68b9f27f0d08f18a6a17ef1c  device-67b0…" at bounding box center [412, 218] width 553 height 107
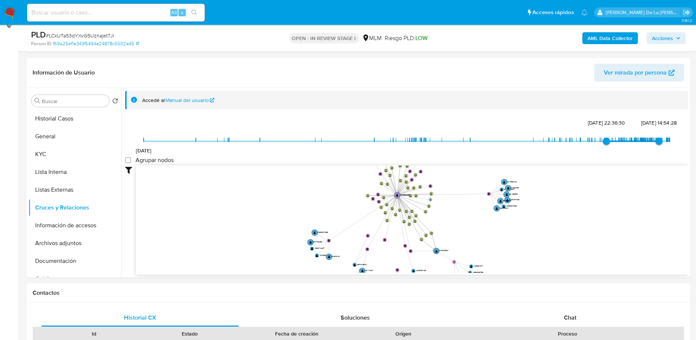
drag, startPoint x: 452, startPoint y: 208, endPoint x: 450, endPoint y: 215, distance: 7.6
click at [450, 215] on icon "device-67cb55e9c620591e3ac937fb  device-68b9f27f0d08f18a6a17ef1c  device-67b0…" at bounding box center [412, 218] width 553 height 107
click at [91, 226] on button "Información de accesos" at bounding box center [72, 225] width 87 height 18
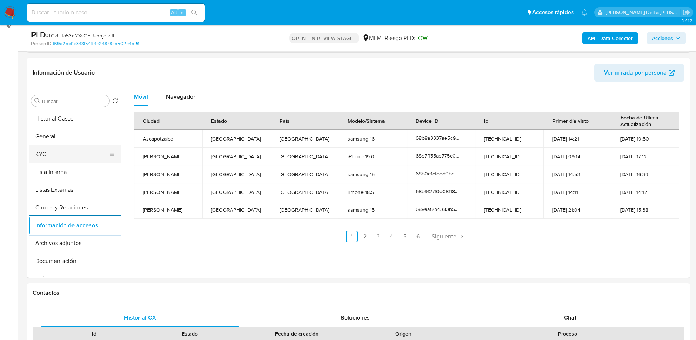
click at [79, 151] on button "KYC" at bounding box center [72, 154] width 87 height 18
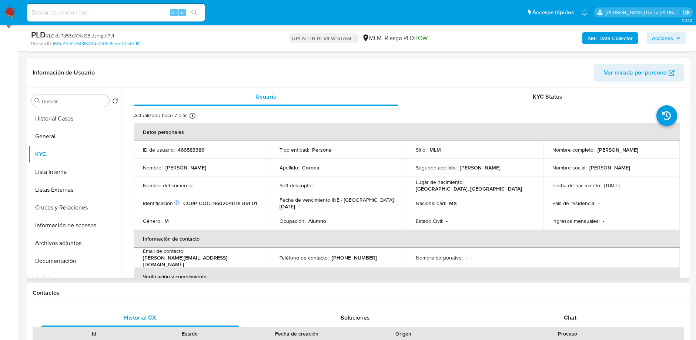
drag, startPoint x: 659, startPoint y: 154, endPoint x: 594, endPoint y: 153, distance: 64.1
click at [594, 153] on td "Nombre completo : Jose Efrain Corona Carrillo" at bounding box center [612, 150] width 137 height 18
click at [74, 239] on button "Archivos adjuntos" at bounding box center [72, 243] width 87 height 18
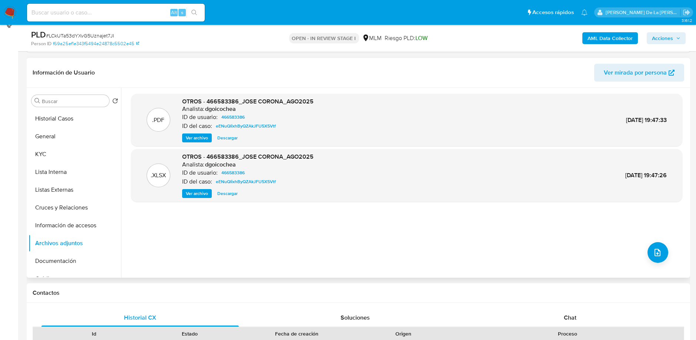
click at [195, 138] on span "Ver archivo" at bounding box center [197, 137] width 22 height 7
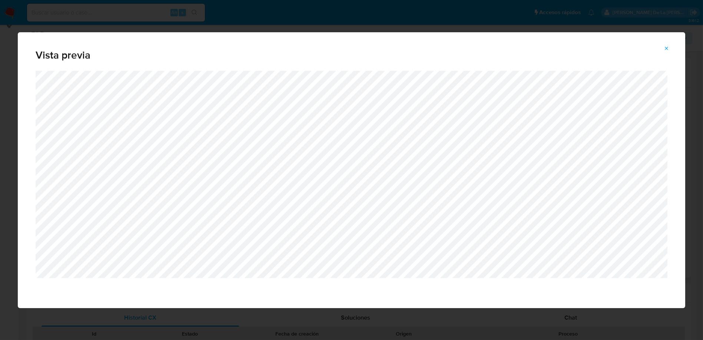
click at [456, 29] on div "Vista previa" at bounding box center [351, 170] width 703 height 340
click at [432, 19] on div "Vista previa" at bounding box center [351, 170] width 703 height 340
click at [662, 54] on button "Attachment preview" at bounding box center [666, 49] width 16 height 12
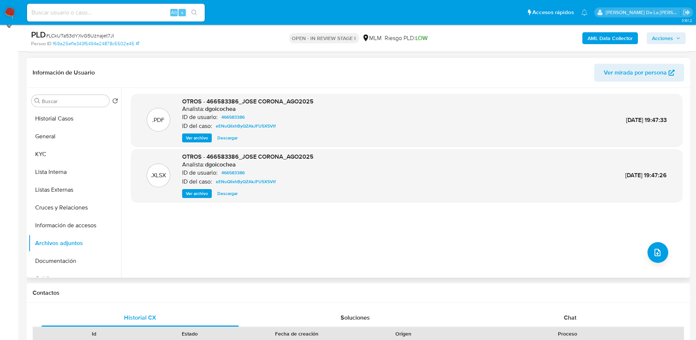
click at [6, 9] on img at bounding box center [10, 12] width 13 height 13
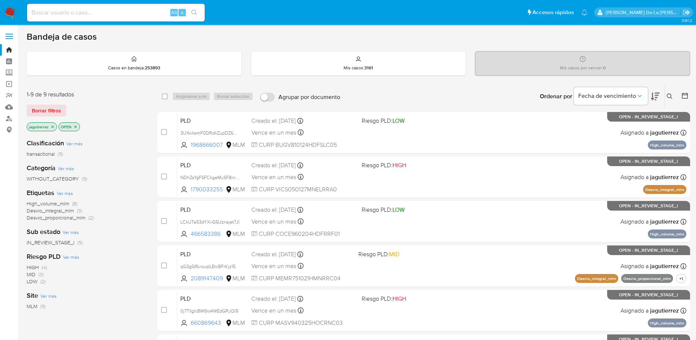
drag, startPoint x: 310, startPoint y: 243, endPoint x: 467, endPoint y: 34, distance: 261.0
click at [467, 34] on div "Bandeja de casos" at bounding box center [359, 36] width 664 height 11
click at [6, 104] on link "Mulan" at bounding box center [44, 106] width 88 height 11
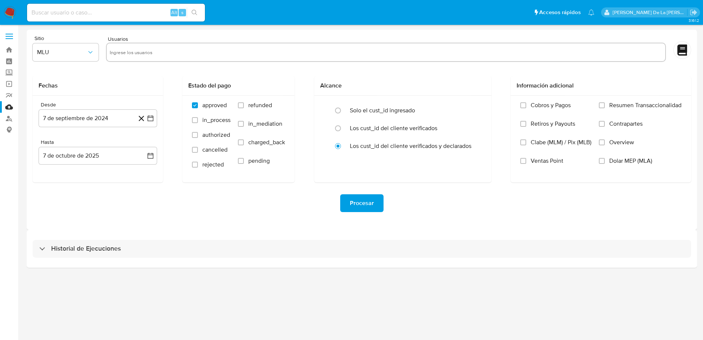
click at [11, 7] on img at bounding box center [10, 12] width 13 height 13
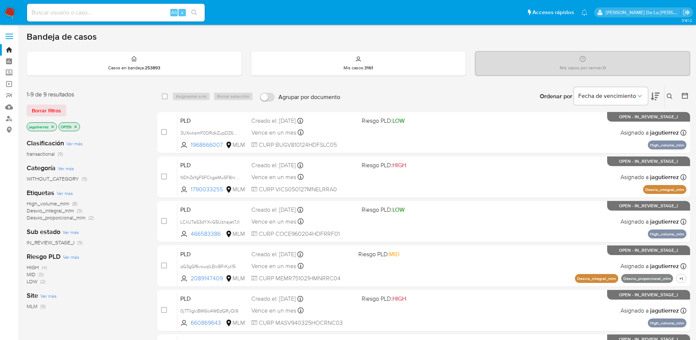
click at [53, 125] on icon "close-filter" at bounding box center [52, 126] width 3 height 3
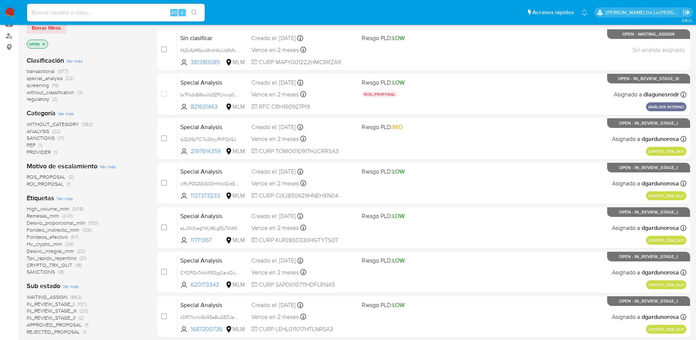
scroll to position [84, 0]
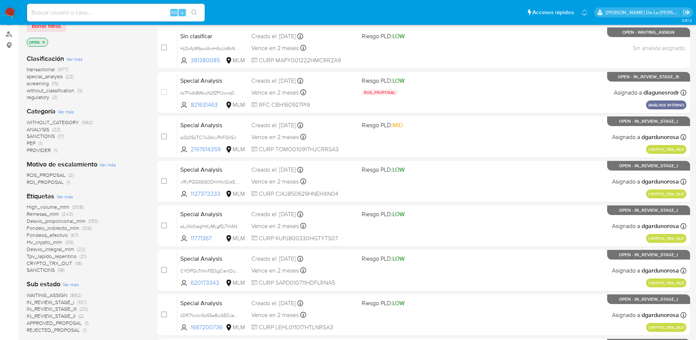
click at [41, 80] on span "screening" at bounding box center [38, 83] width 22 height 7
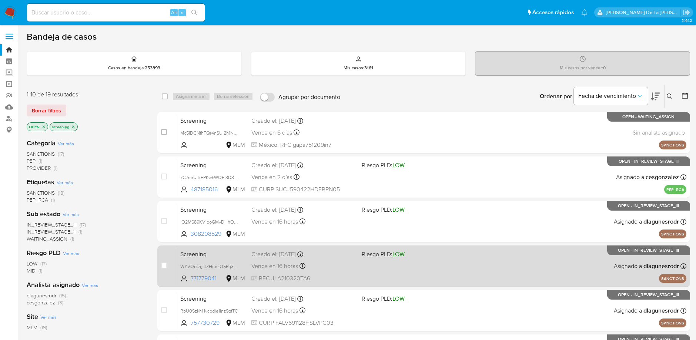
scroll to position [271, 0]
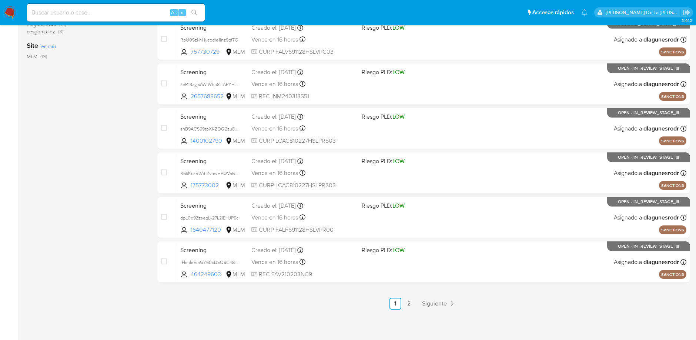
click at [440, 293] on div "select-all-cases-checkbox Asignarme a mí Borrar selección Agrupar por documento…" at bounding box center [423, 62] width 533 height 496
click at [439, 297] on link "Siguiente" at bounding box center [439, 303] width 40 height 12
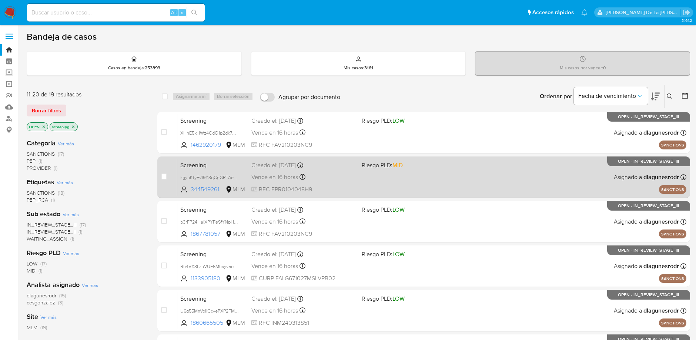
scroll to position [226, 0]
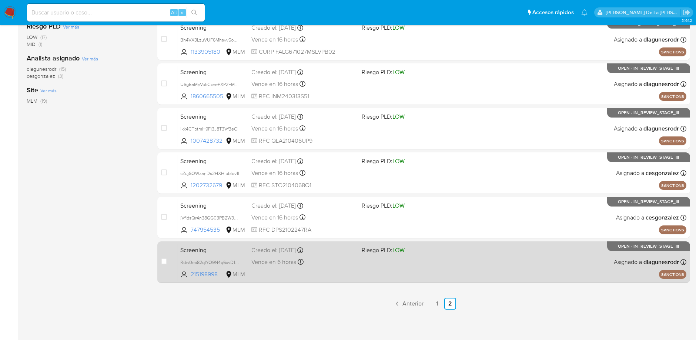
click at [490, 258] on div "Screening Rdw0mi82qIYO9N4q6xvD1i7X 215198998 MLM Riesgo PLD: LOW Creado el: 06/…" at bounding box center [431, 261] width 509 height 37
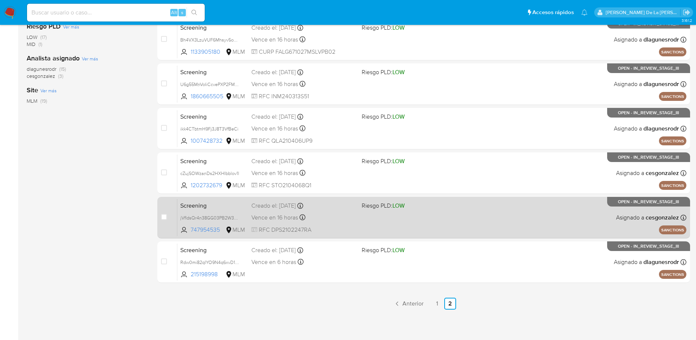
click at [436, 209] on div "Screening jVfldsQr4n38GG03PB2W3a9T 747954535 MLM Riesgo PLD: LOW Creado el: 07/…" at bounding box center [431, 217] width 509 height 37
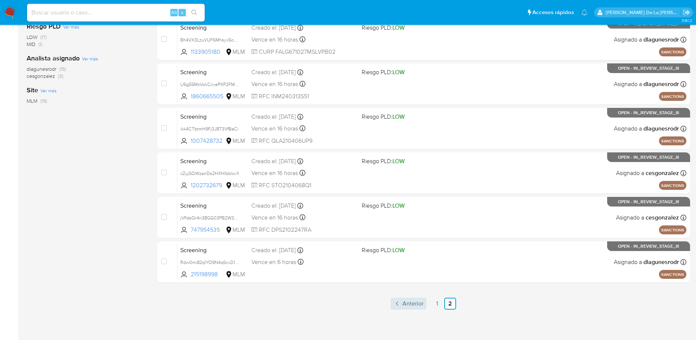
click at [408, 306] on span "Anterior" at bounding box center [413, 303] width 21 height 6
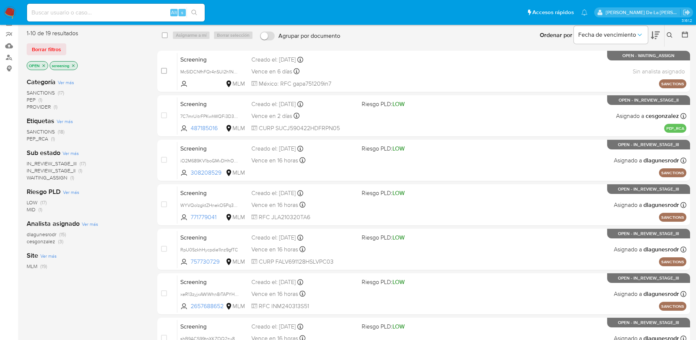
scroll to position [61, 0]
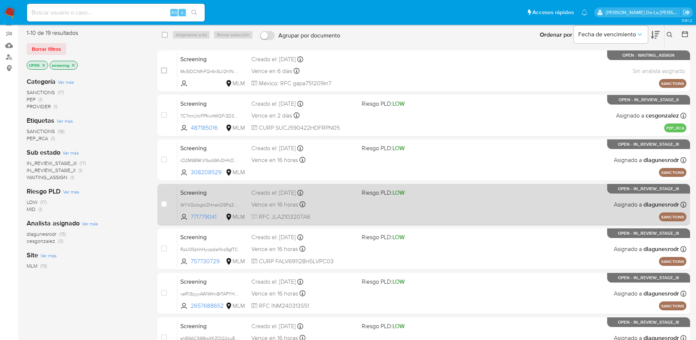
click at [461, 190] on span "Riesgo PLD: LOW" at bounding box center [414, 192] width 104 height 10
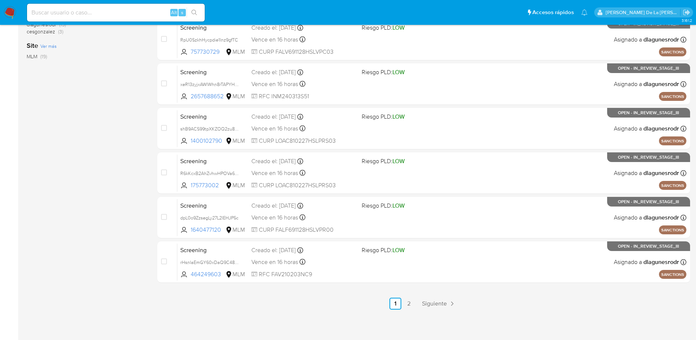
scroll to position [0, 0]
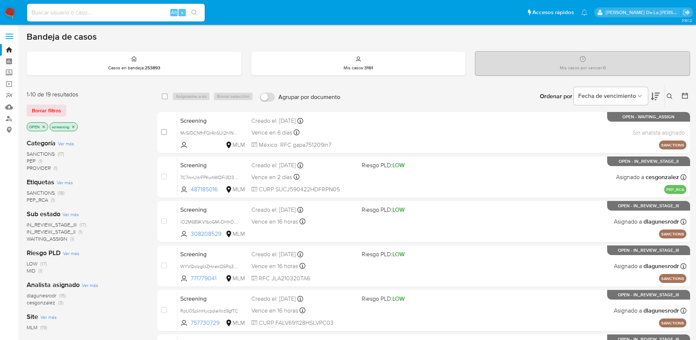
click at [6, 11] on img at bounding box center [10, 12] width 13 height 13
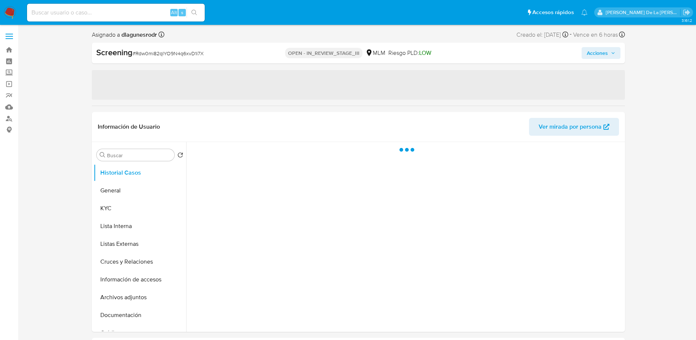
select select "10"
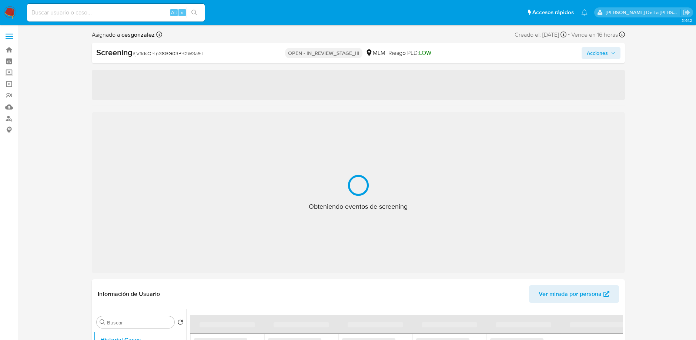
select select "10"
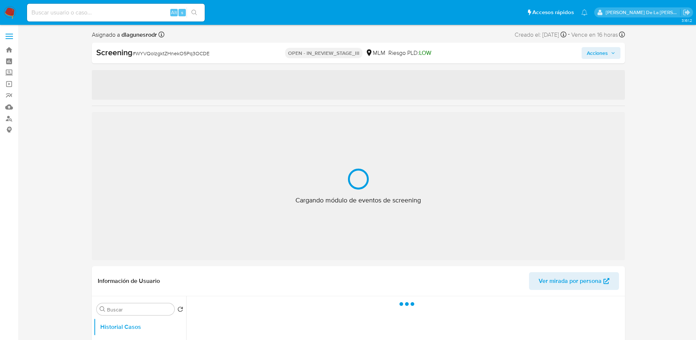
select select "10"
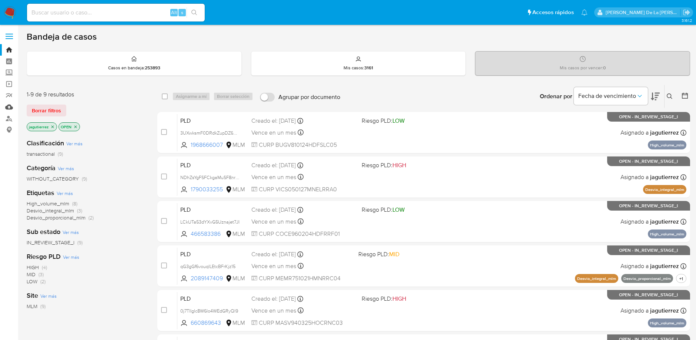
click at [6, 106] on link "Mulan" at bounding box center [44, 106] width 88 height 11
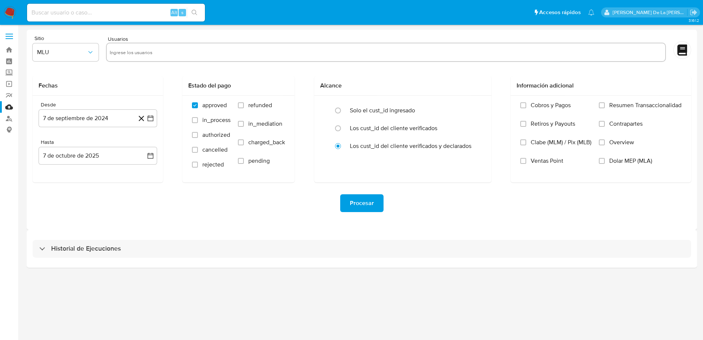
click at [133, 234] on div "Historial de Ejecuciones" at bounding box center [362, 249] width 670 height 38
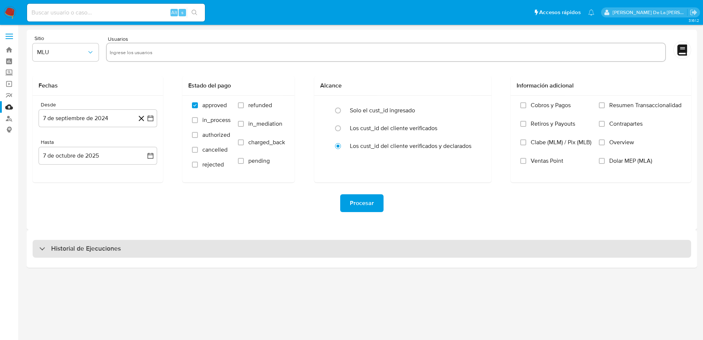
click at [112, 247] on h3 "Historial de Ejecuciones" at bounding box center [86, 248] width 70 height 9
select select "10"
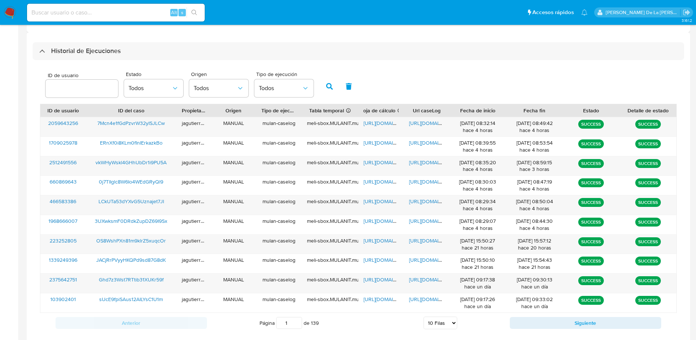
scroll to position [237, 0]
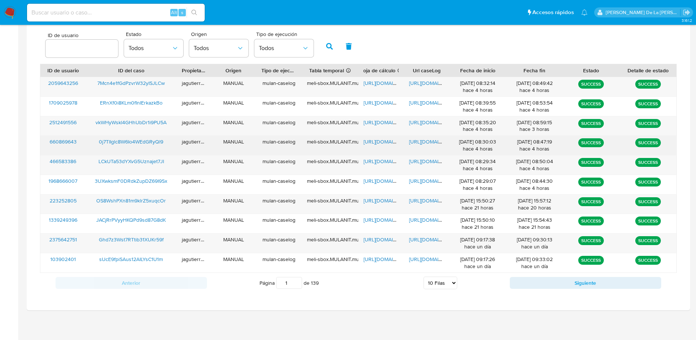
click at [376, 141] on span "https://docs.google.com/spreadsheets/d/1nKXgRx6jDIThQovZ0nnMPA49-zhaNrvBq8UXK6B…" at bounding box center [389, 141] width 51 height 7
click at [428, 142] on span "https://docs.google.com/document/d/1ac-Jgu8aEwspkjTJGaBenJTigIbADLEQ9OQt3Xrz22w…" at bounding box center [434, 141] width 51 height 7
click at [141, 143] on span "0j7TlIglc8W6Io4WEdGRyQl9" at bounding box center [131, 141] width 64 height 7
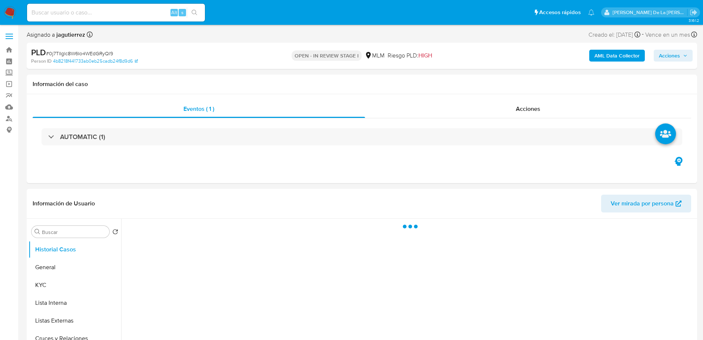
select select "10"
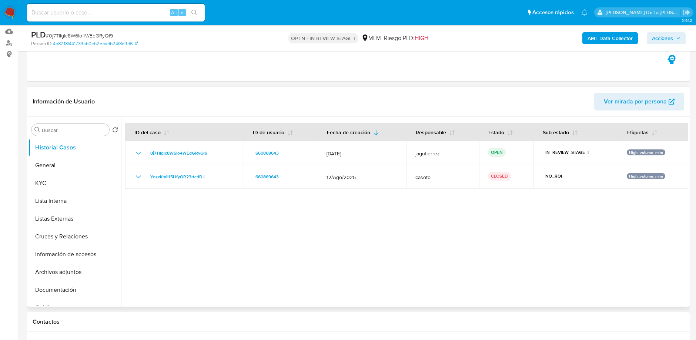
scroll to position [76, 0]
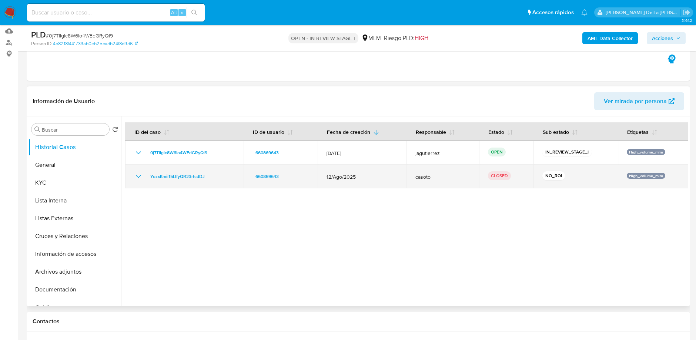
click at [137, 174] on icon "Mostrar/Ocultar" at bounding box center [138, 176] width 9 height 9
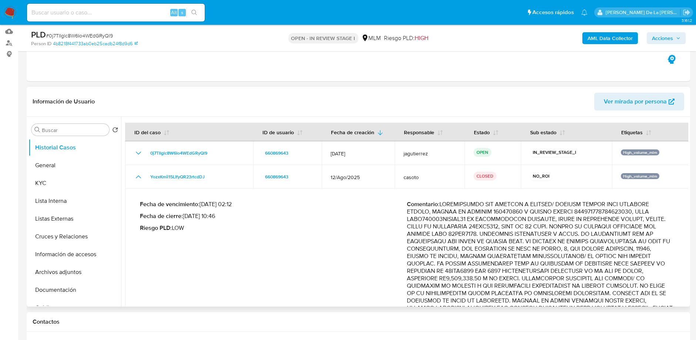
scroll to position [75, 0]
click at [56, 177] on button "KYC" at bounding box center [72, 184] width 87 height 18
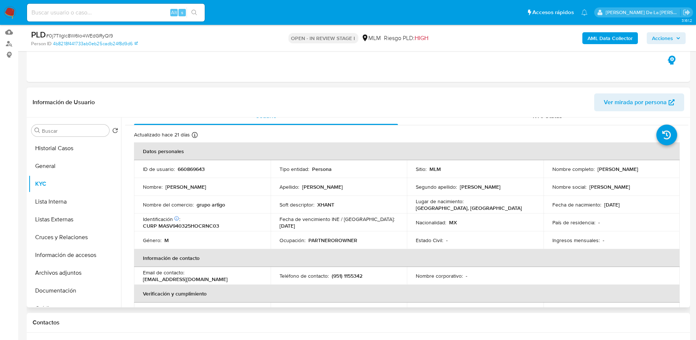
scroll to position [87, 0]
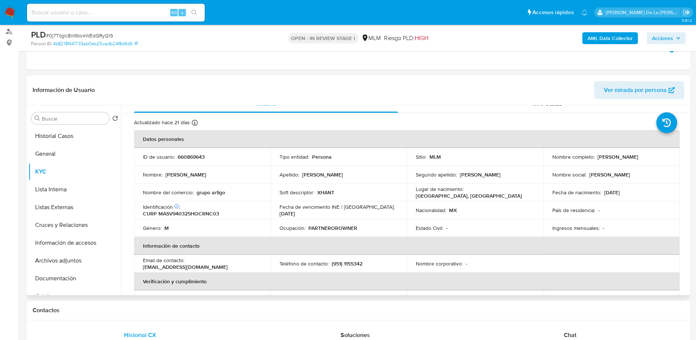
click at [324, 189] on p "XHANT" at bounding box center [325, 192] width 17 height 7
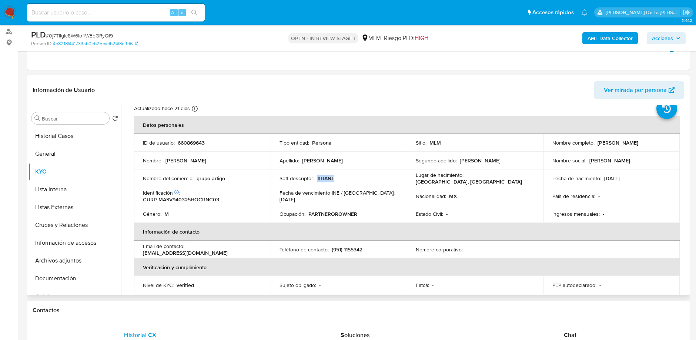
scroll to position [146, 0]
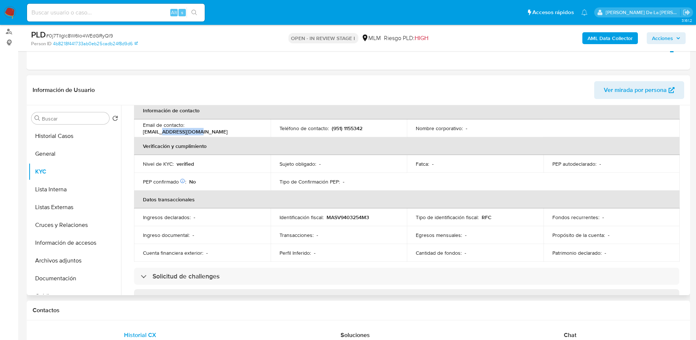
drag, startPoint x: 244, startPoint y: 123, endPoint x: 207, endPoint y: 127, distance: 36.5
click at [207, 127] on td "Email de contacto : [EMAIL_ADDRESS][DOMAIN_NAME]" at bounding box center [202, 128] width 137 height 18
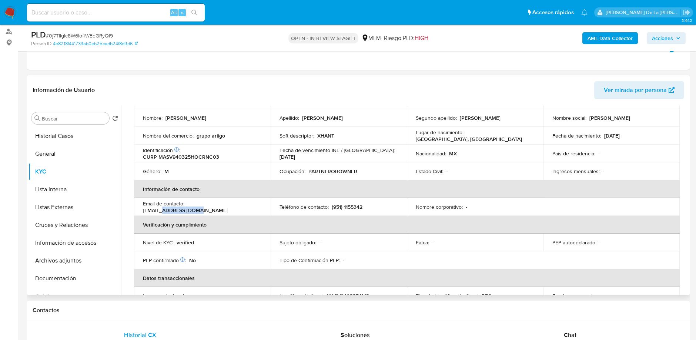
scroll to position [0, 0]
